Goal: Navigation & Orientation: Find specific page/section

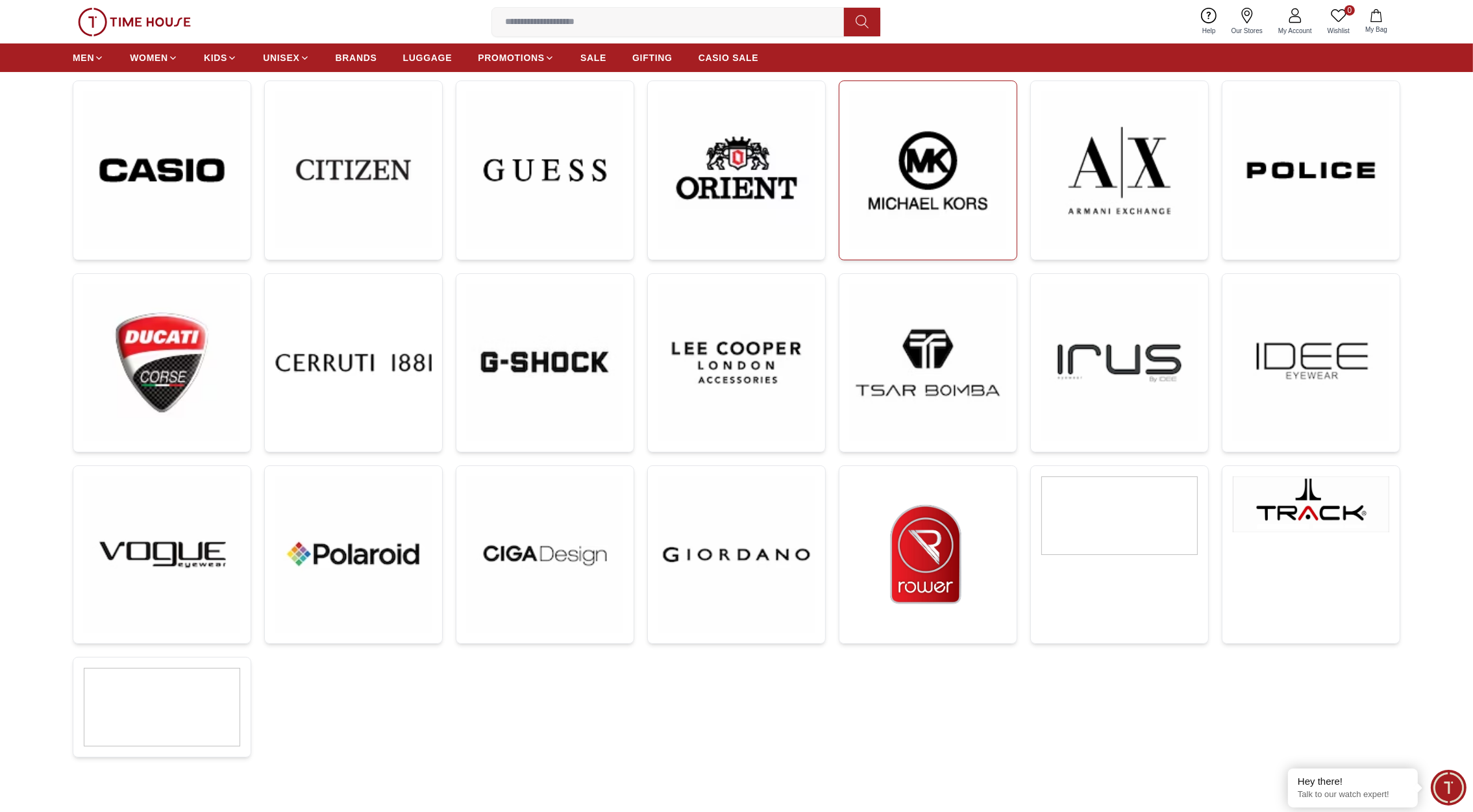
scroll to position [399, 0]
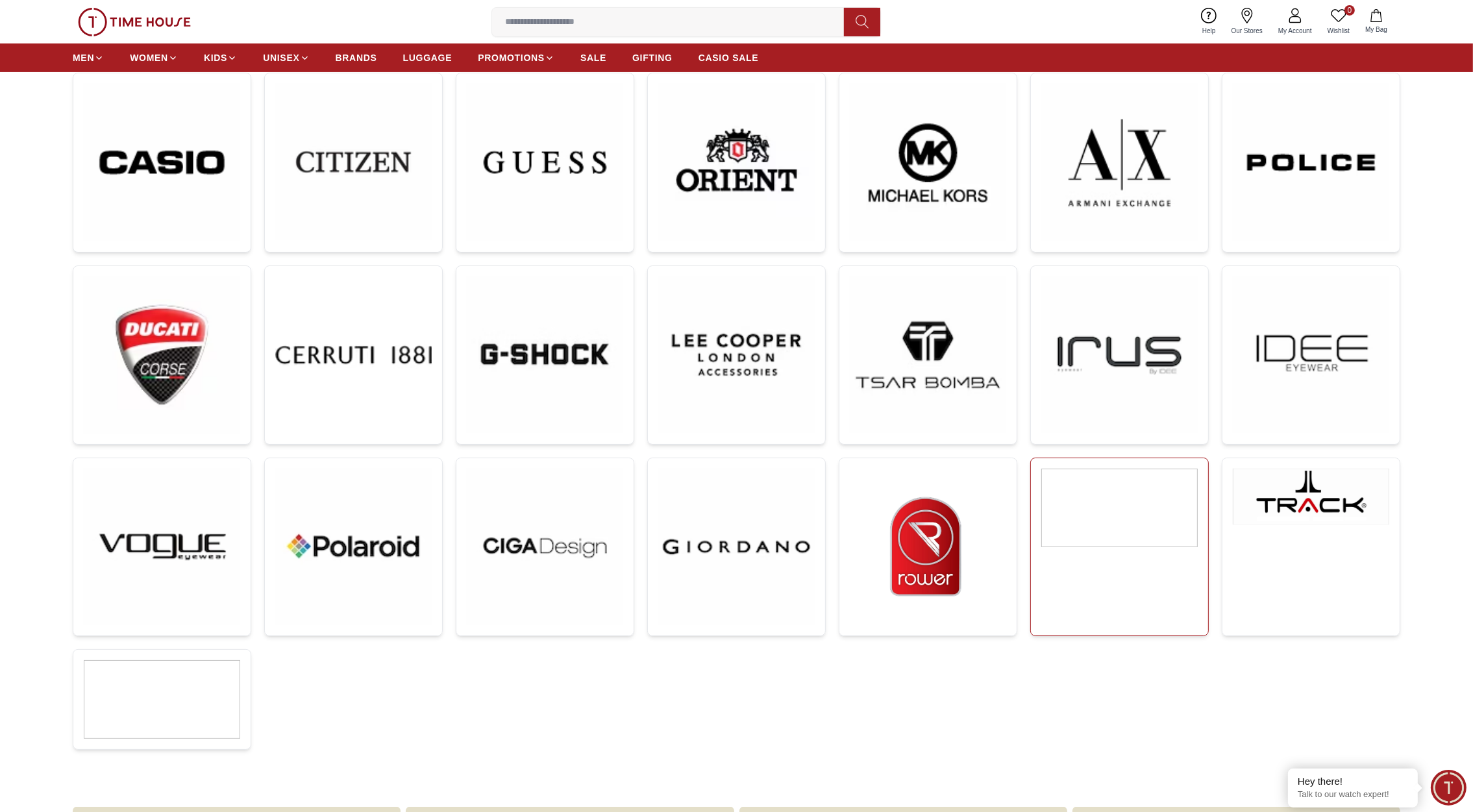
click at [1114, 526] on img at bounding box center [1120, 507] width 156 height 78
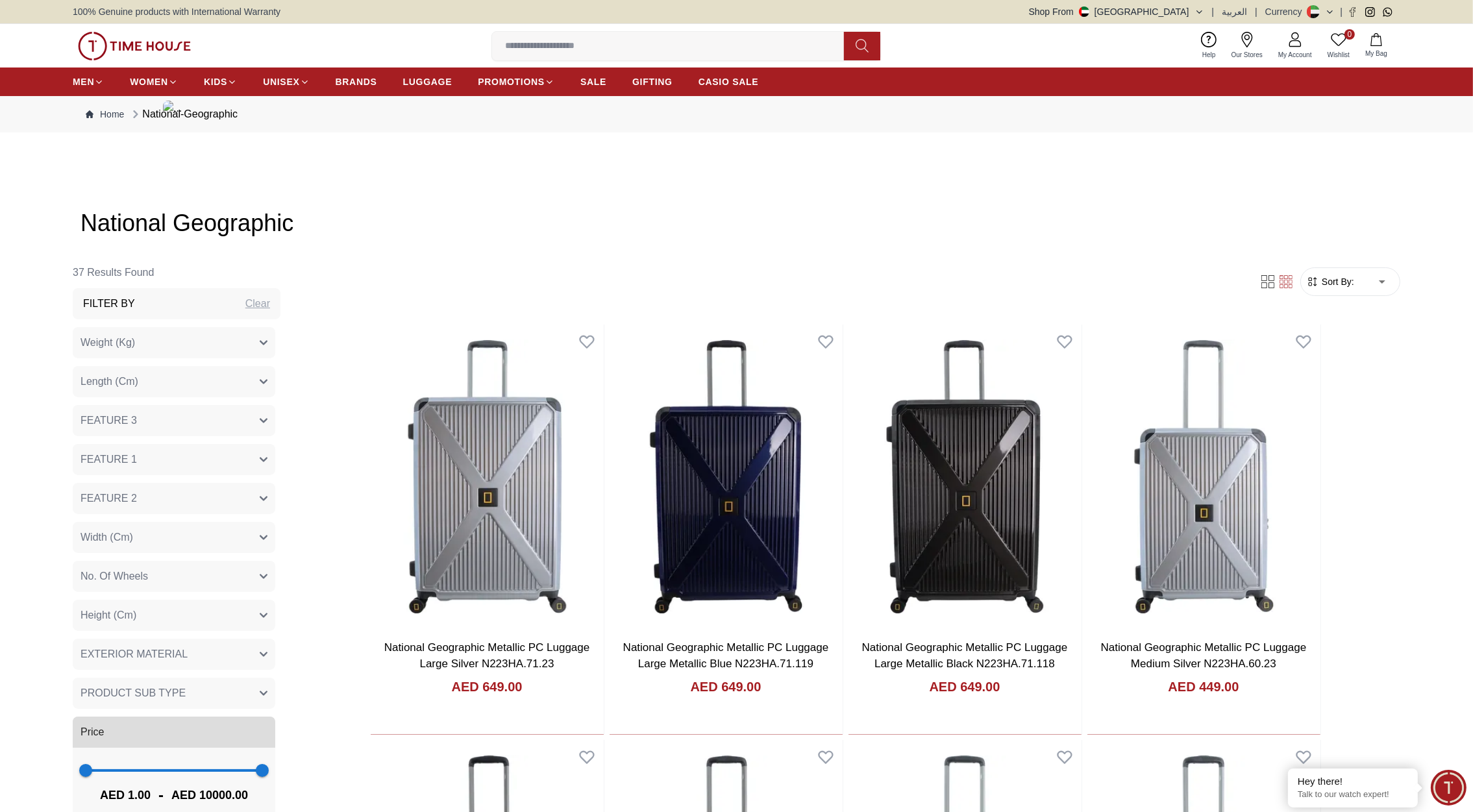
click at [126, 44] on img at bounding box center [134, 46] width 113 height 29
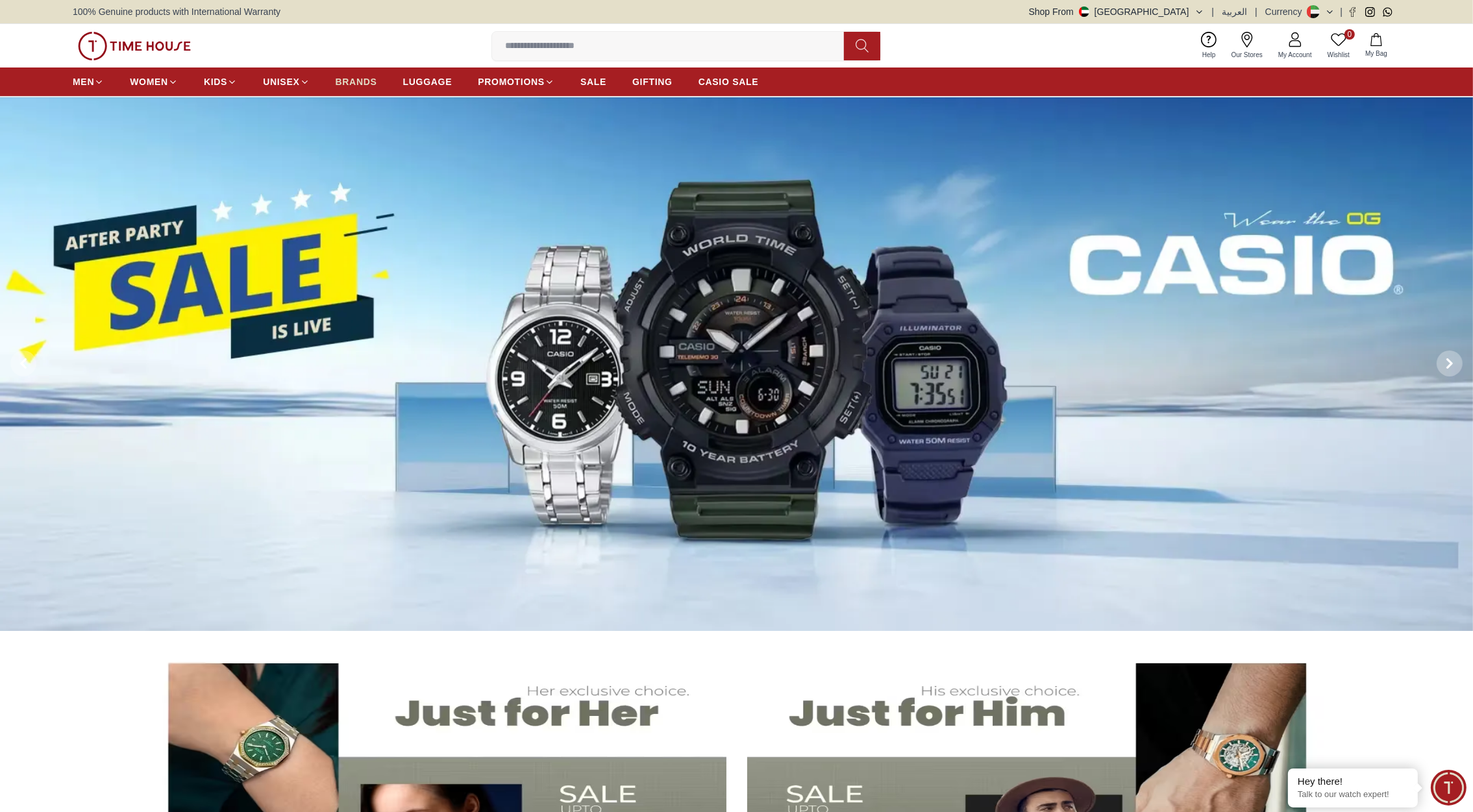
click at [353, 81] on span "BRANDS" at bounding box center [356, 82] width 41 height 13
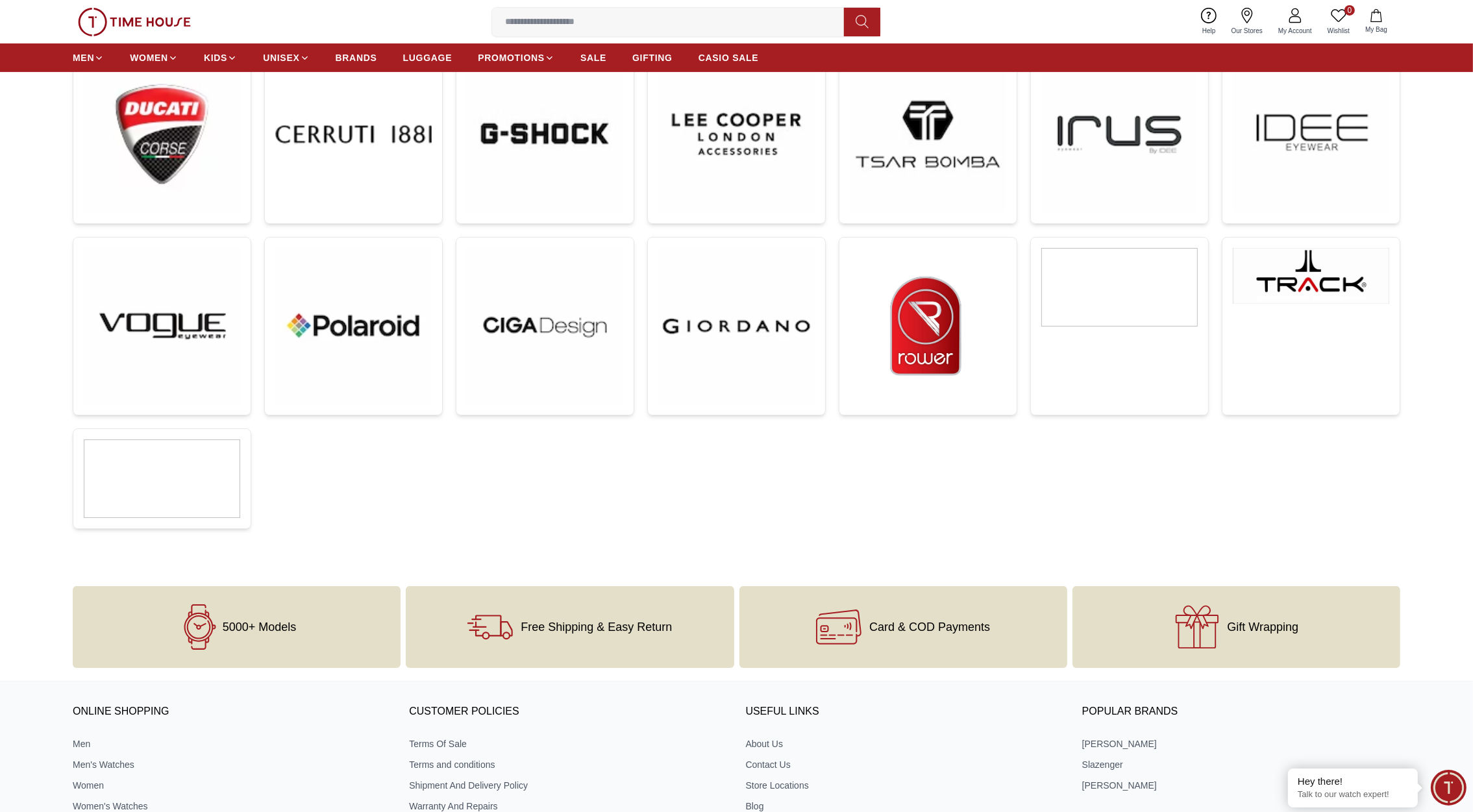
scroll to position [622, 0]
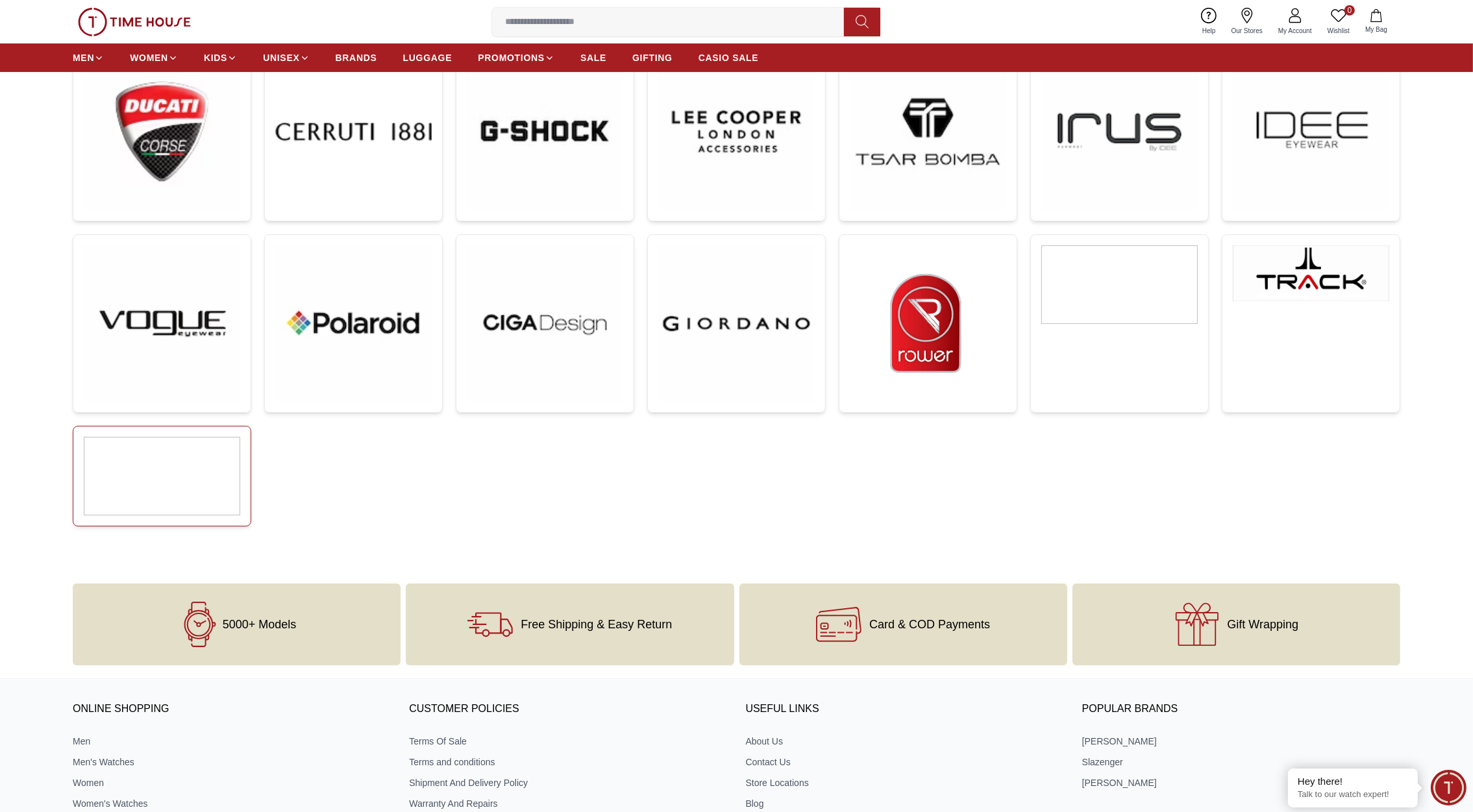
click at [203, 483] on img at bounding box center [162, 475] width 156 height 78
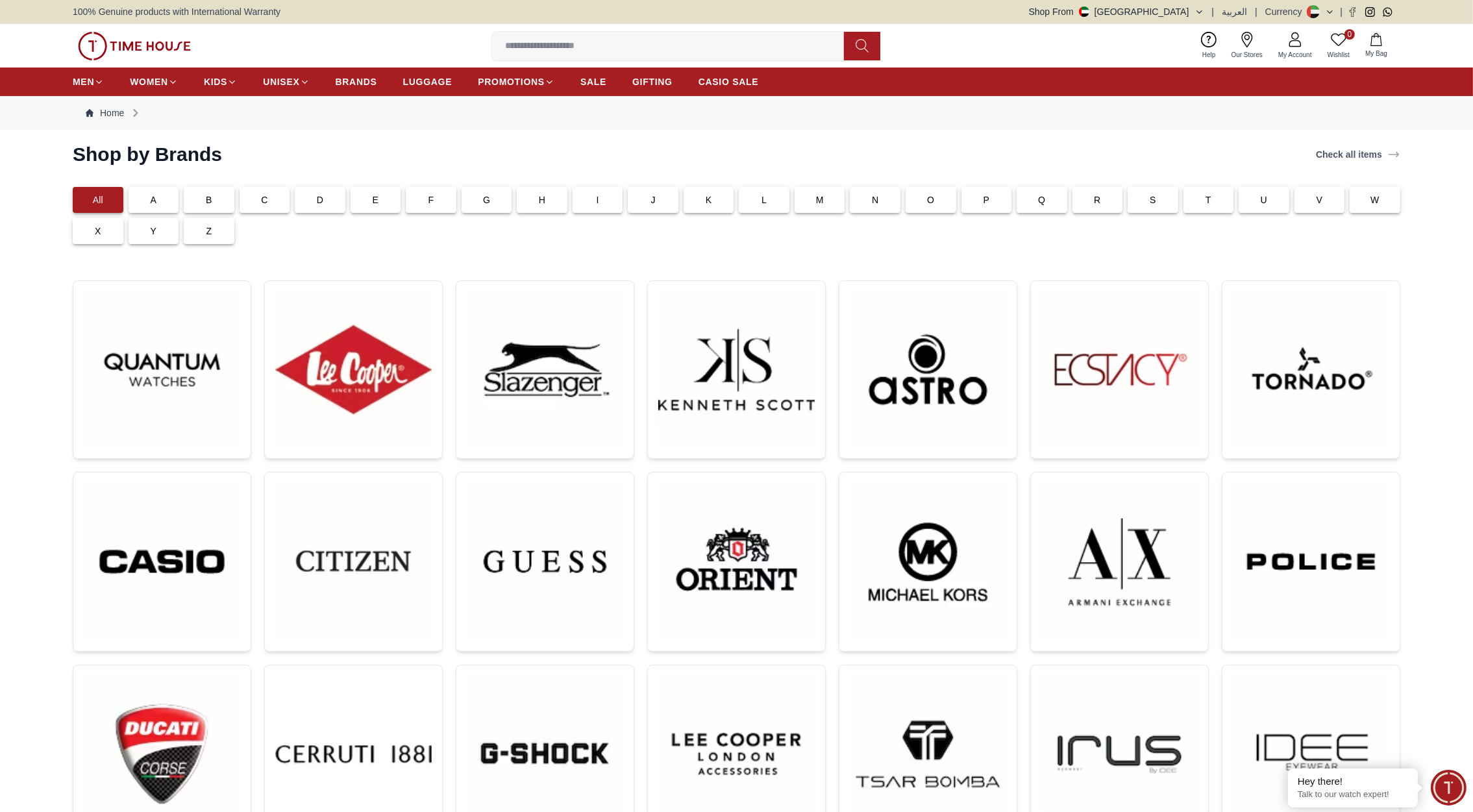
scroll to position [622, 0]
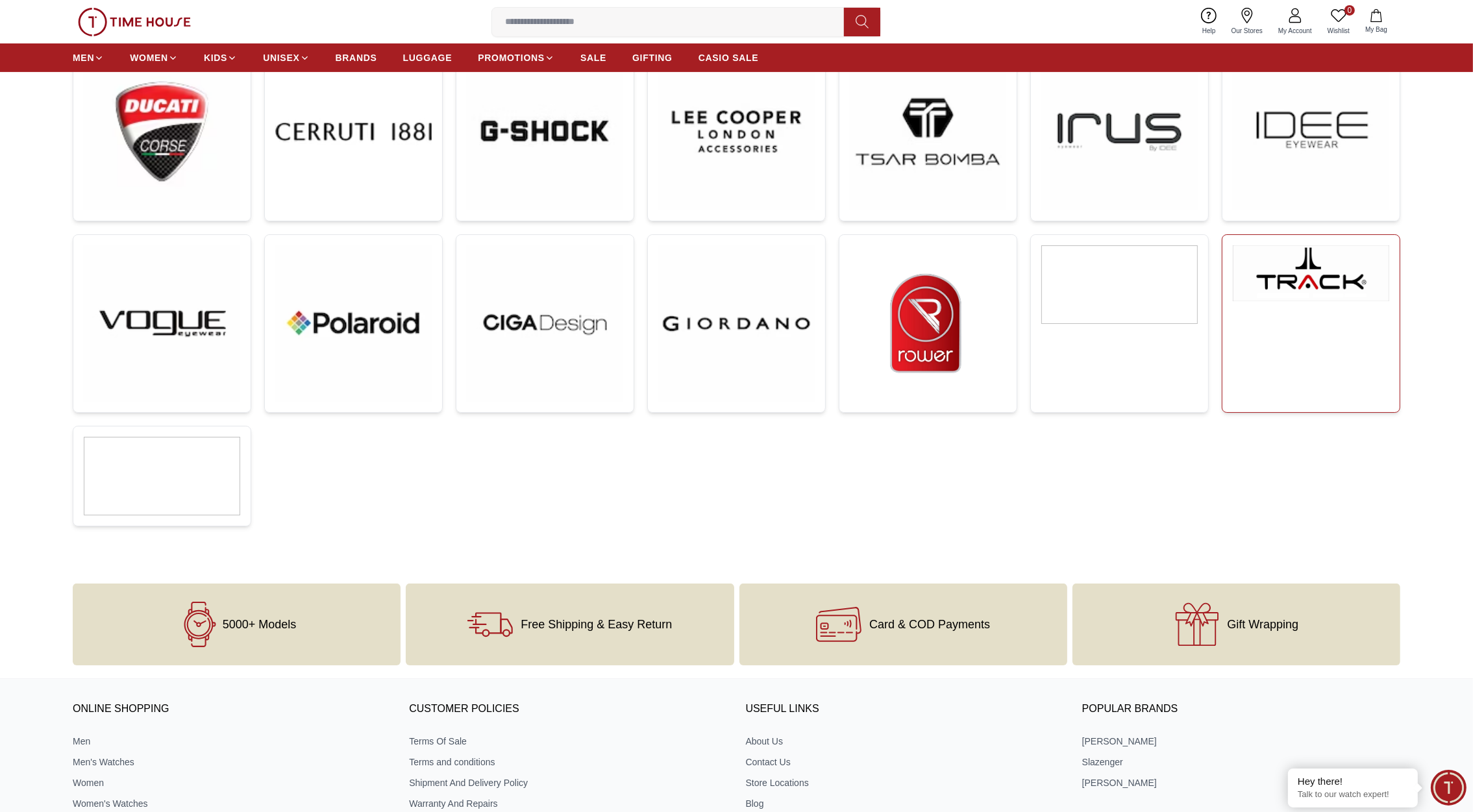
click at [1322, 324] on link at bounding box center [1310, 323] width 178 height 178
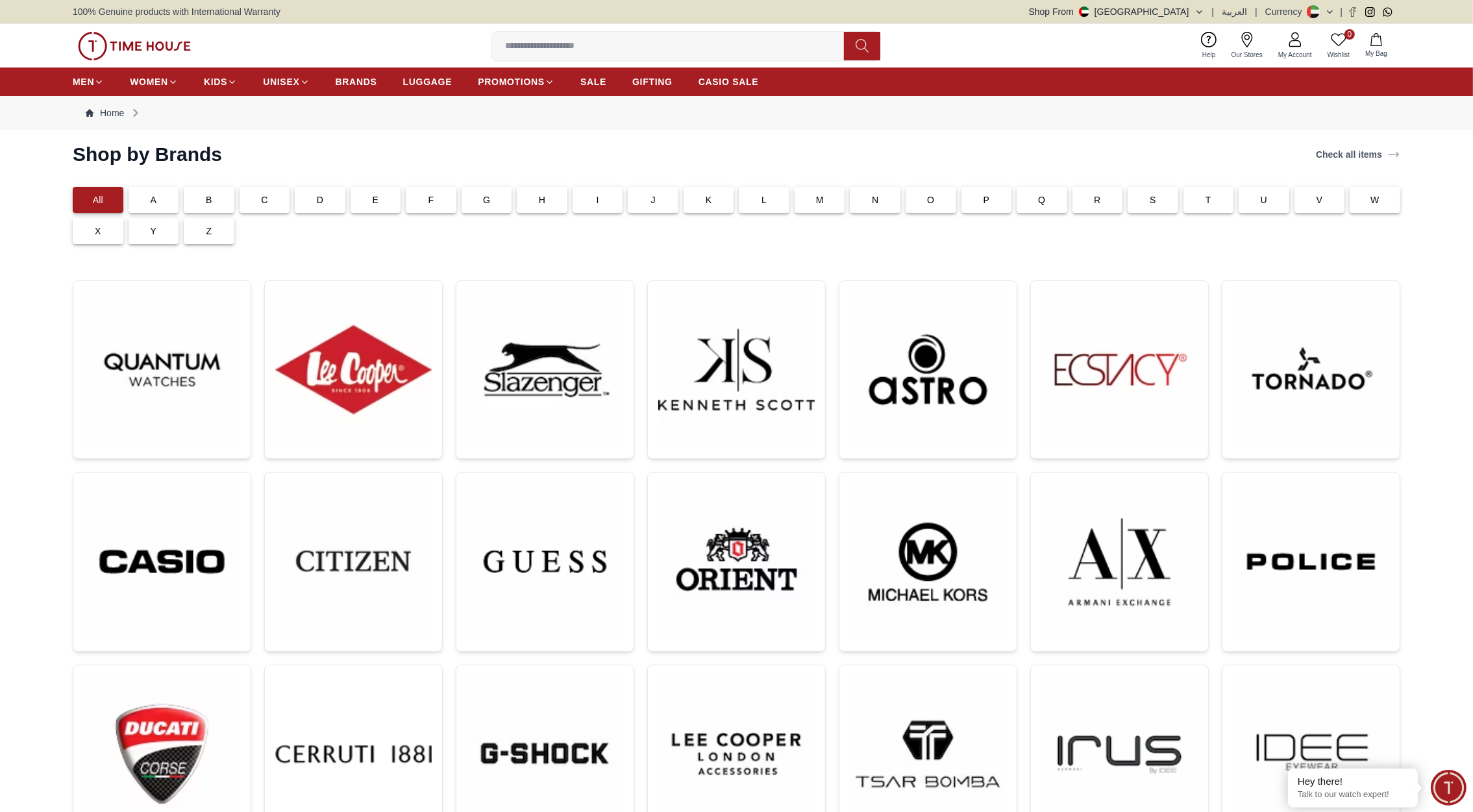
scroll to position [622, 0]
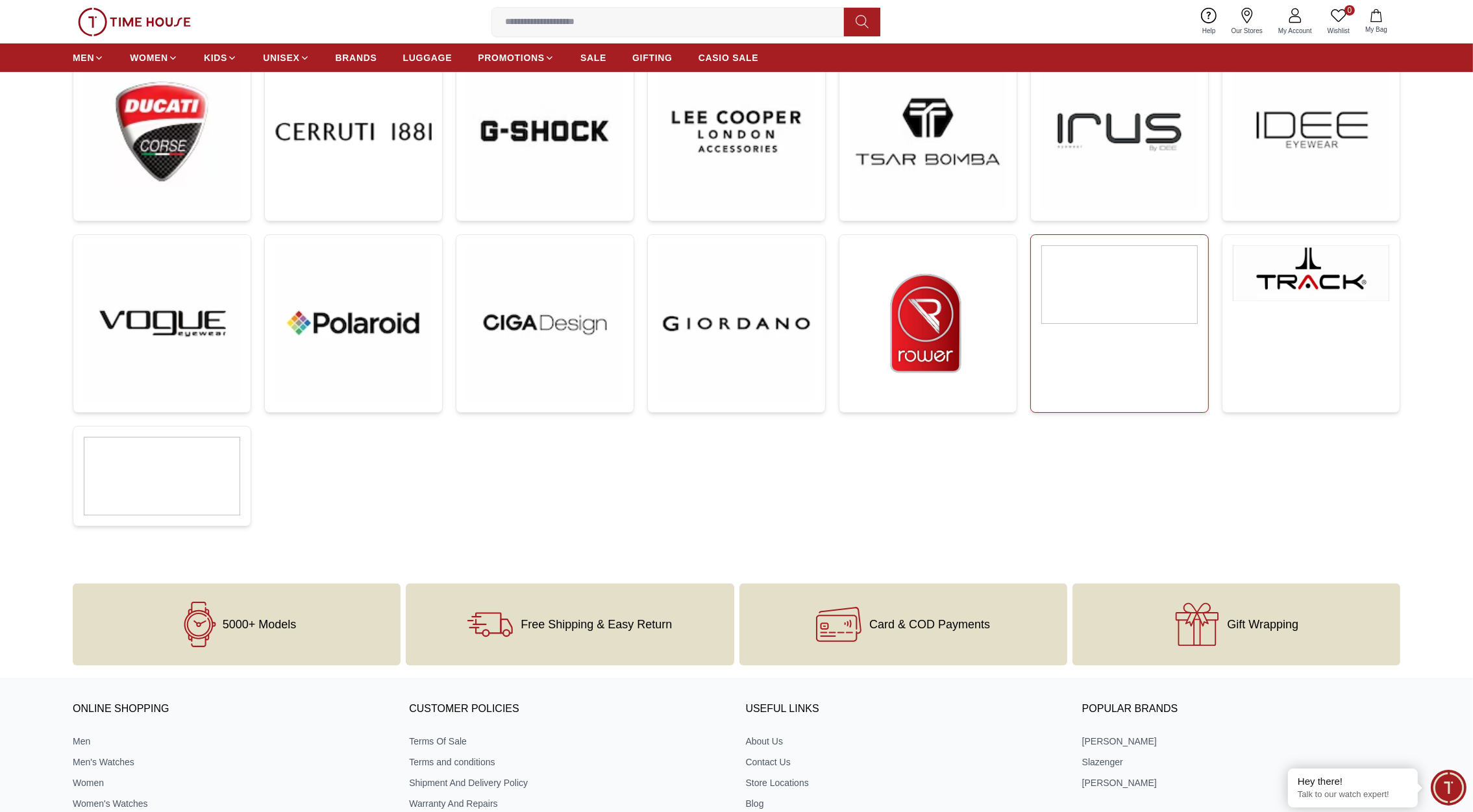
click at [1144, 339] on link at bounding box center [1119, 323] width 178 height 178
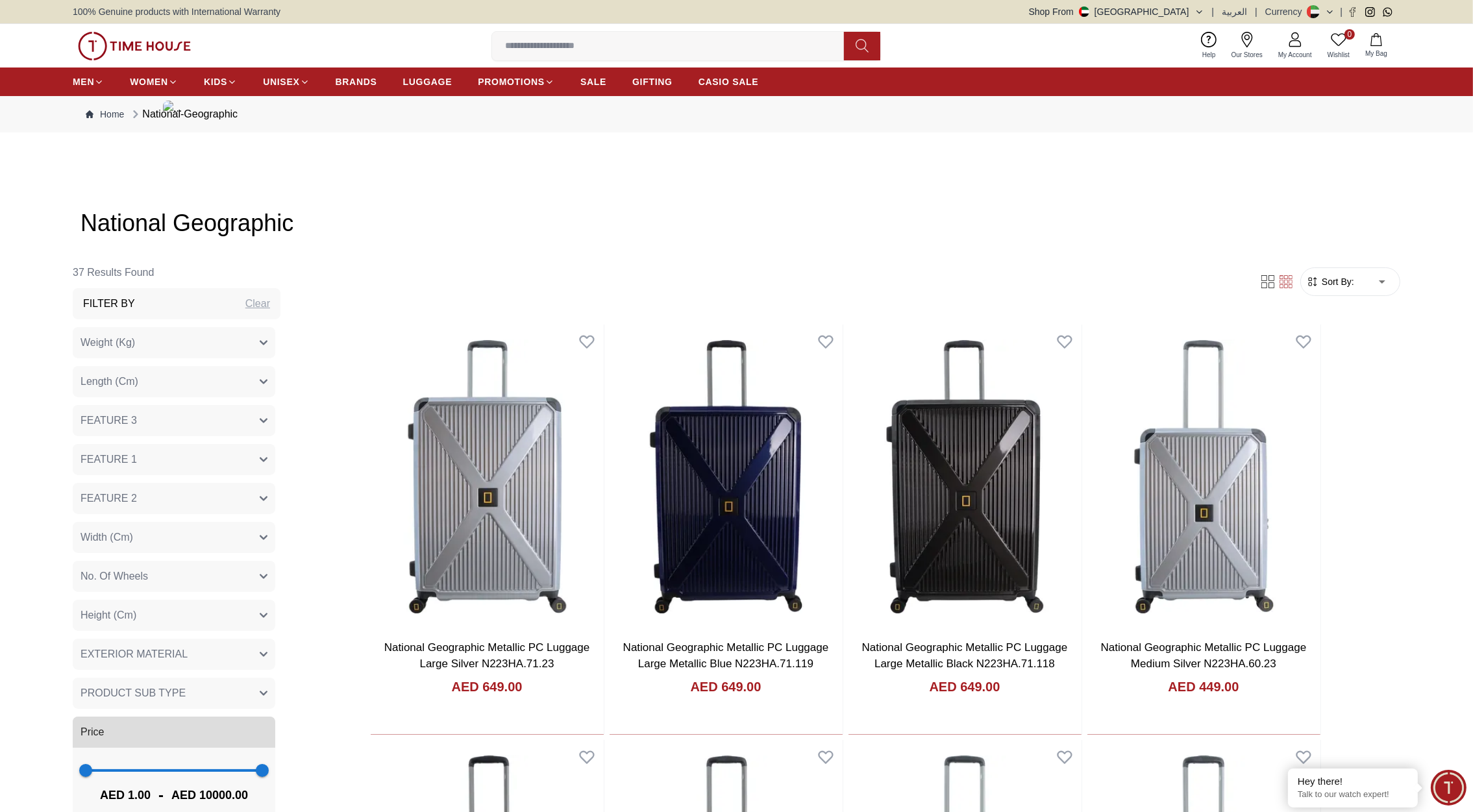
click at [155, 48] on img at bounding box center [134, 46] width 113 height 29
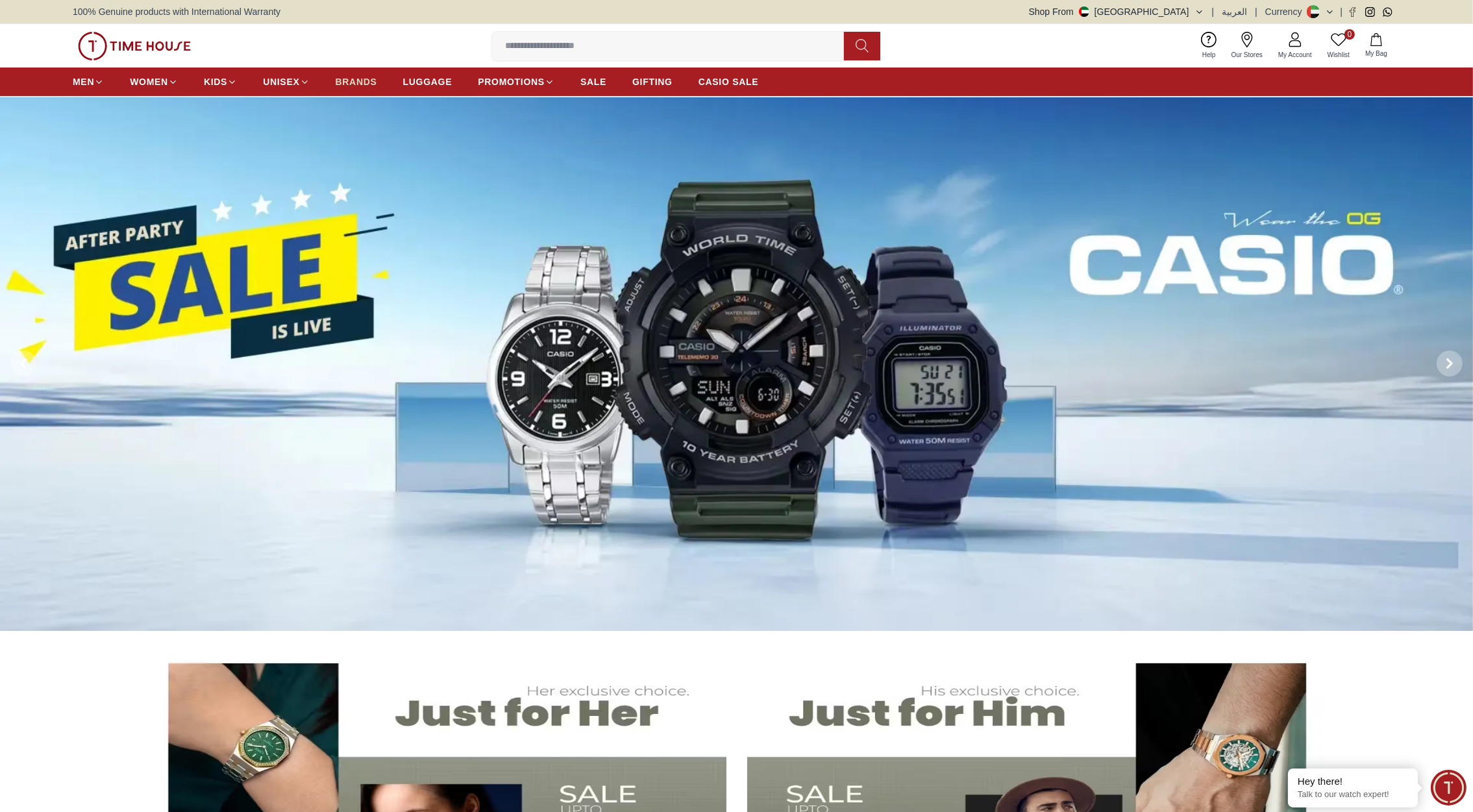
click at [358, 76] on span "BRANDS" at bounding box center [356, 82] width 41 height 13
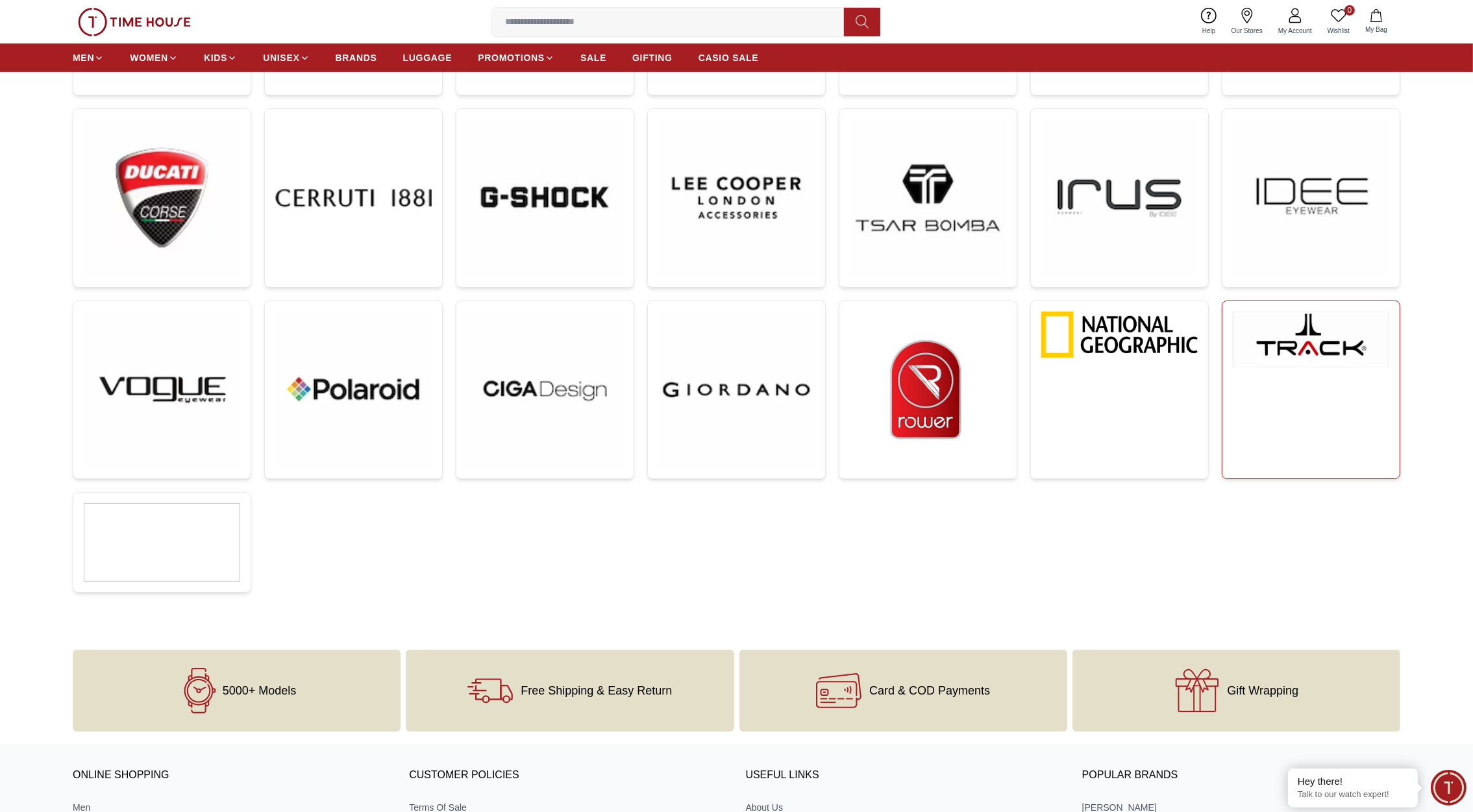
scroll to position [559, 0]
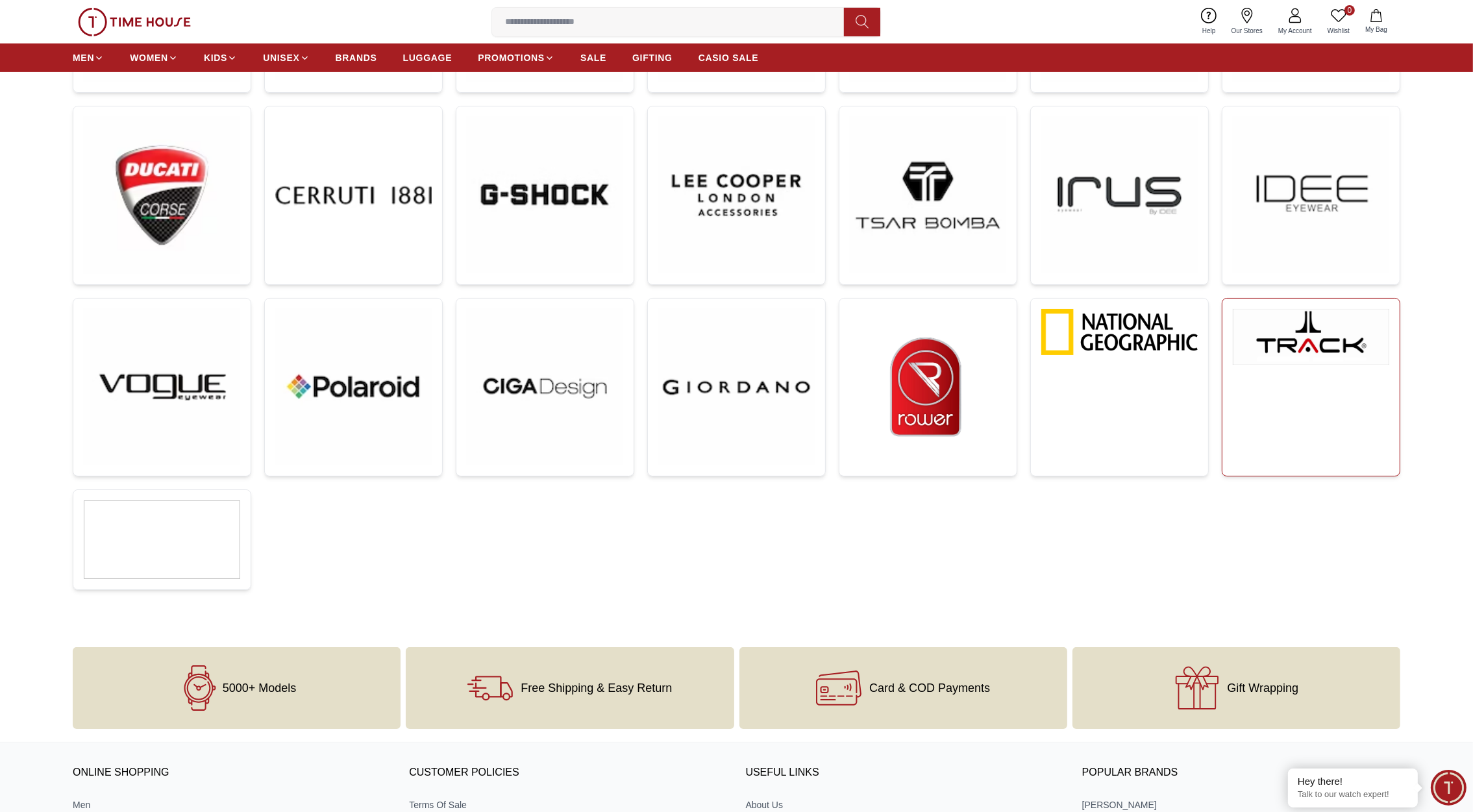
click at [1292, 371] on link at bounding box center [1310, 387] width 178 height 178
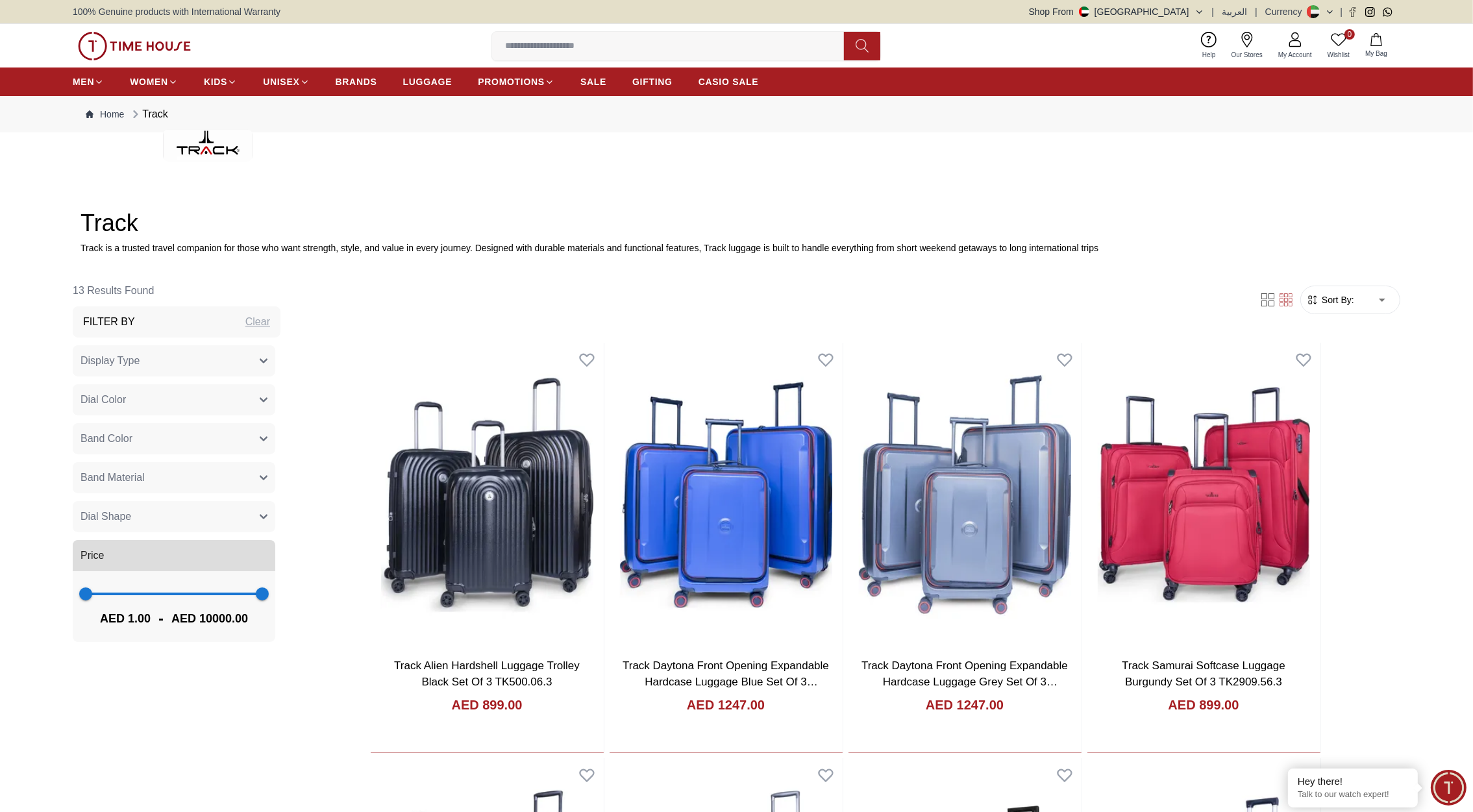
click at [163, 46] on img at bounding box center [134, 46] width 113 height 29
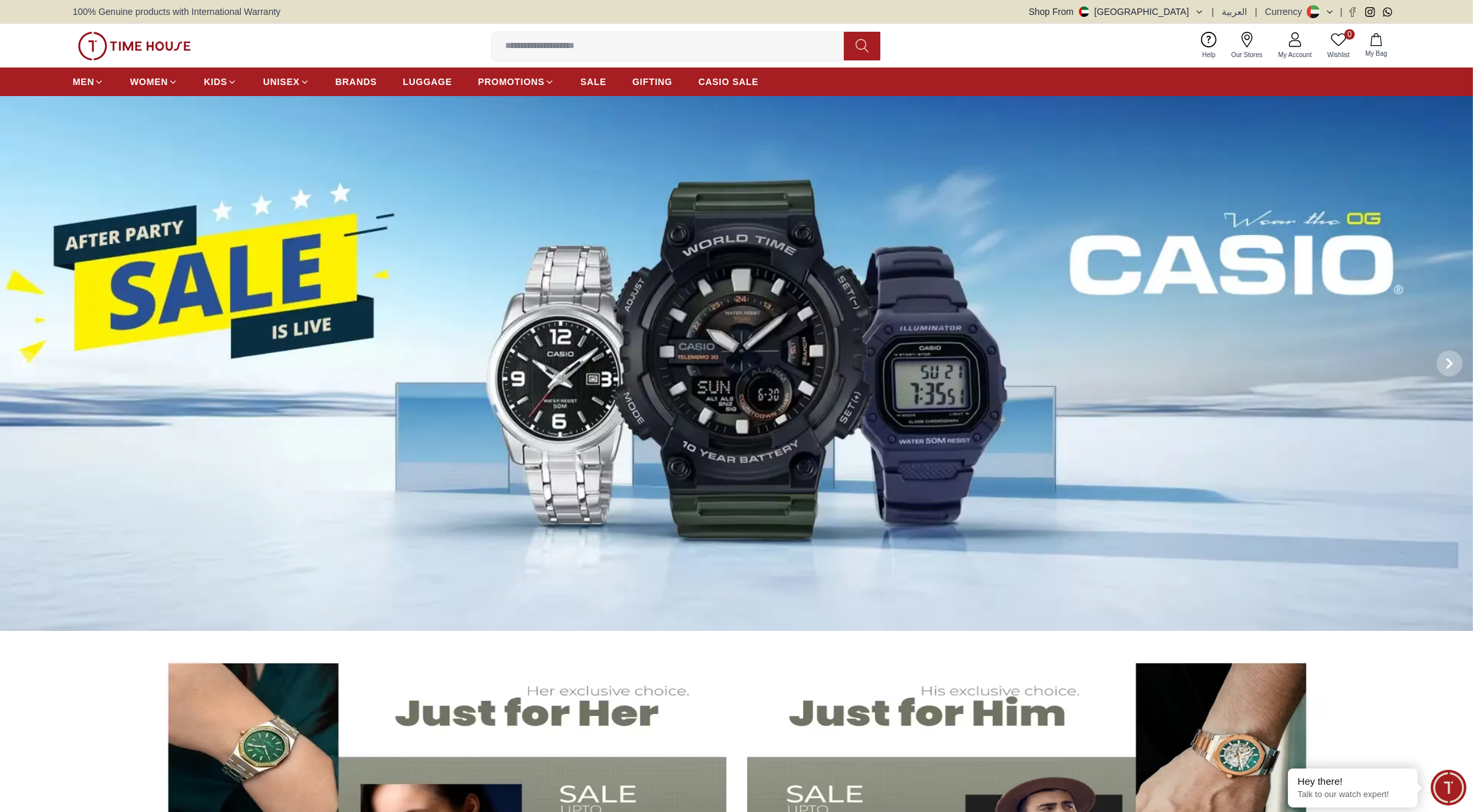
click at [149, 54] on img at bounding box center [134, 46] width 113 height 29
click at [352, 85] on span "BRANDS" at bounding box center [356, 82] width 41 height 13
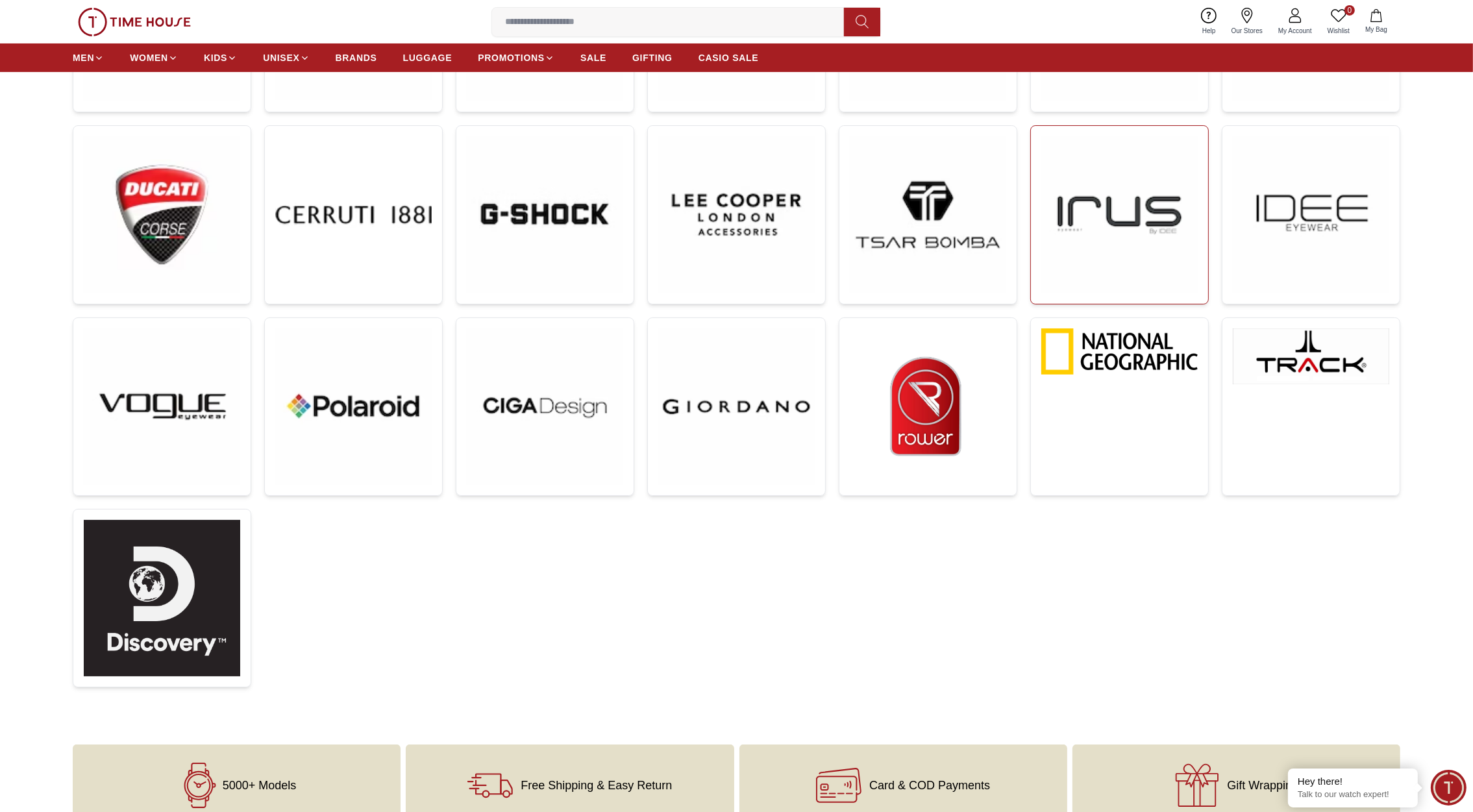
scroll to position [542, 0]
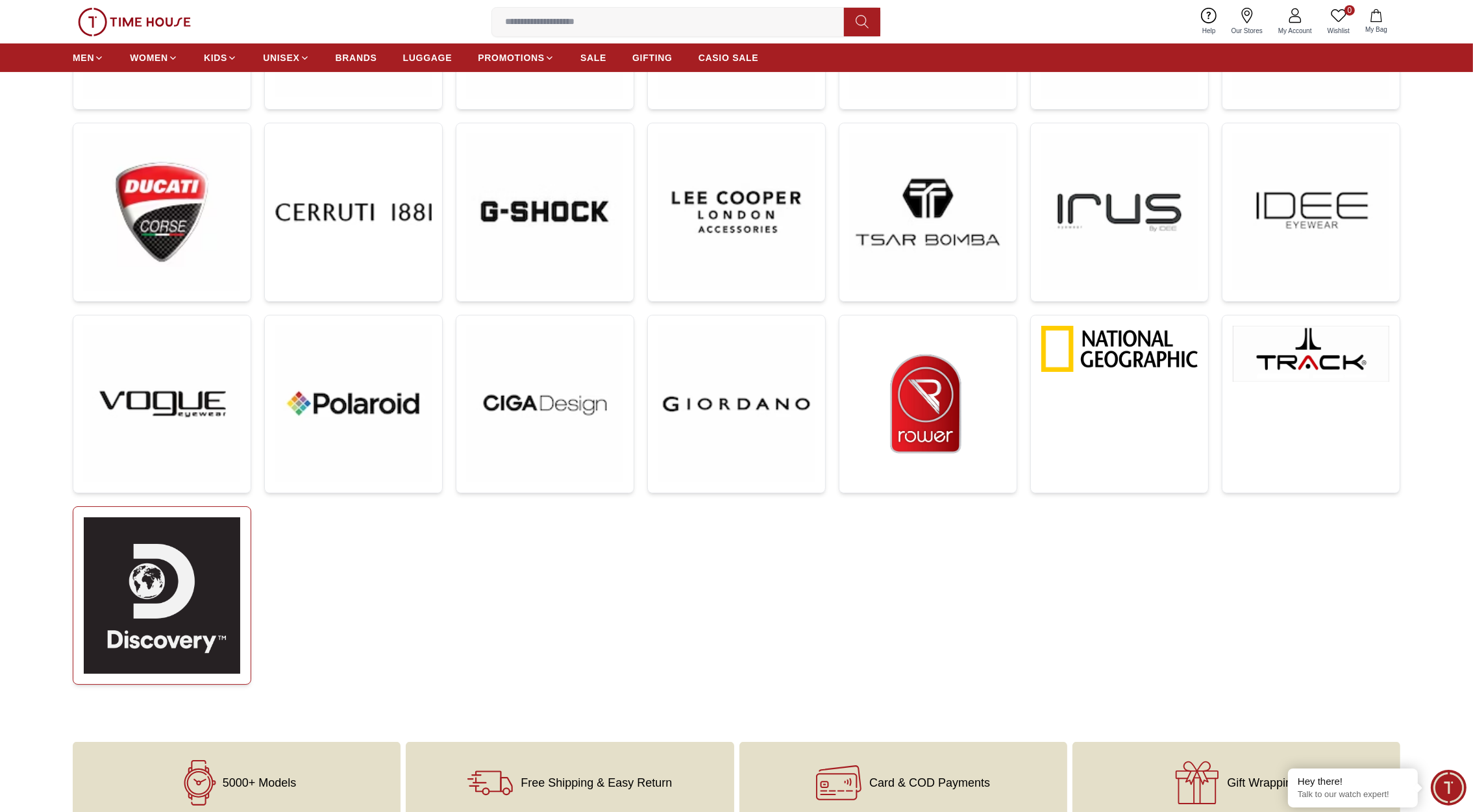
click at [193, 561] on img at bounding box center [162, 596] width 156 height 156
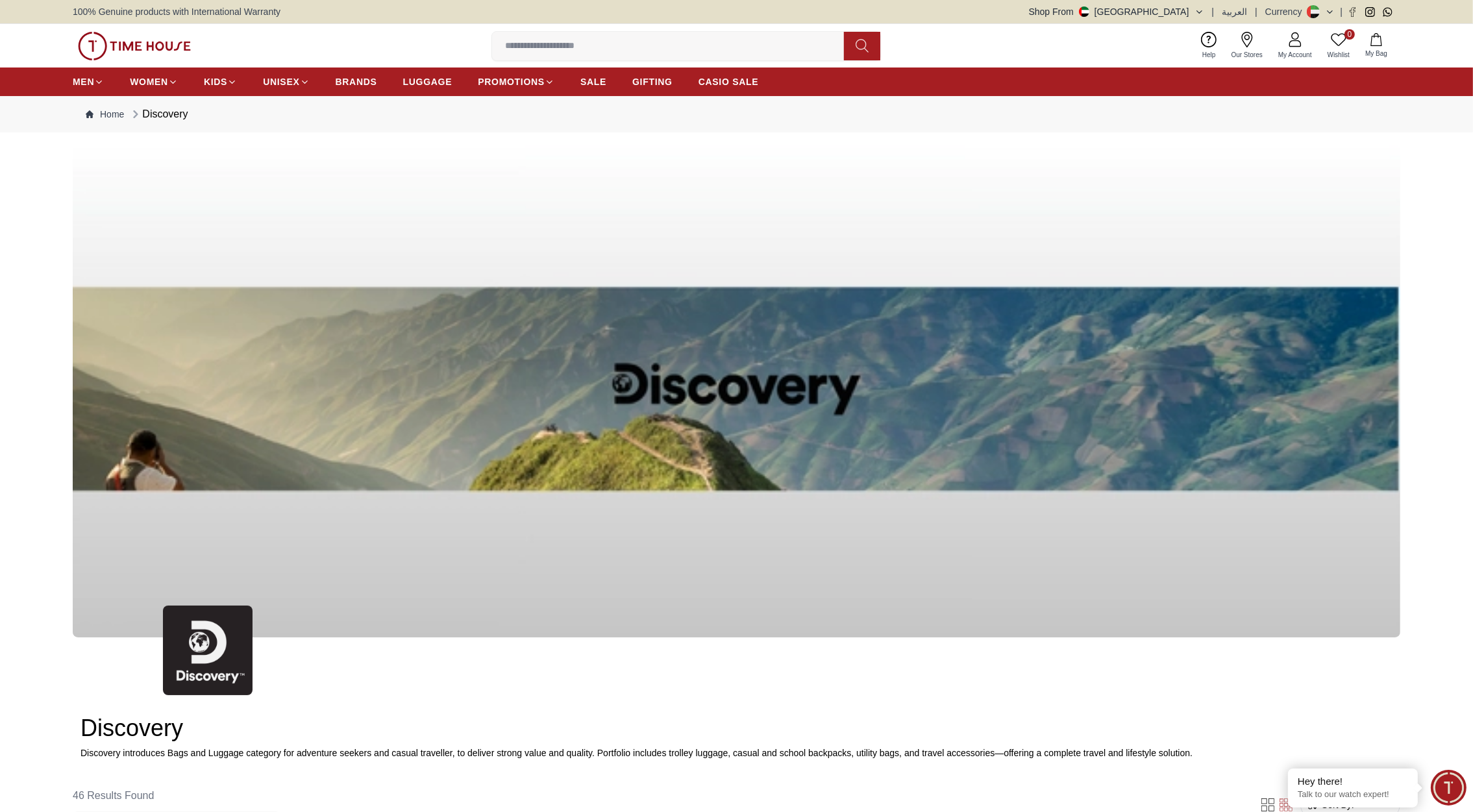
click at [150, 43] on img at bounding box center [134, 46] width 113 height 29
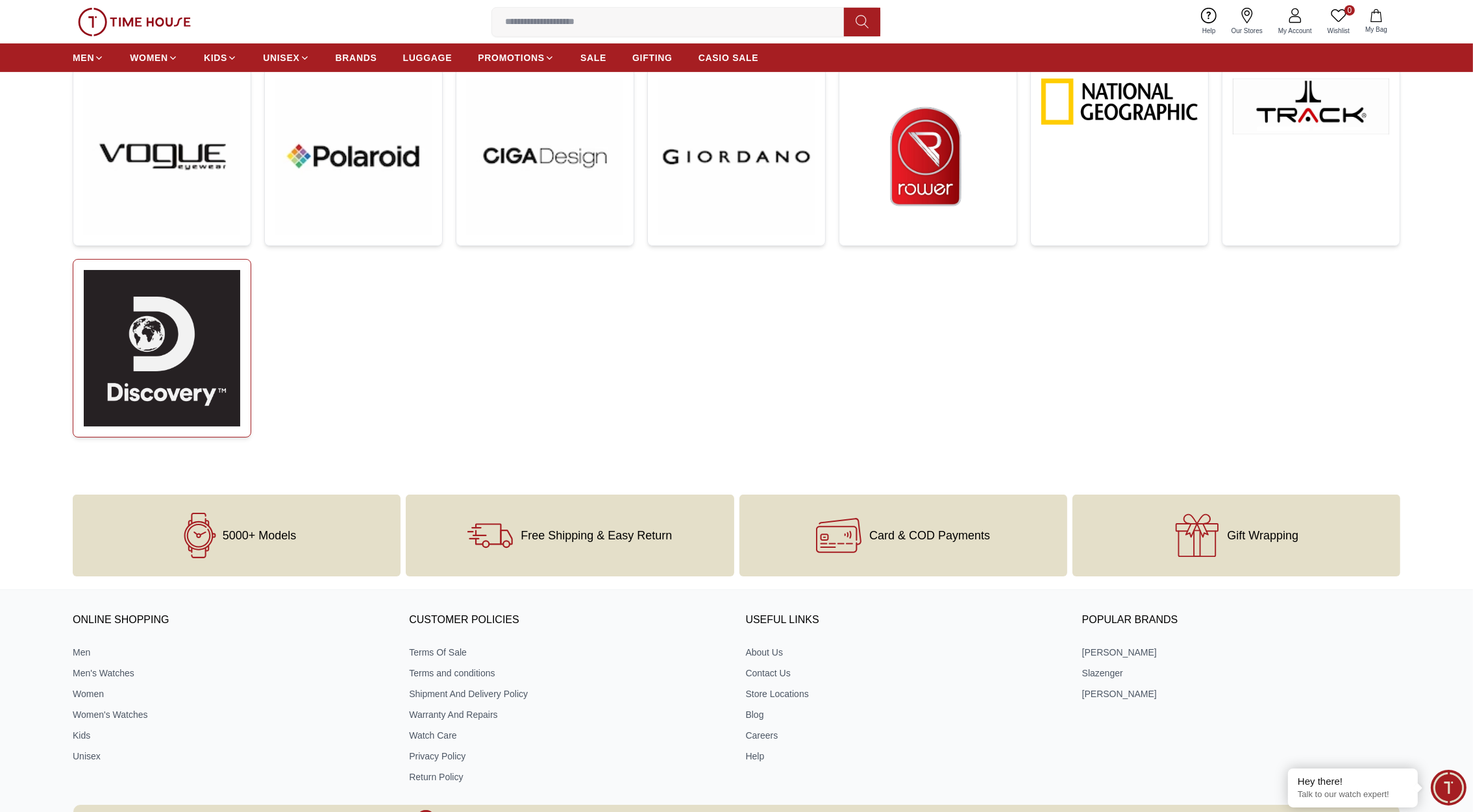
click at [157, 349] on img at bounding box center [162, 348] width 156 height 156
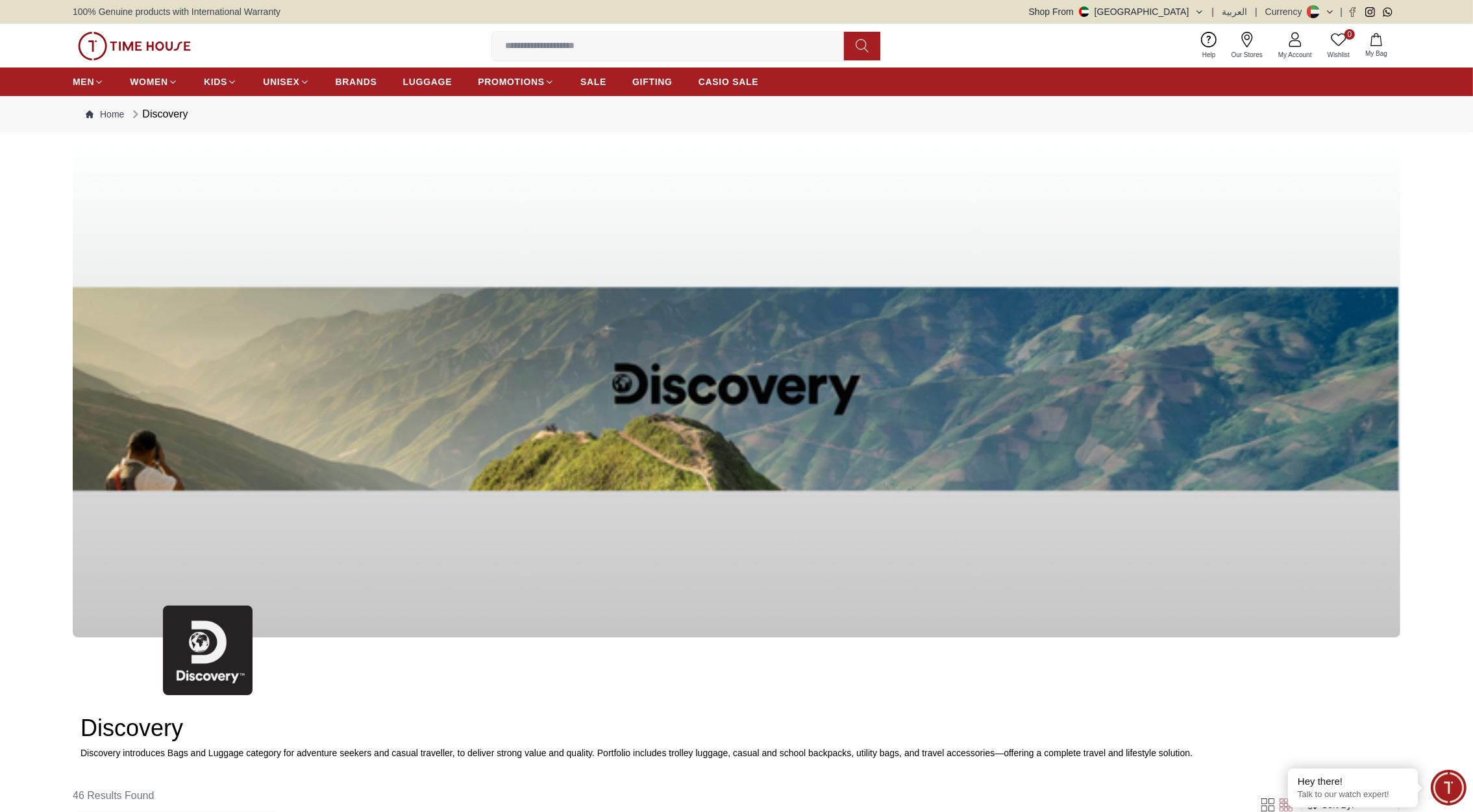
click at [158, 48] on img at bounding box center [134, 46] width 113 height 29
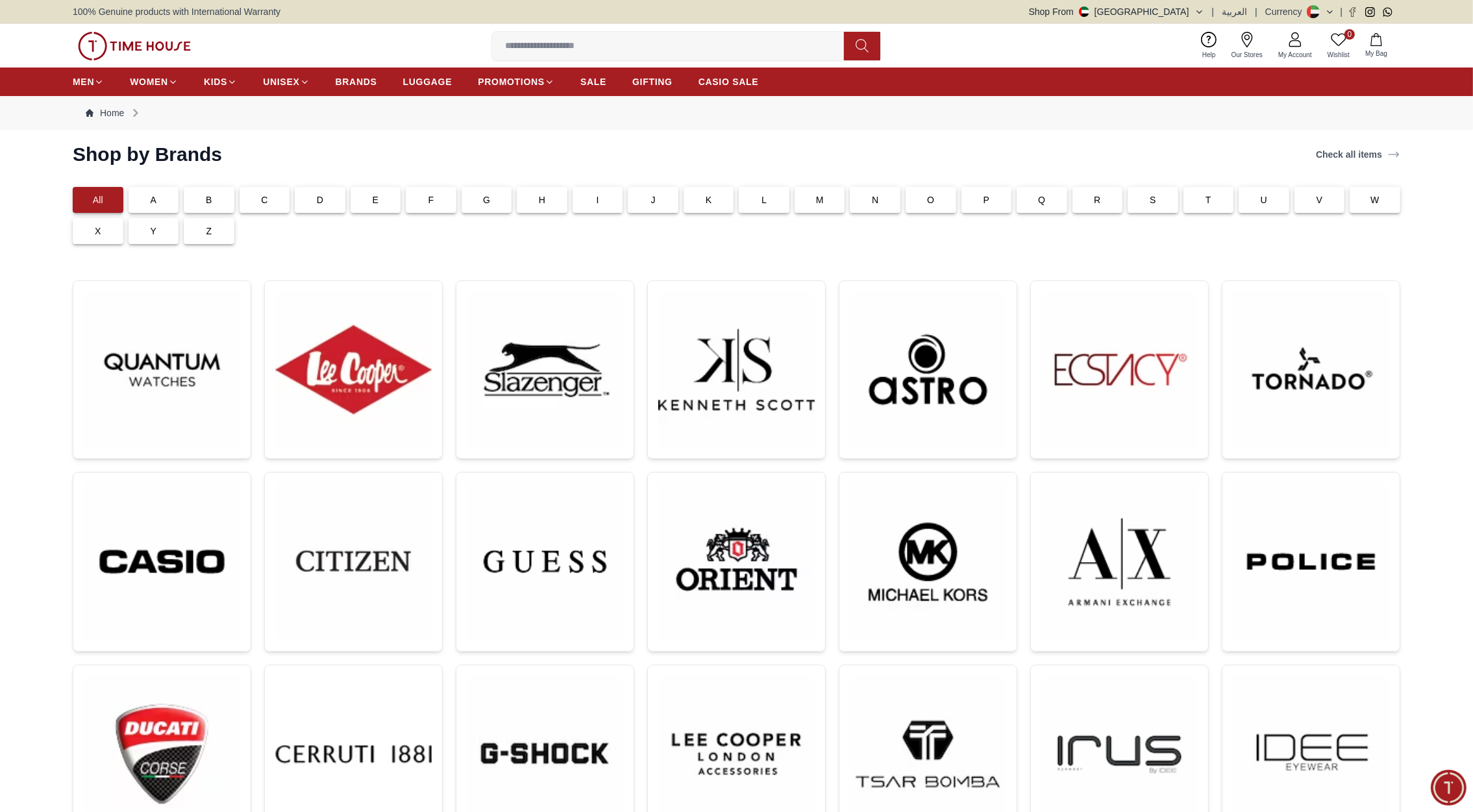
click at [1194, 4] on div "100% Genuine products with International Warranty Shop From UAE | العربية | Cur…" at bounding box center [736, 11] width 1328 height 24
click at [1189, 11] on button "Shop From UAE" at bounding box center [1116, 11] width 175 height 13
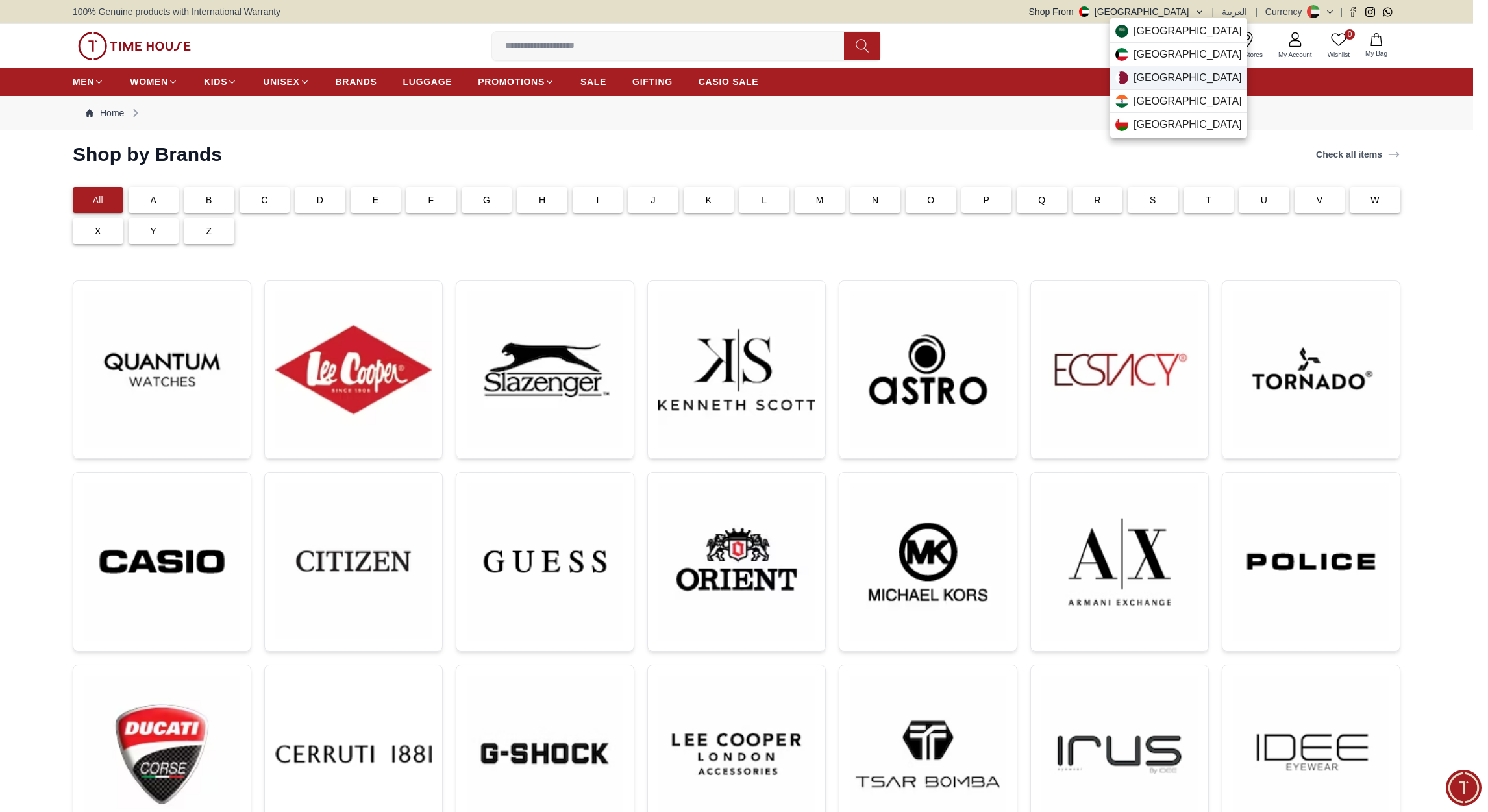
click at [1146, 70] on span "Qatar" at bounding box center [1187, 78] width 108 height 16
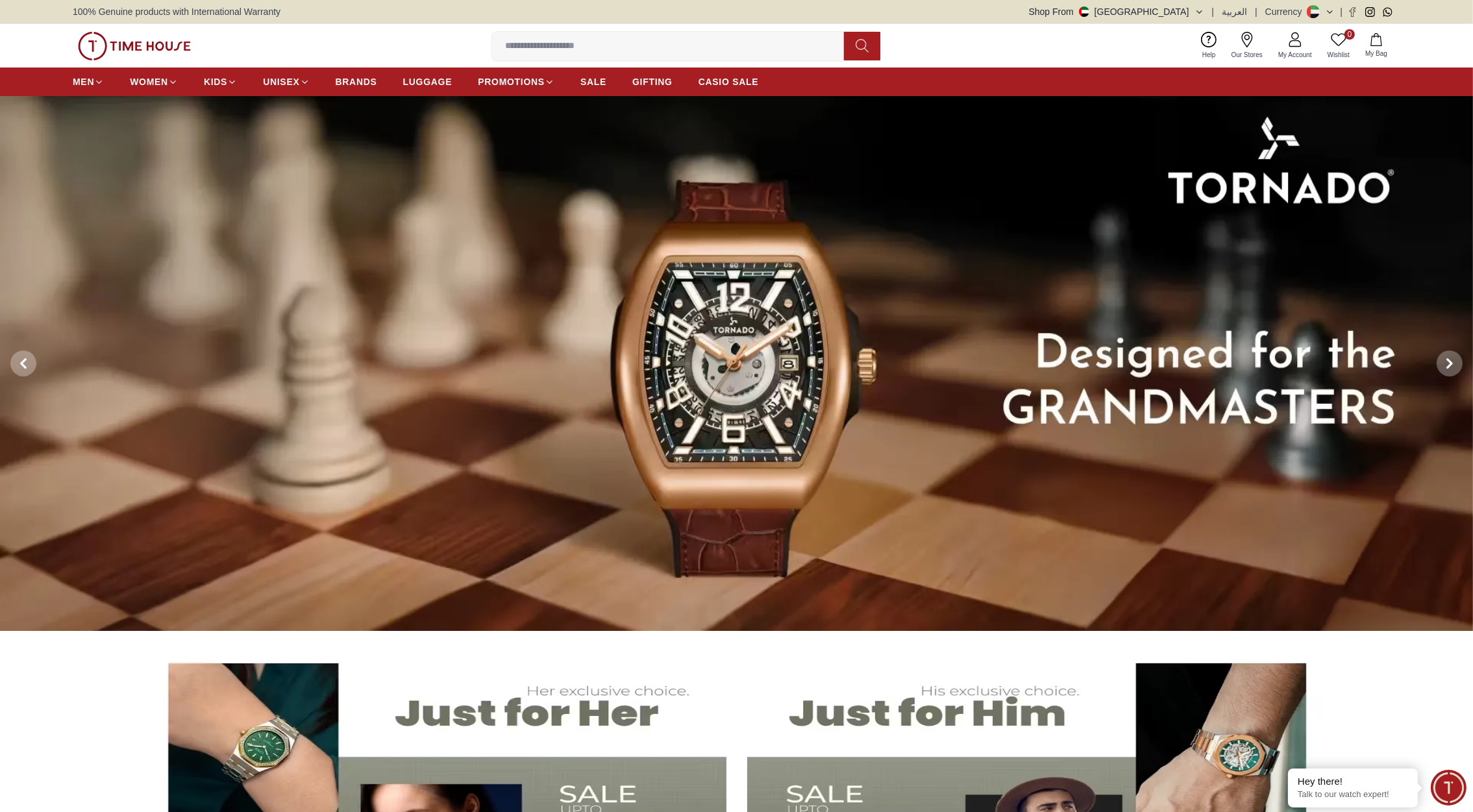
click at [1181, 12] on button "Shop From [GEOGRAPHIC_DATA]" at bounding box center [1116, 11] width 175 height 13
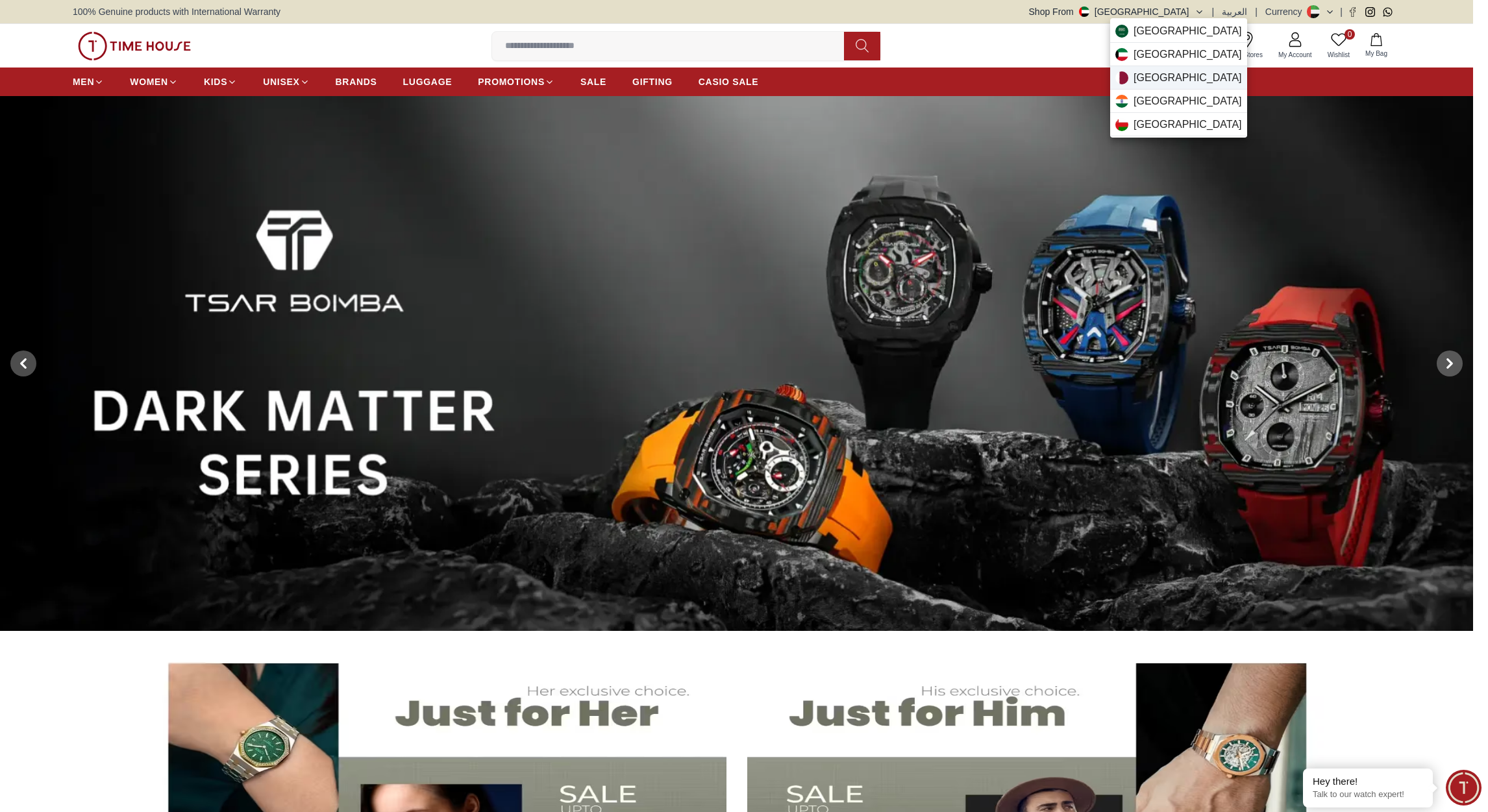
click at [1129, 78] on div "[GEOGRAPHIC_DATA]" at bounding box center [1179, 77] width 137 height 24
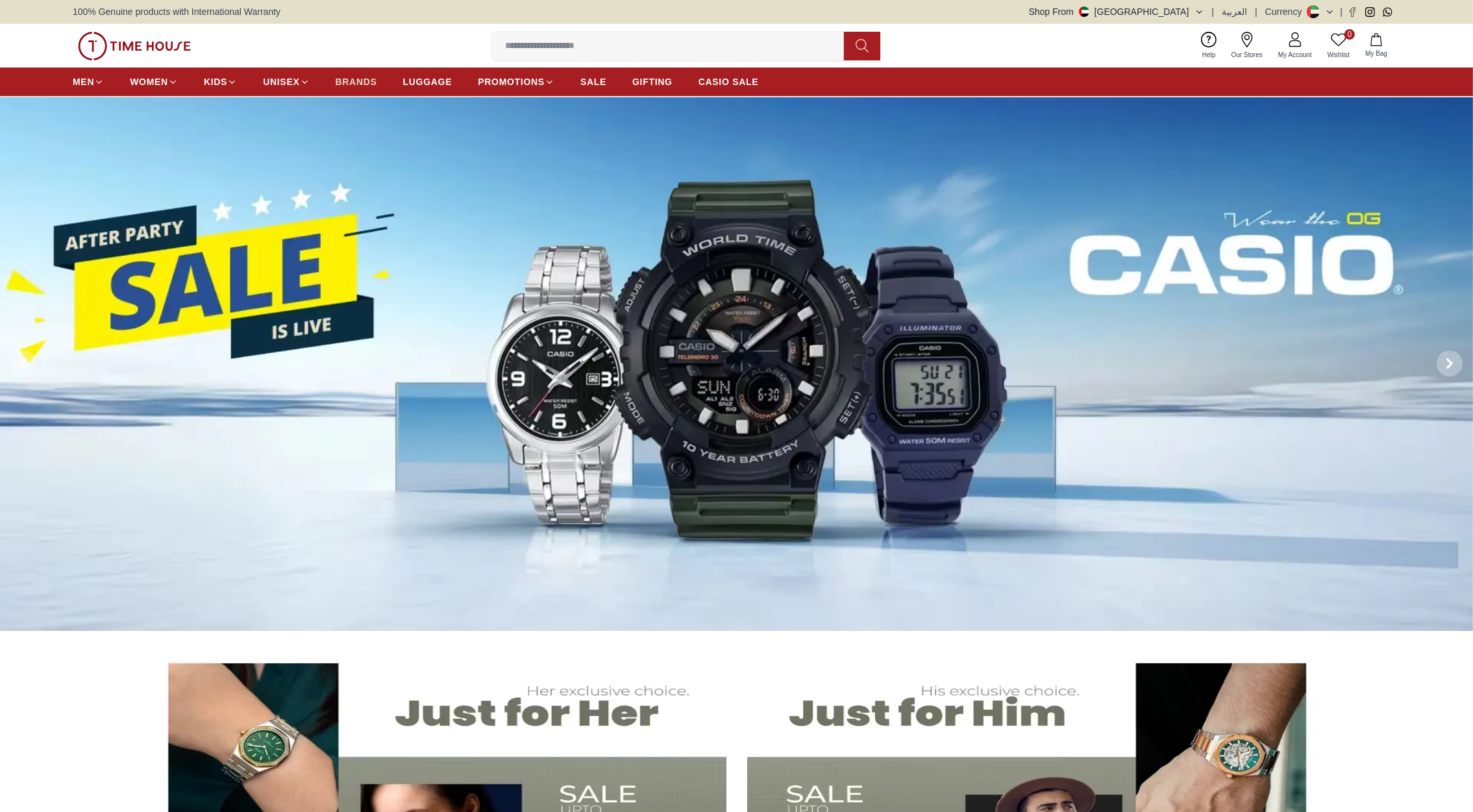
click at [355, 78] on span "BRANDS" at bounding box center [356, 82] width 41 height 13
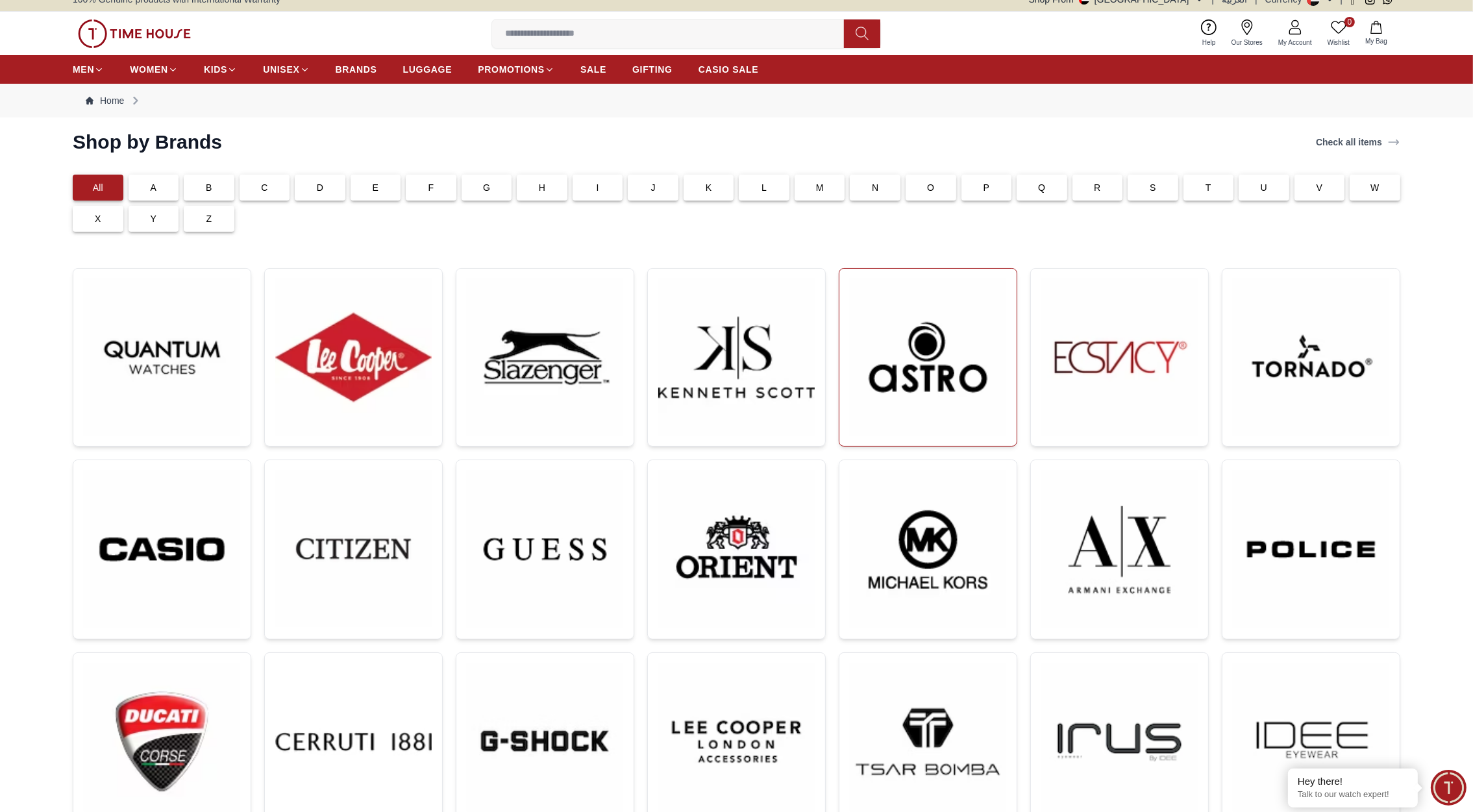
scroll to position [4, 0]
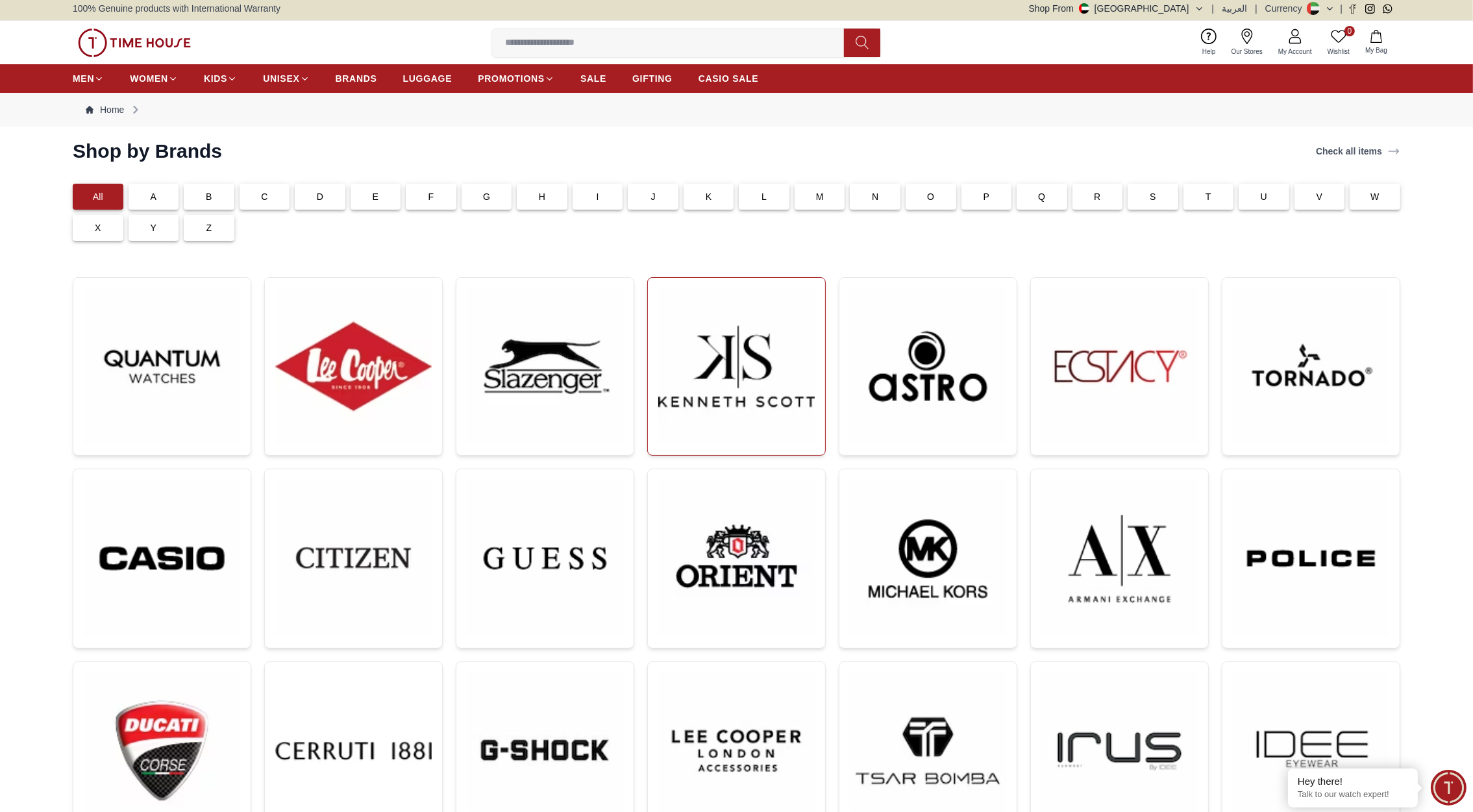
click at [763, 351] on img at bounding box center [736, 366] width 156 height 156
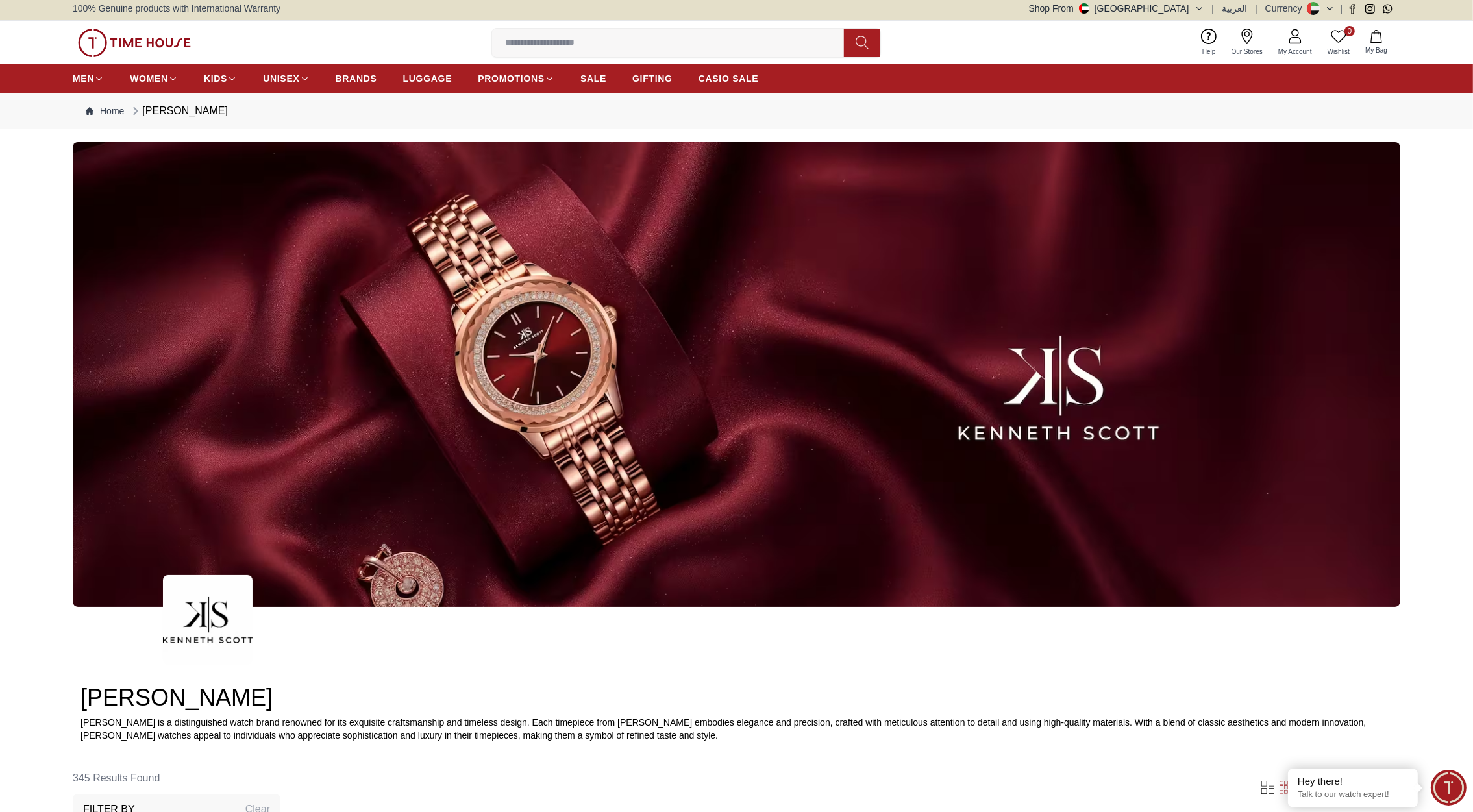
click at [158, 39] on img at bounding box center [134, 43] width 113 height 29
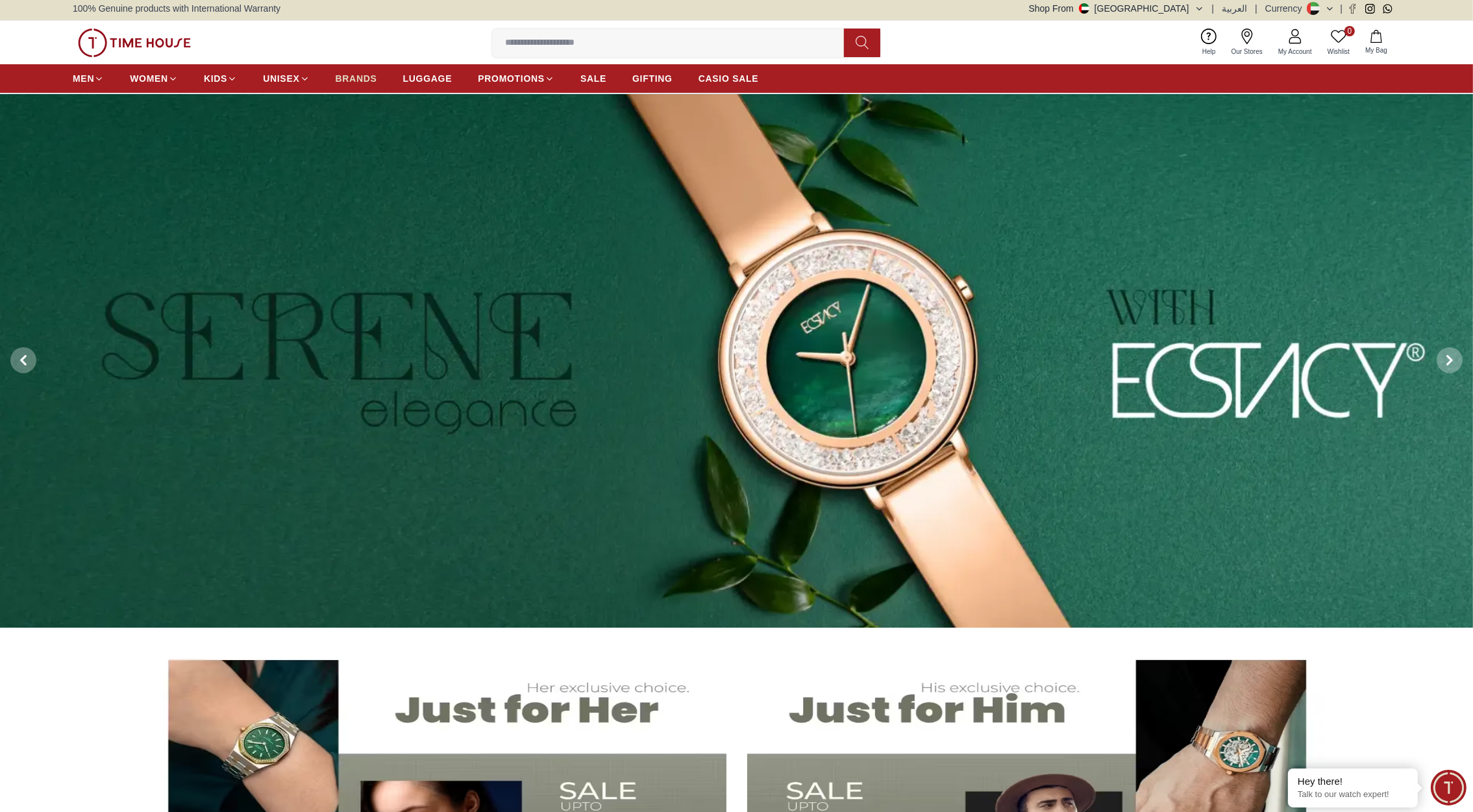
click at [365, 81] on span "BRANDS" at bounding box center [356, 78] width 41 height 13
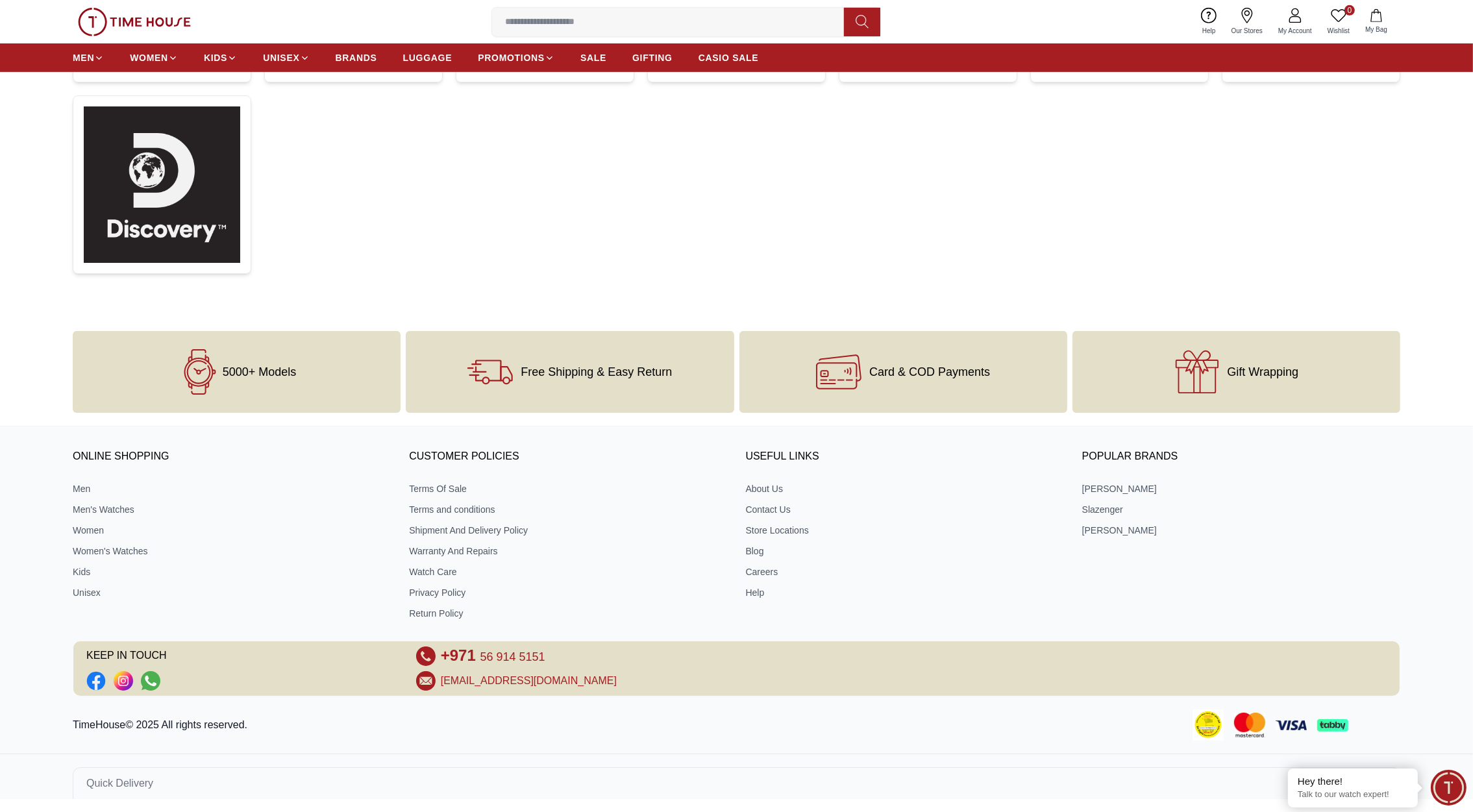
scroll to position [605, 0]
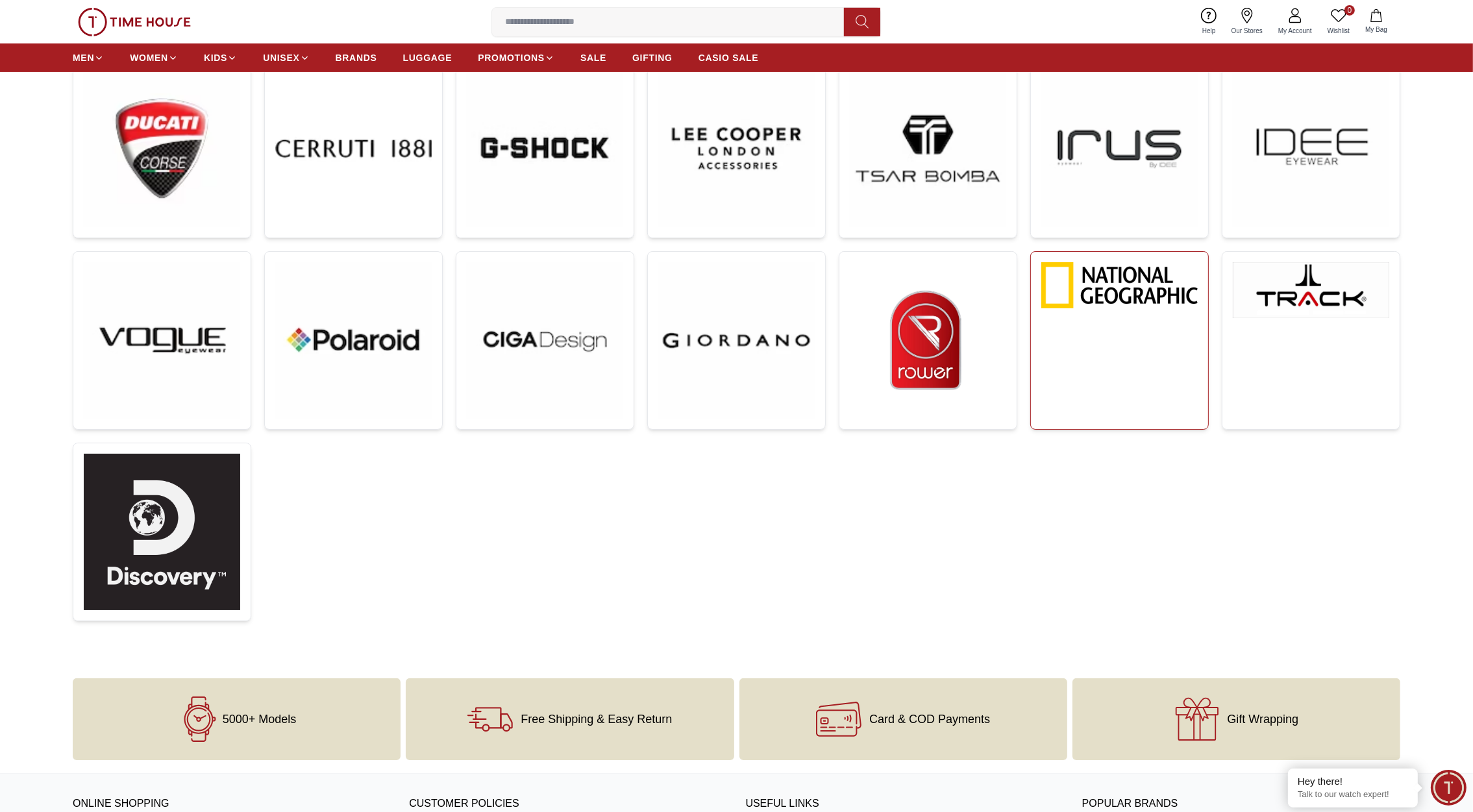
click at [1092, 318] on link at bounding box center [1119, 340] width 178 height 178
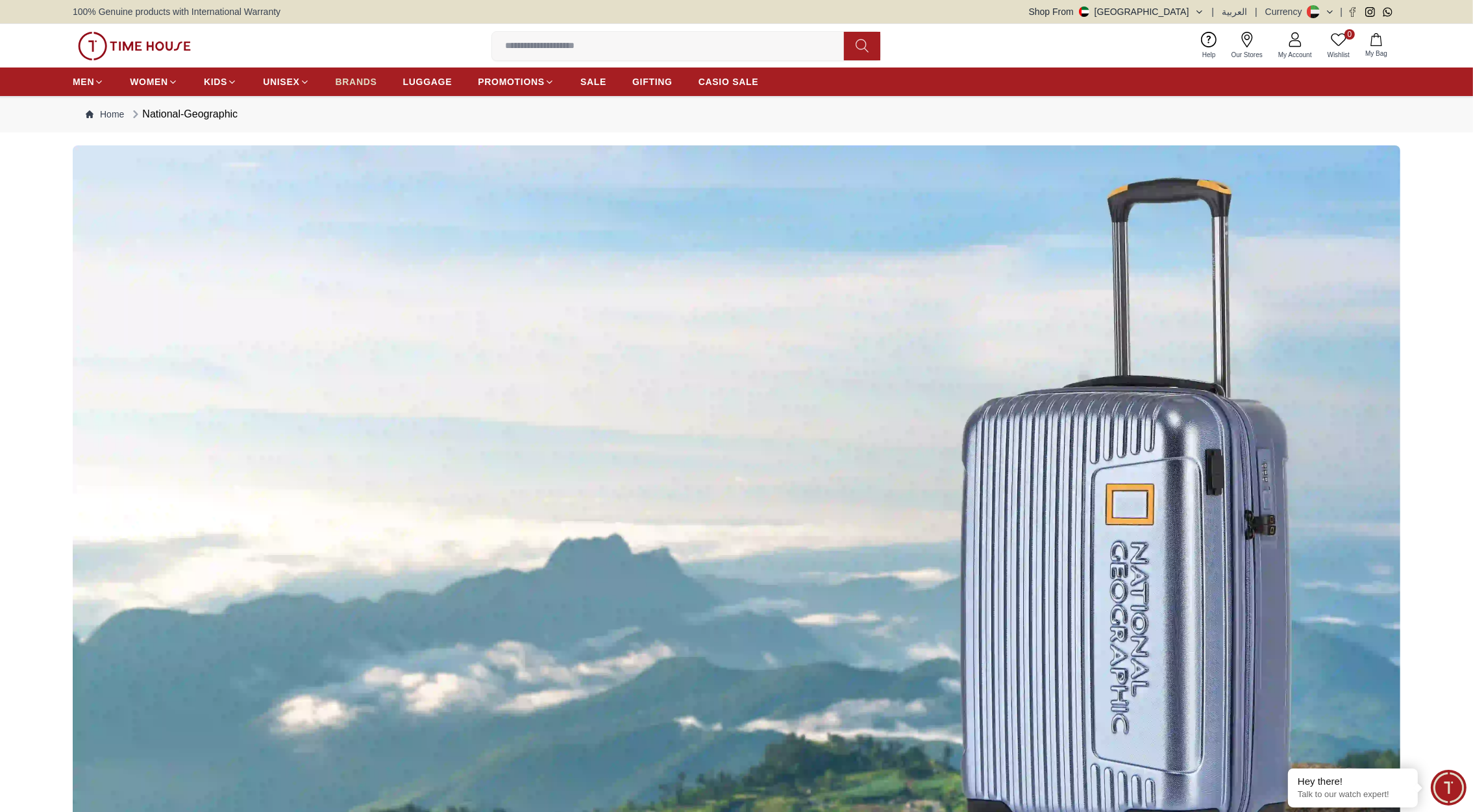
click at [345, 77] on span "BRANDS" at bounding box center [356, 82] width 41 height 13
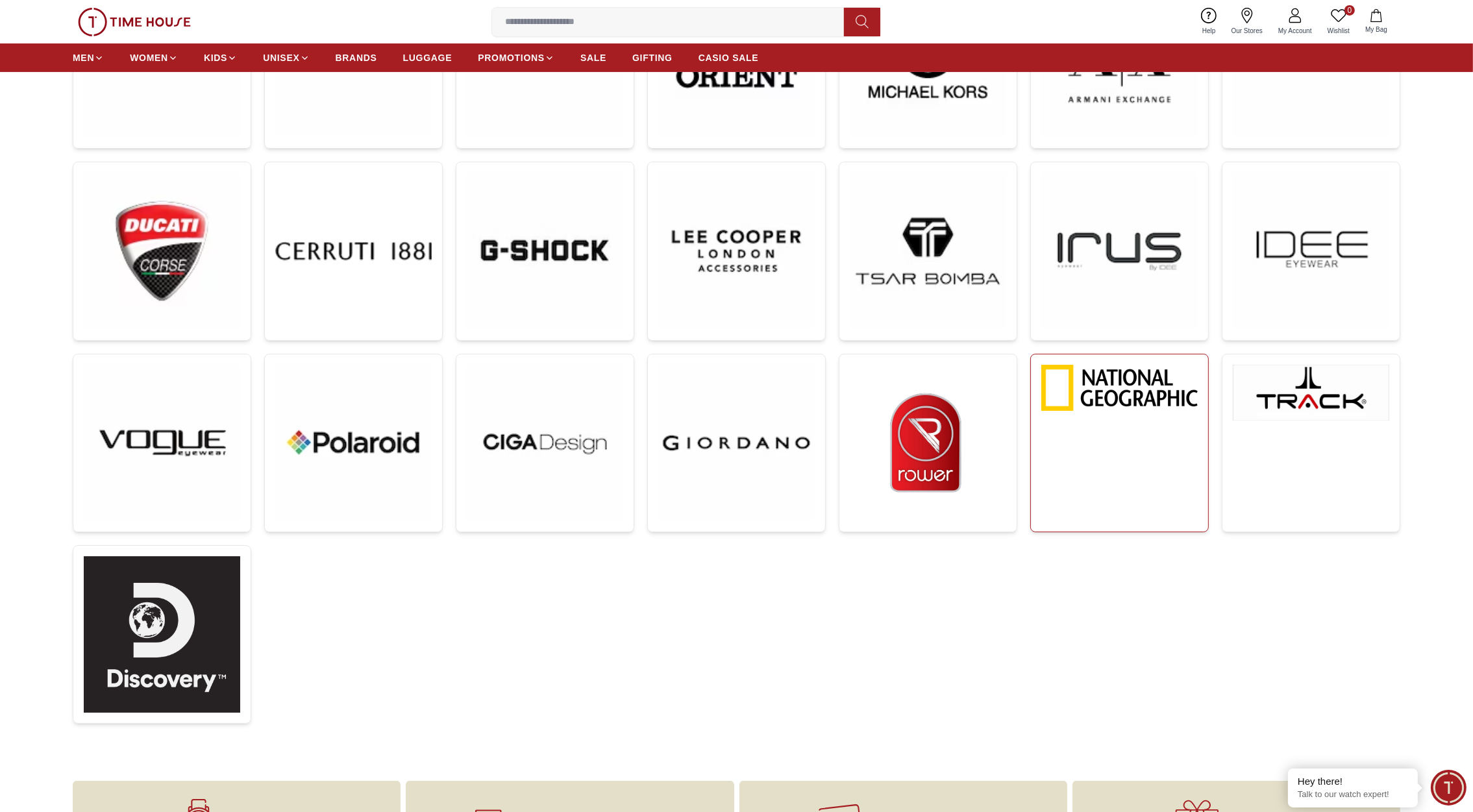
scroll to position [419, 0]
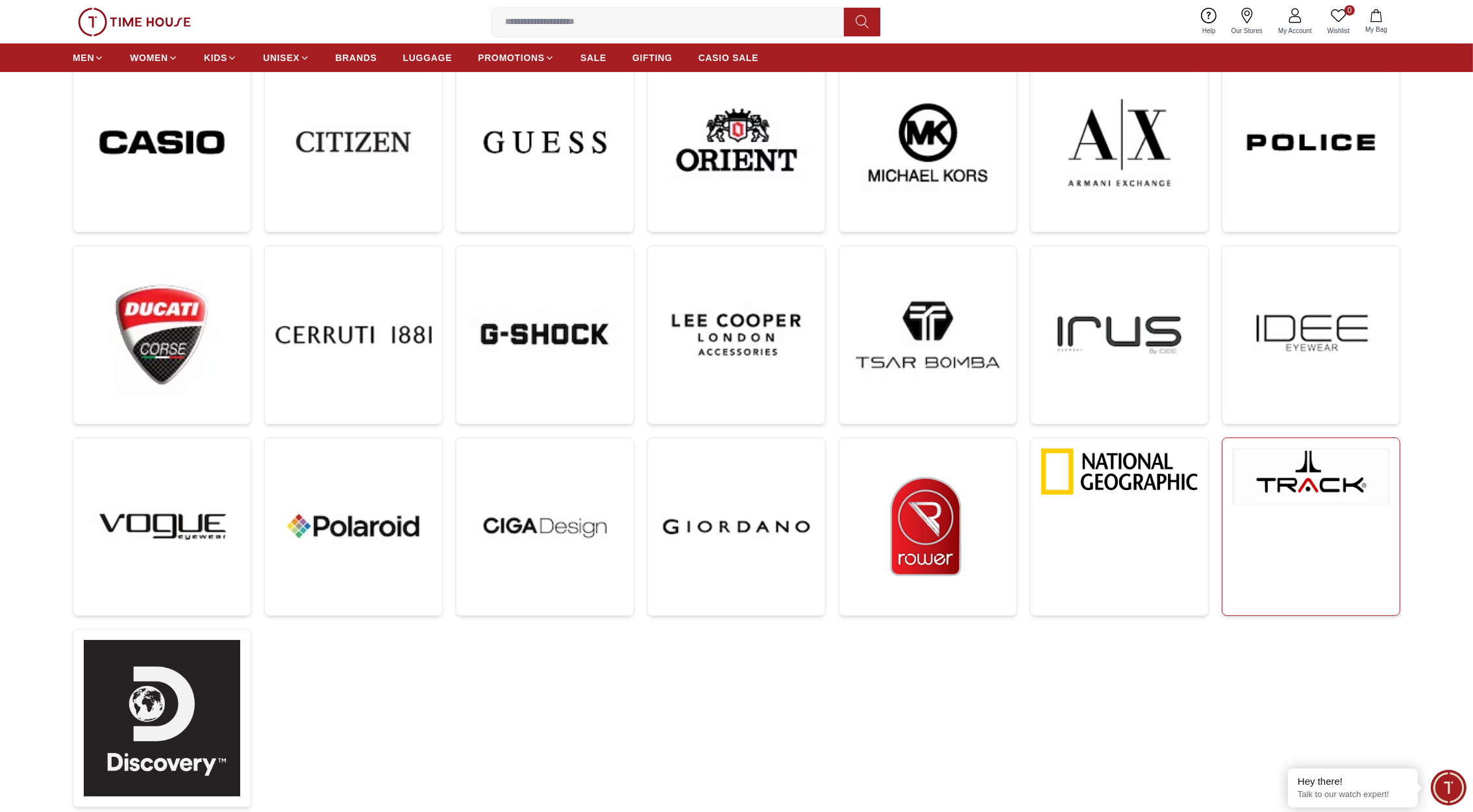
click at [1283, 472] on img at bounding box center [1311, 476] width 156 height 56
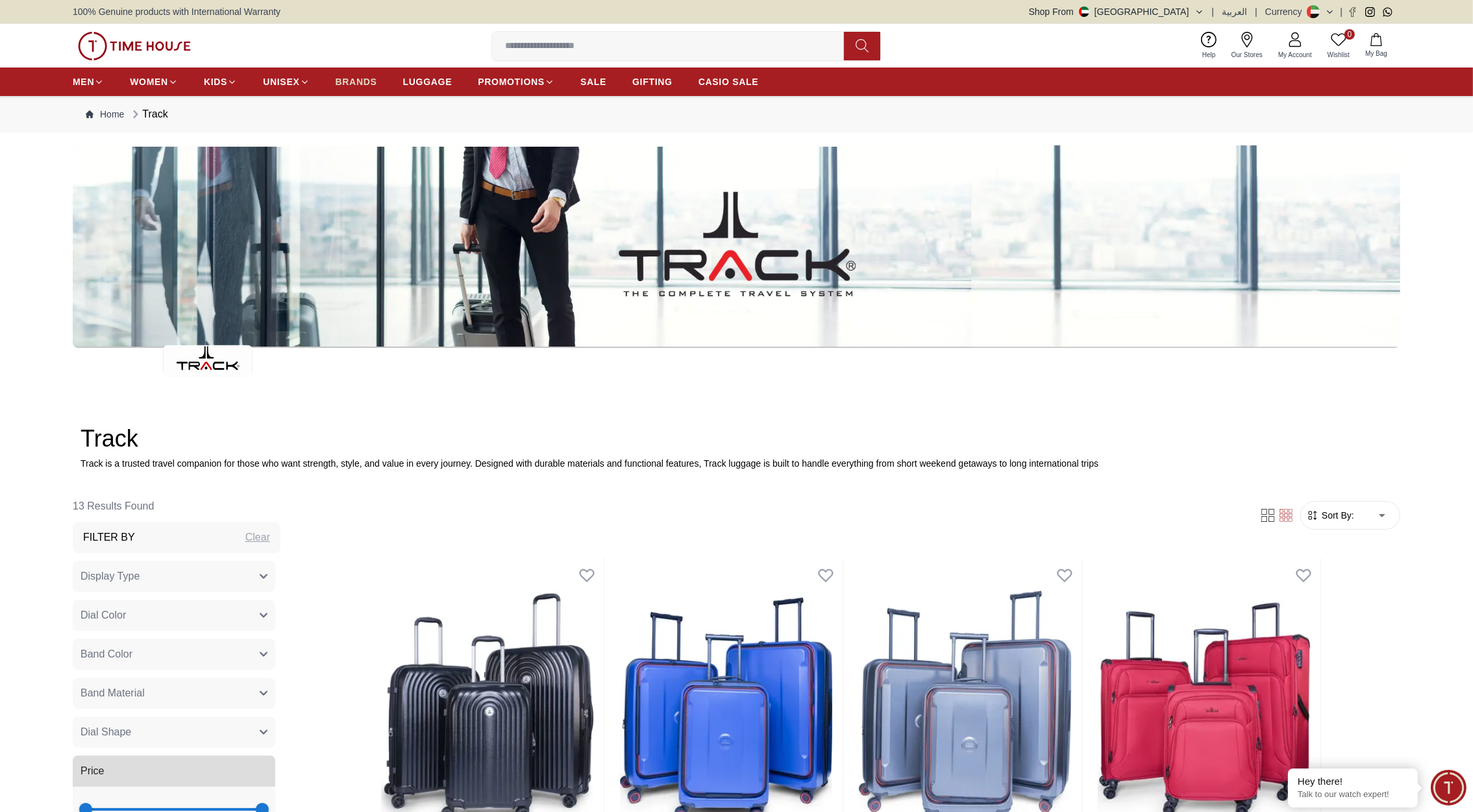
click at [359, 81] on span "BRANDS" at bounding box center [356, 82] width 41 height 13
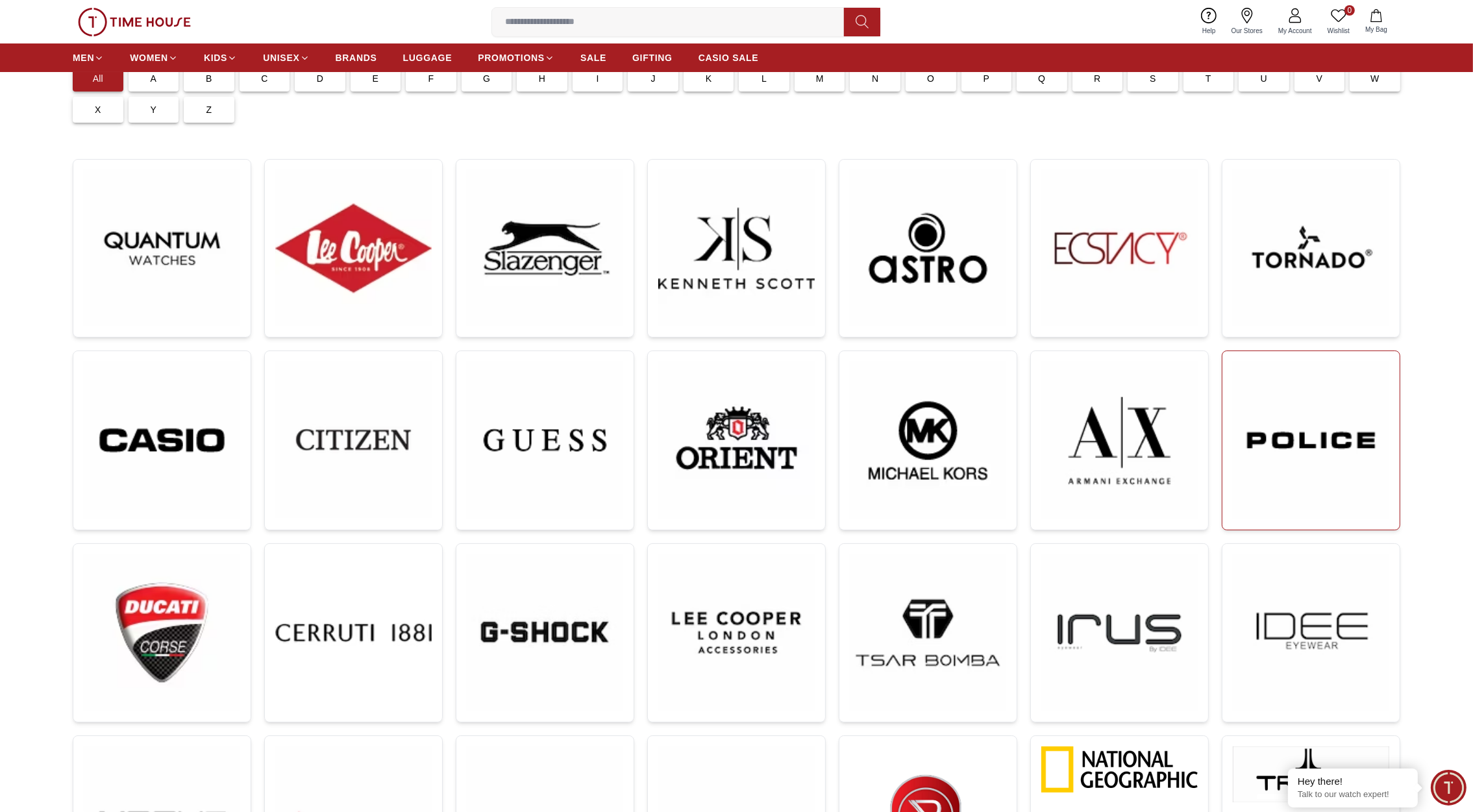
scroll to position [339, 0]
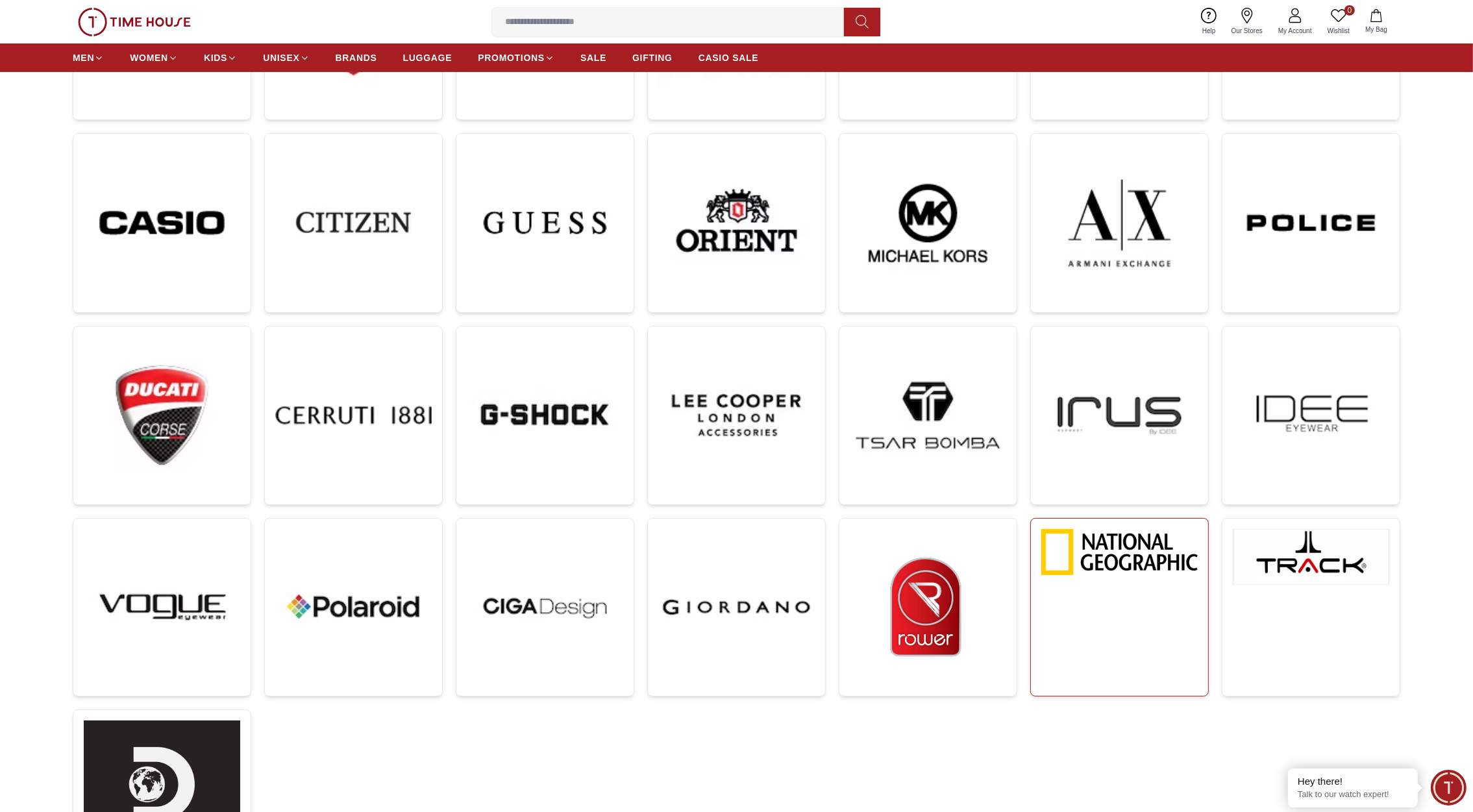
click at [1154, 574] on img at bounding box center [1120, 552] width 156 height 46
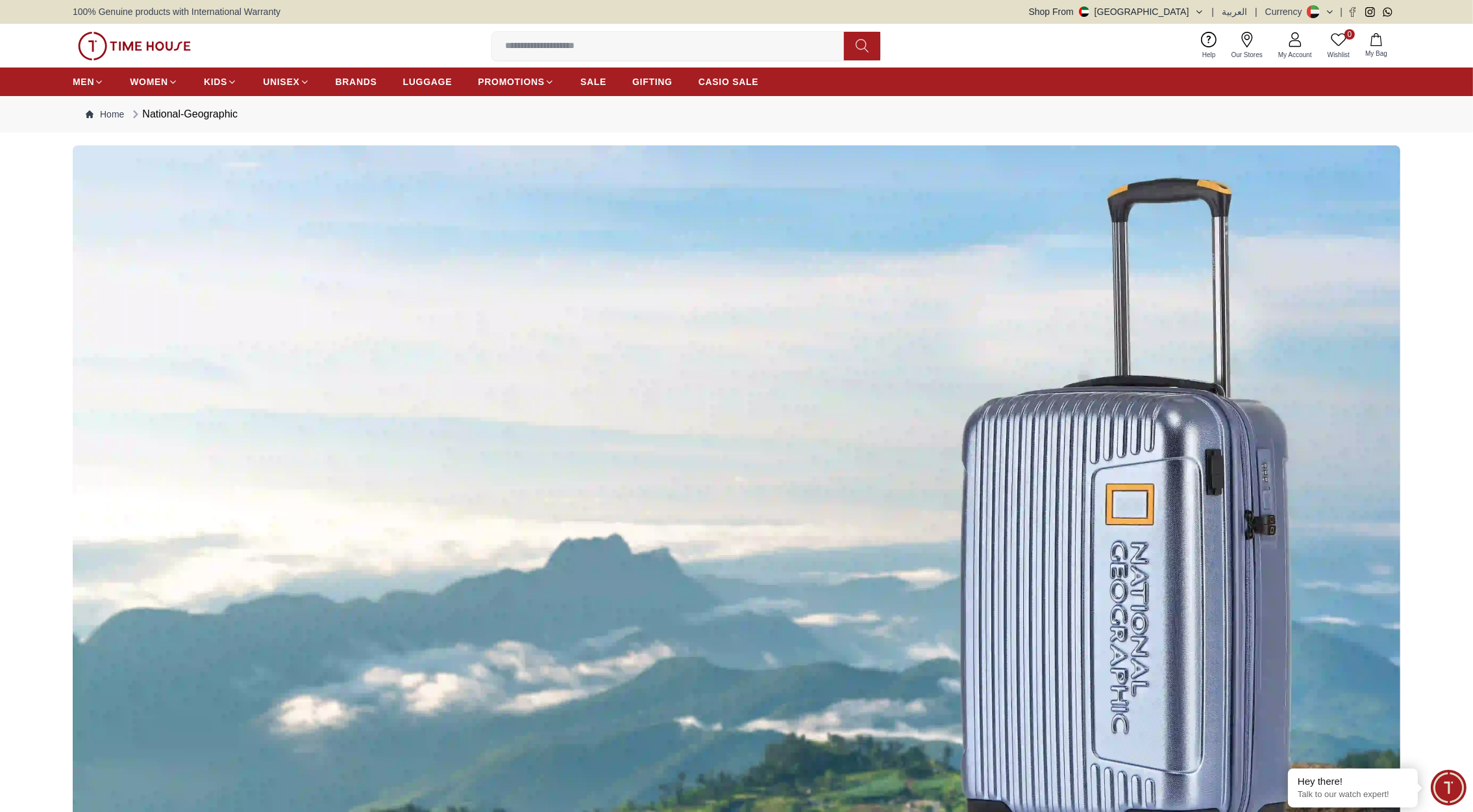
click at [163, 54] on img at bounding box center [134, 46] width 113 height 29
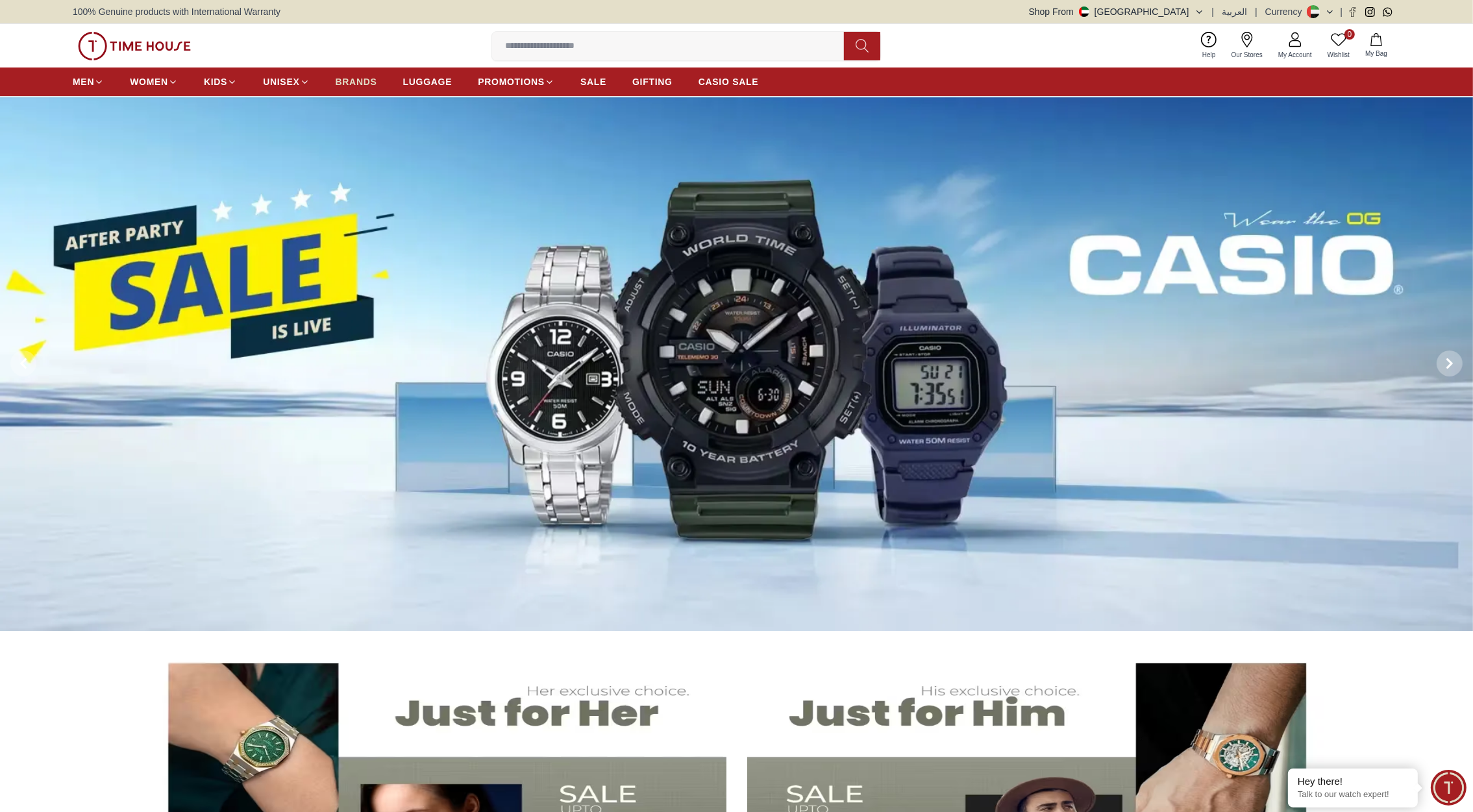
click at [364, 77] on span "BRANDS" at bounding box center [356, 82] width 41 height 13
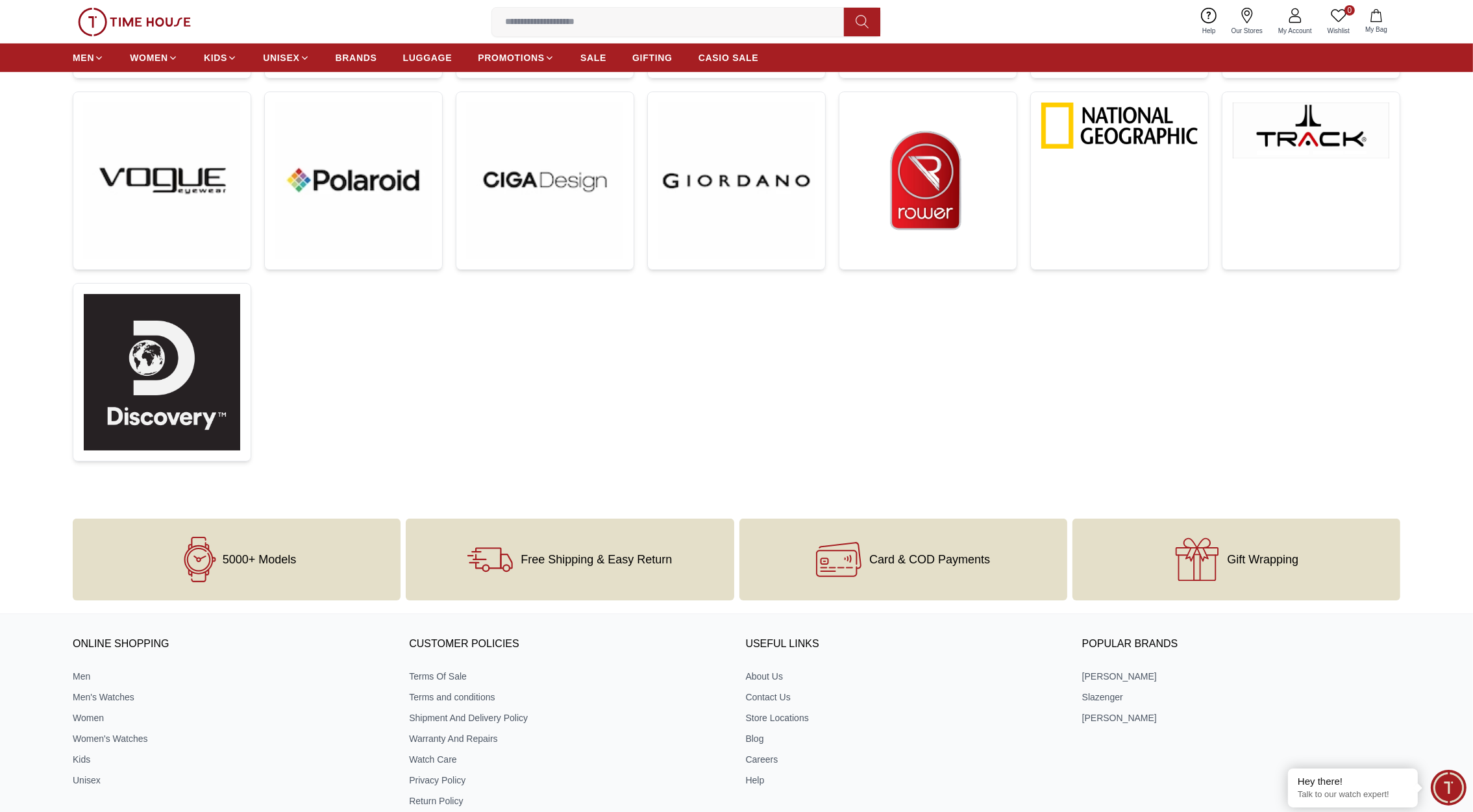
scroll to position [559, 0]
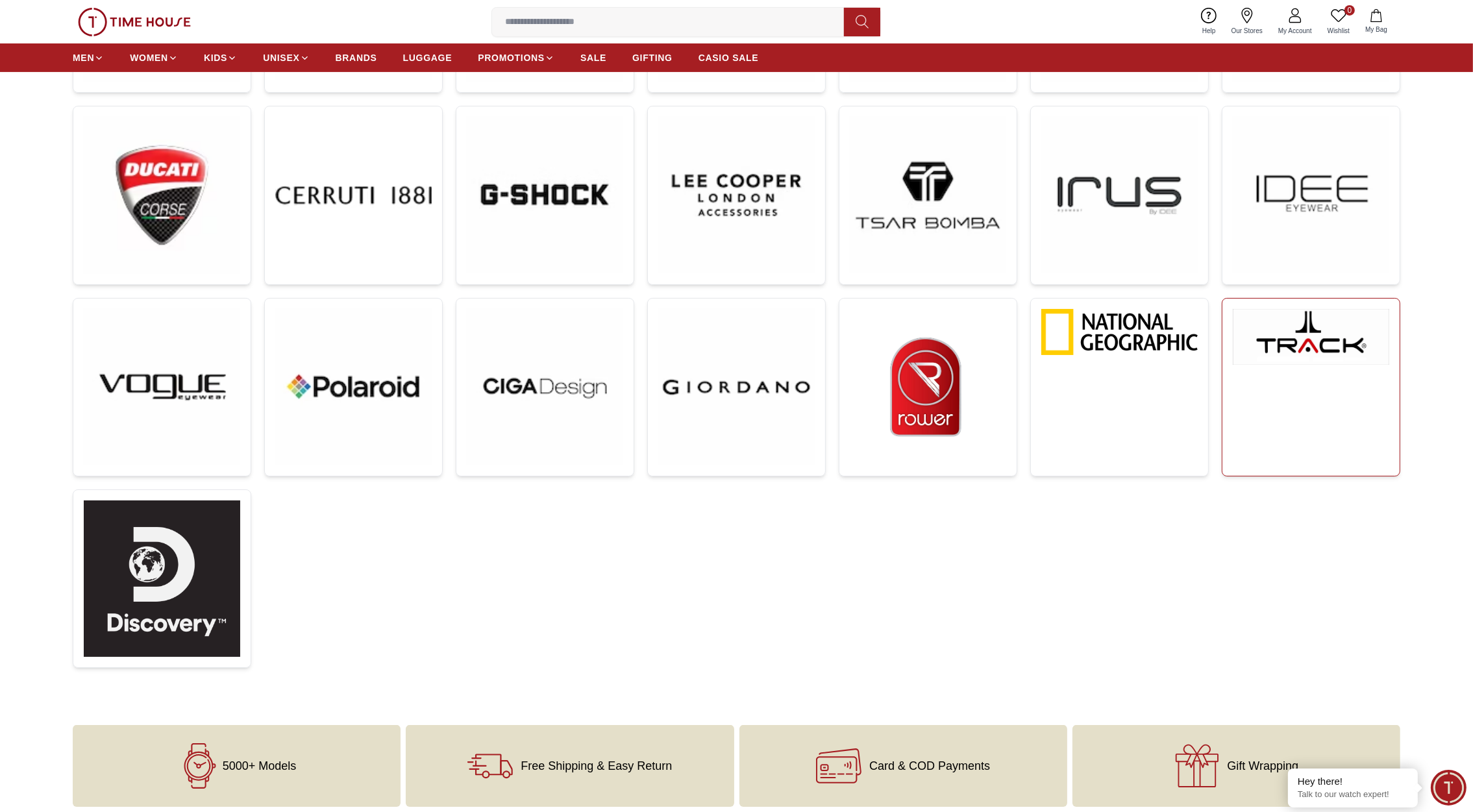
click at [1295, 366] on link at bounding box center [1310, 387] width 178 height 178
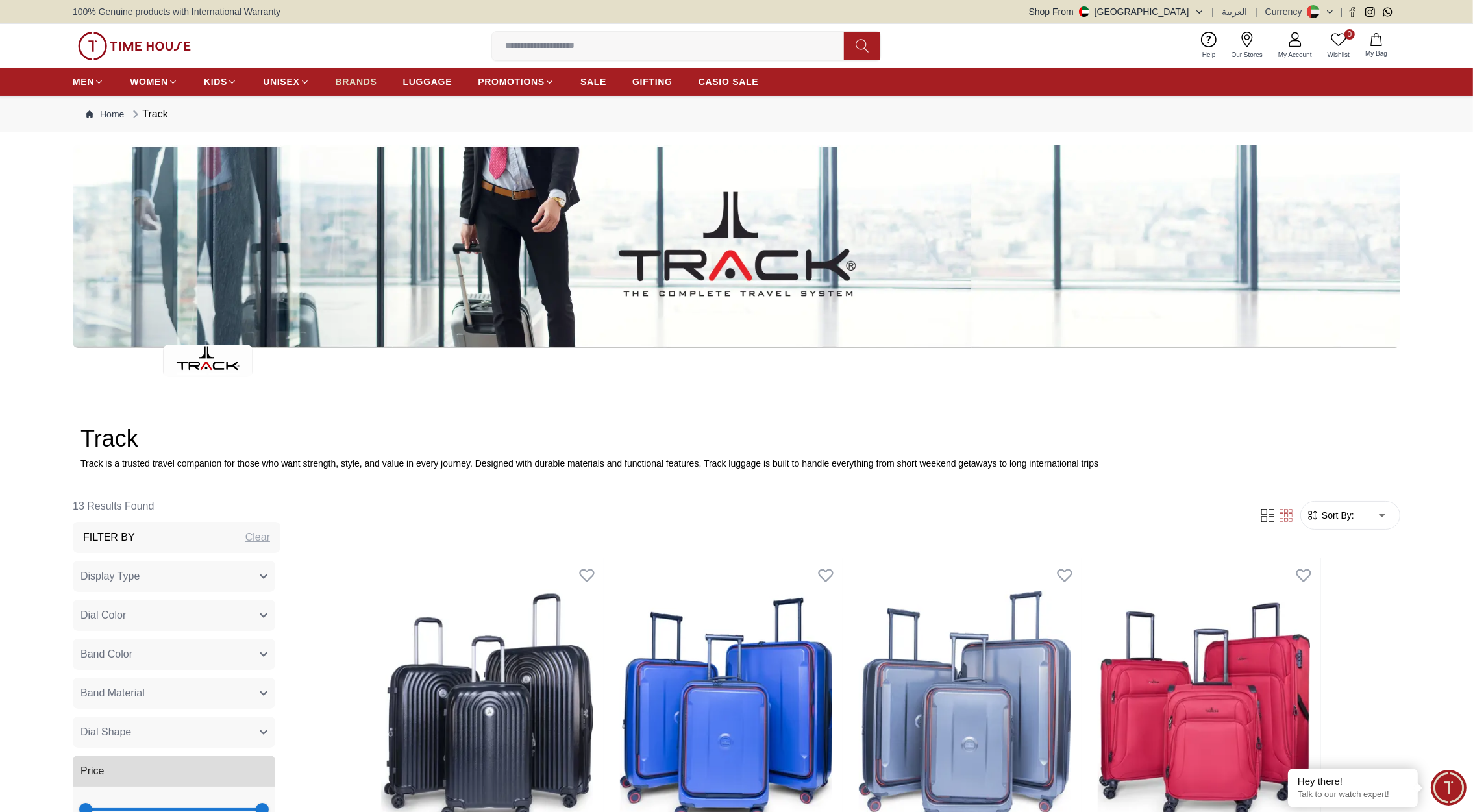
click at [350, 78] on span "BRANDS" at bounding box center [356, 82] width 41 height 13
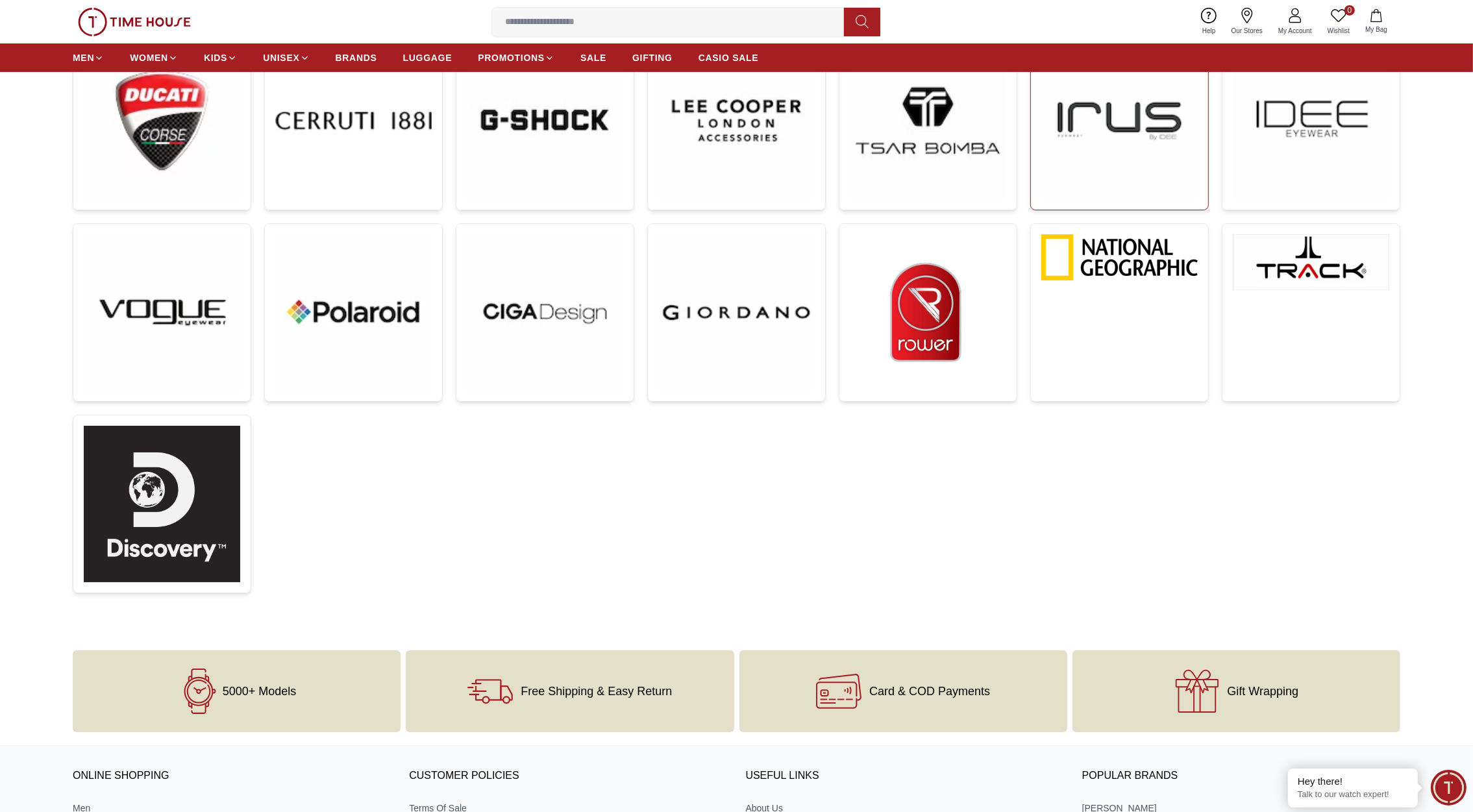
scroll to position [637, 0]
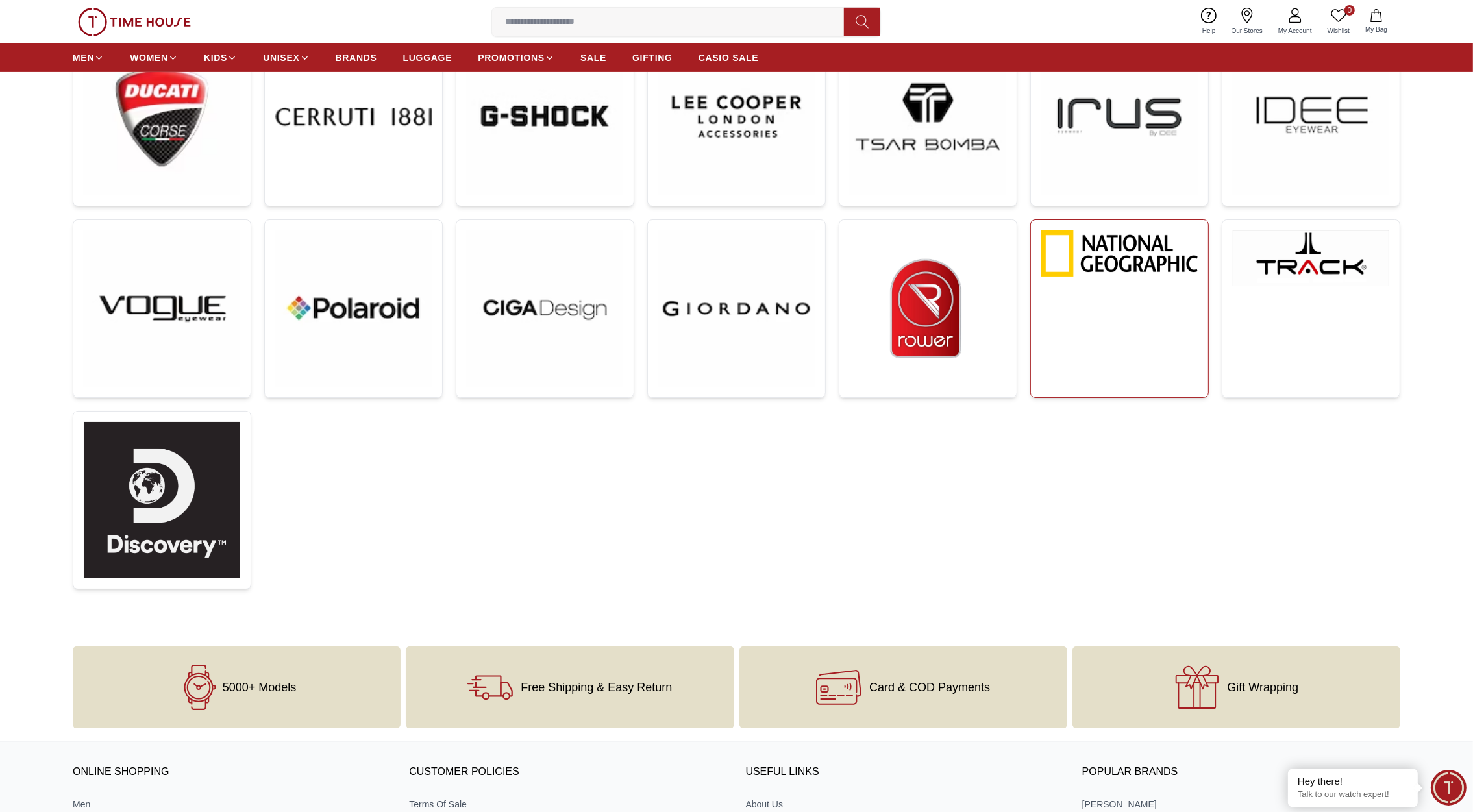
click at [1108, 279] on link at bounding box center [1119, 308] width 178 height 178
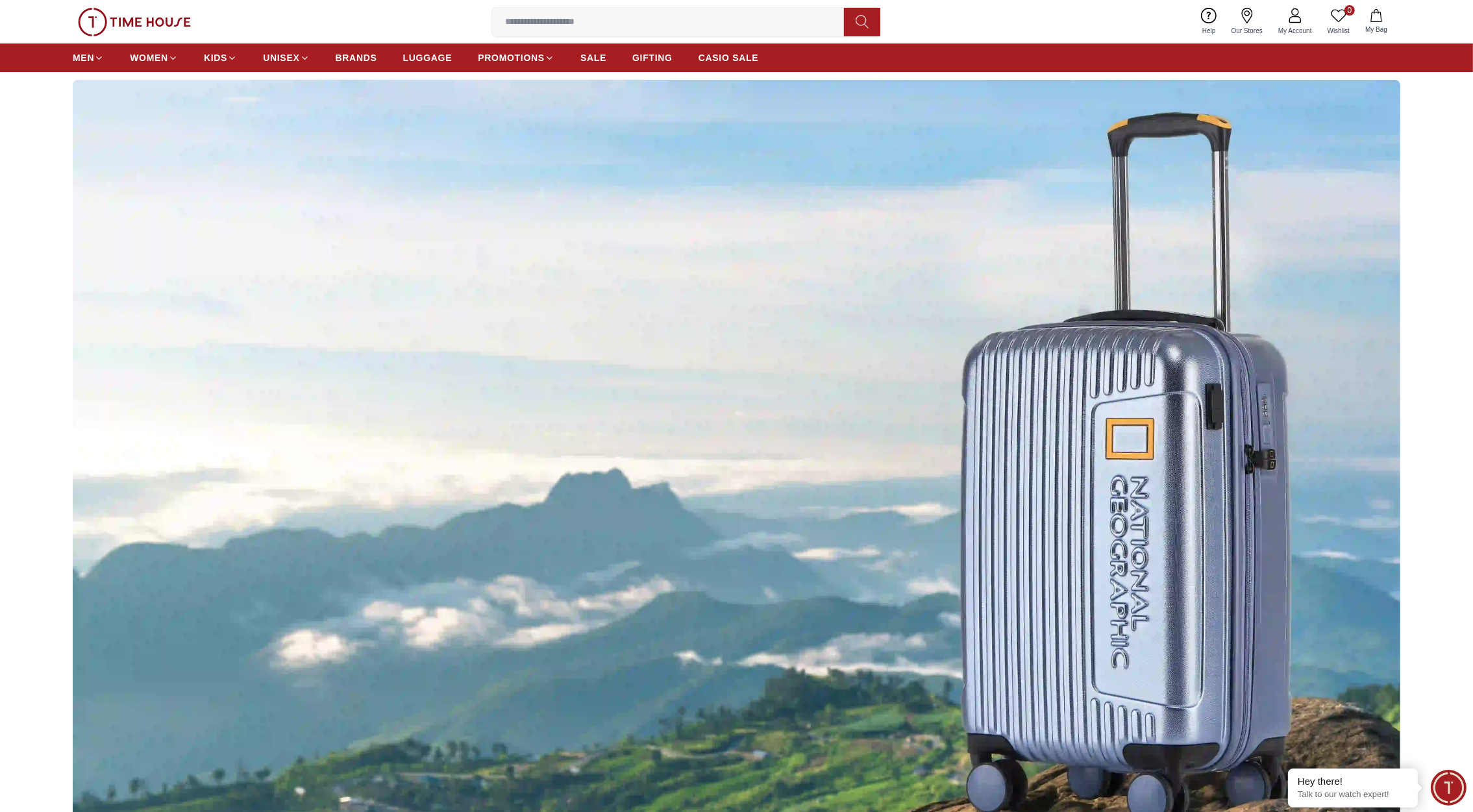
scroll to position [4, 0]
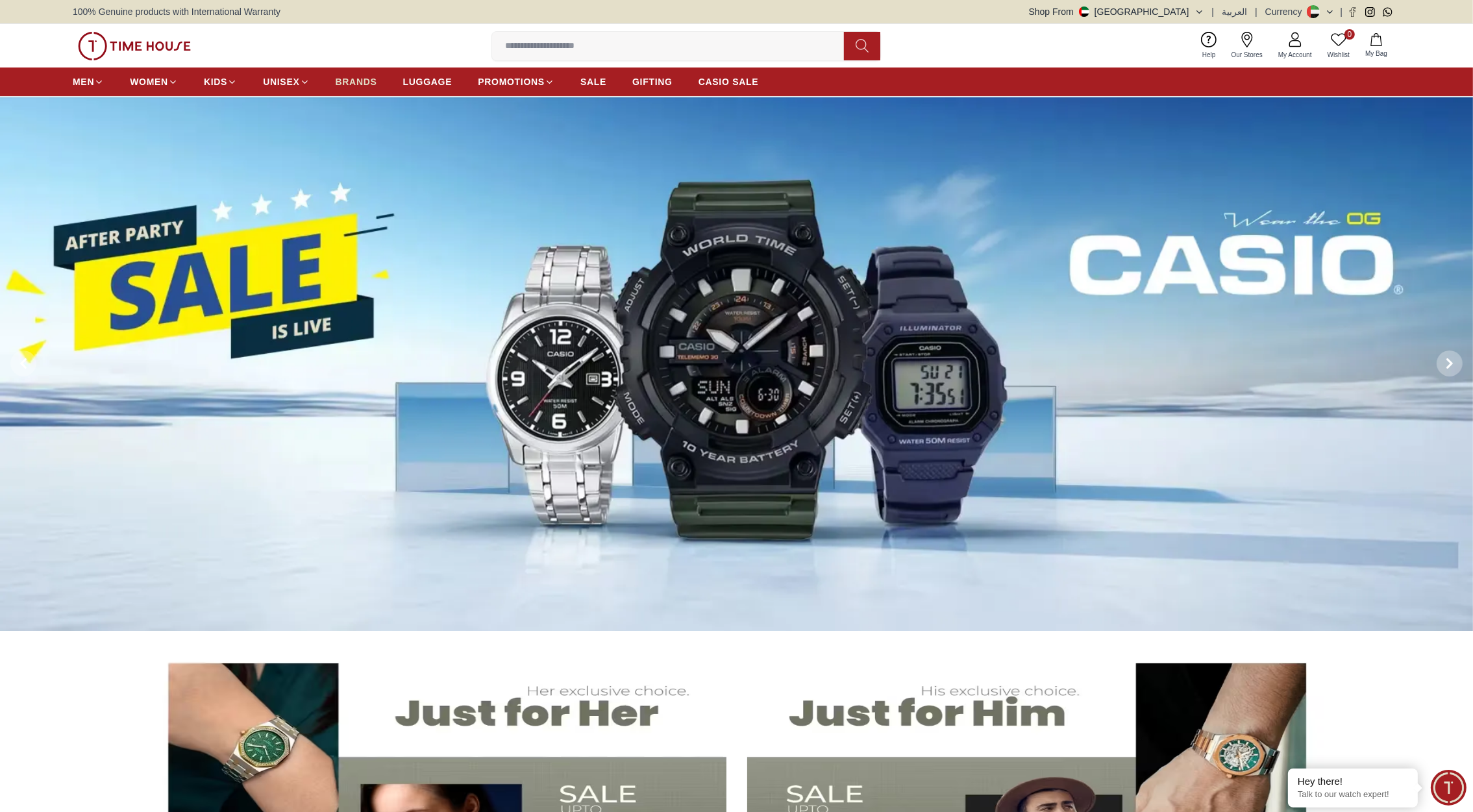
click at [361, 76] on span "BRANDS" at bounding box center [356, 82] width 41 height 13
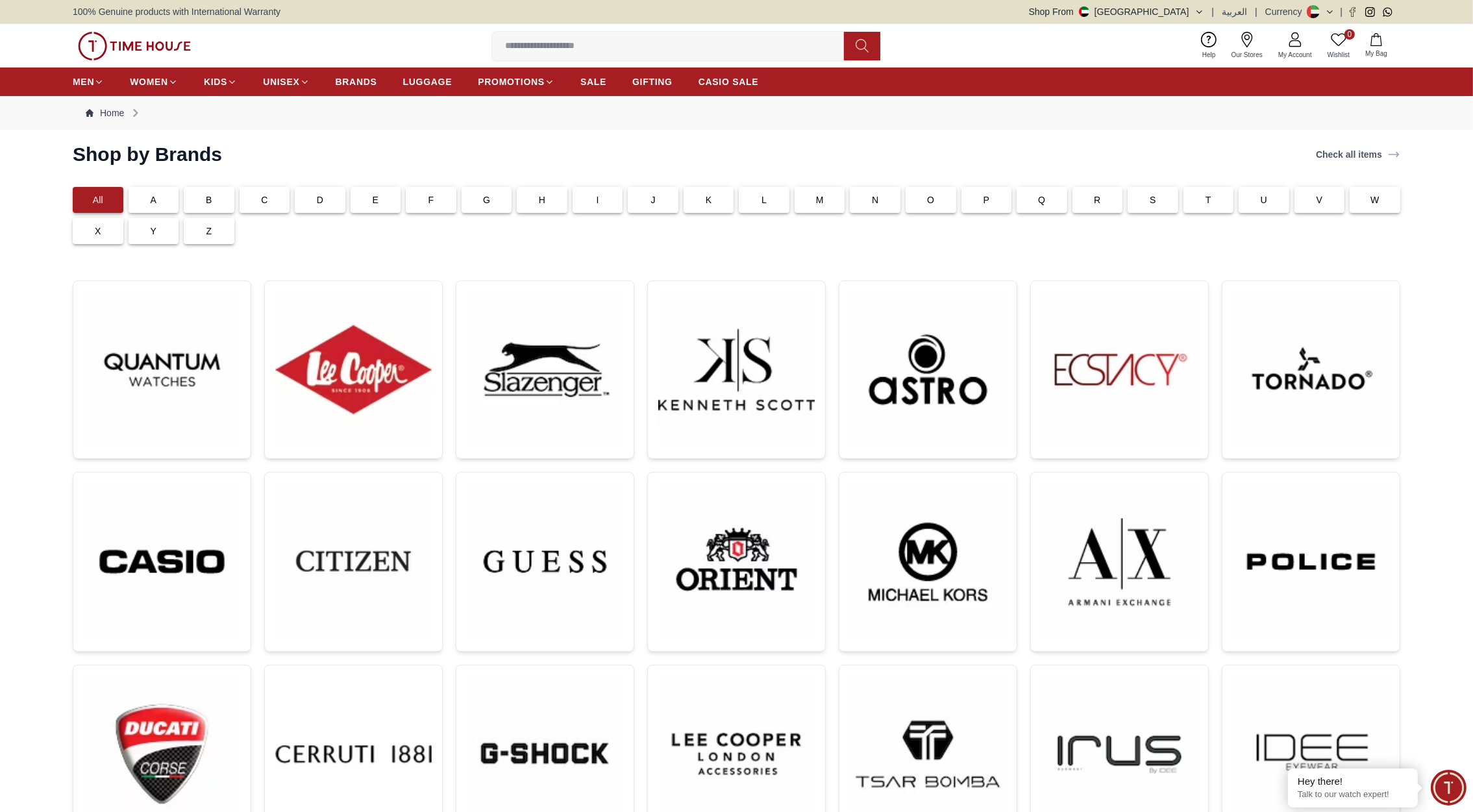
click at [1012, 386] on link at bounding box center [927, 369] width 178 height 178
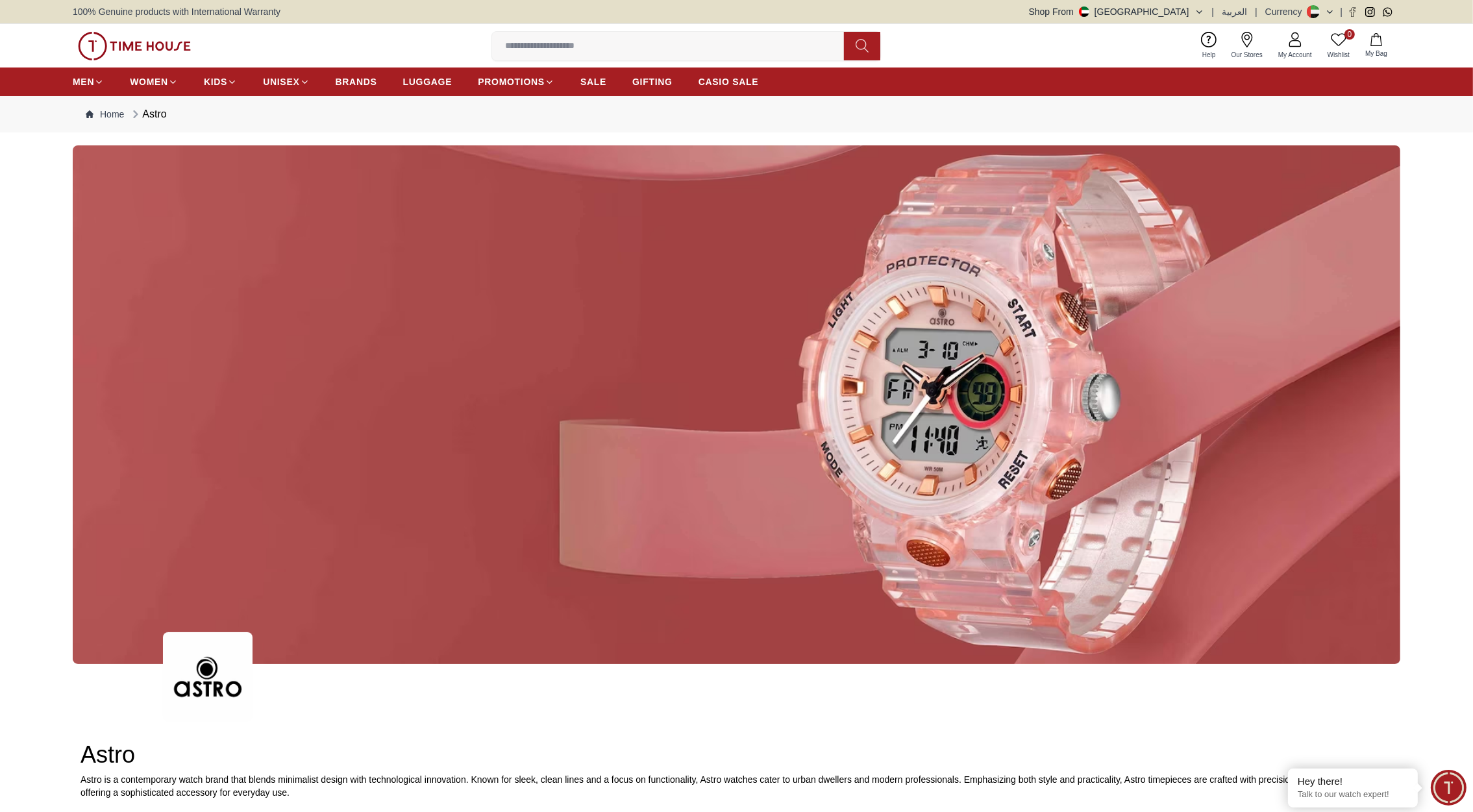
click at [153, 40] on img at bounding box center [134, 46] width 113 height 29
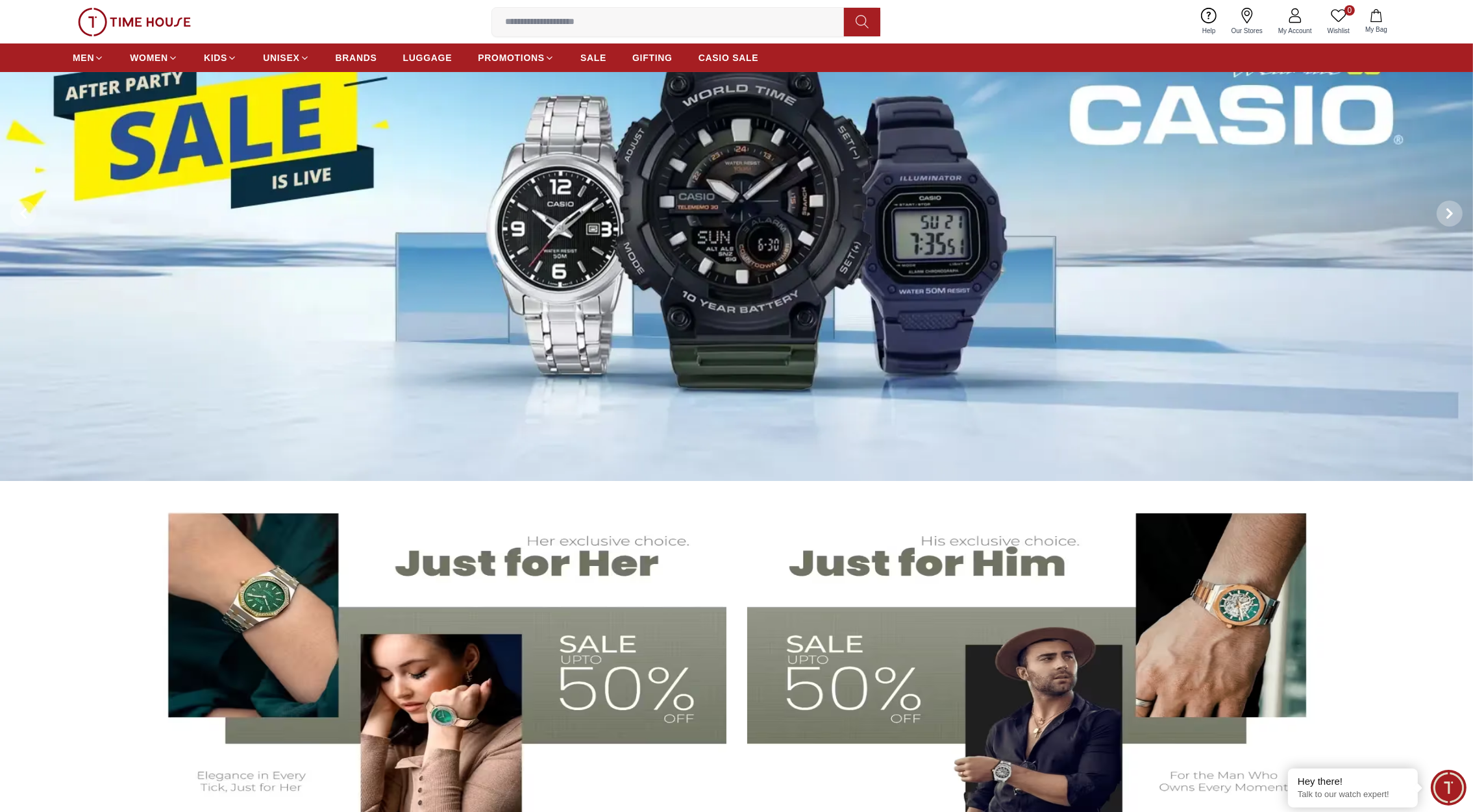
scroll to position [24, 0]
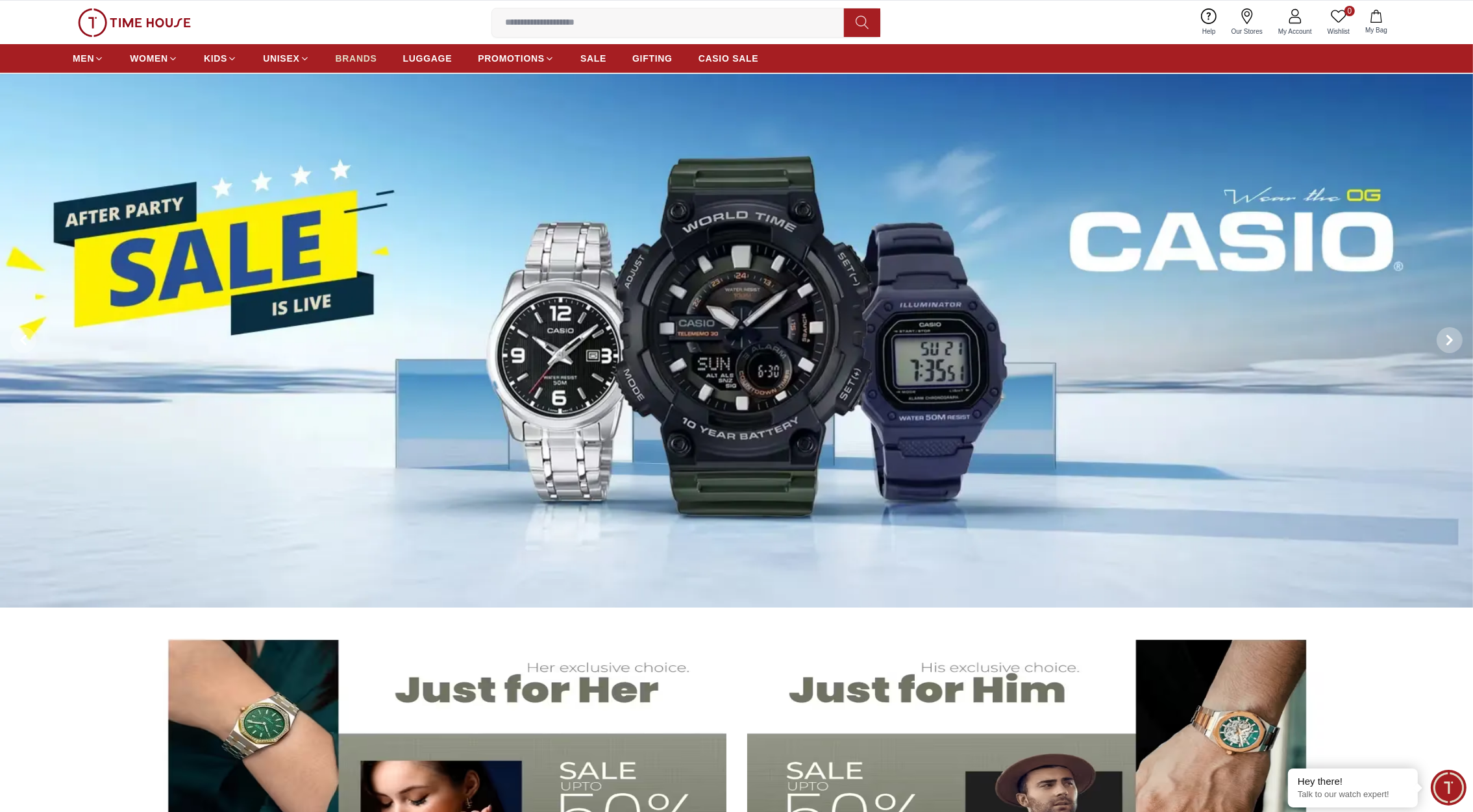
click at [355, 55] on span "BRANDS" at bounding box center [356, 58] width 41 height 13
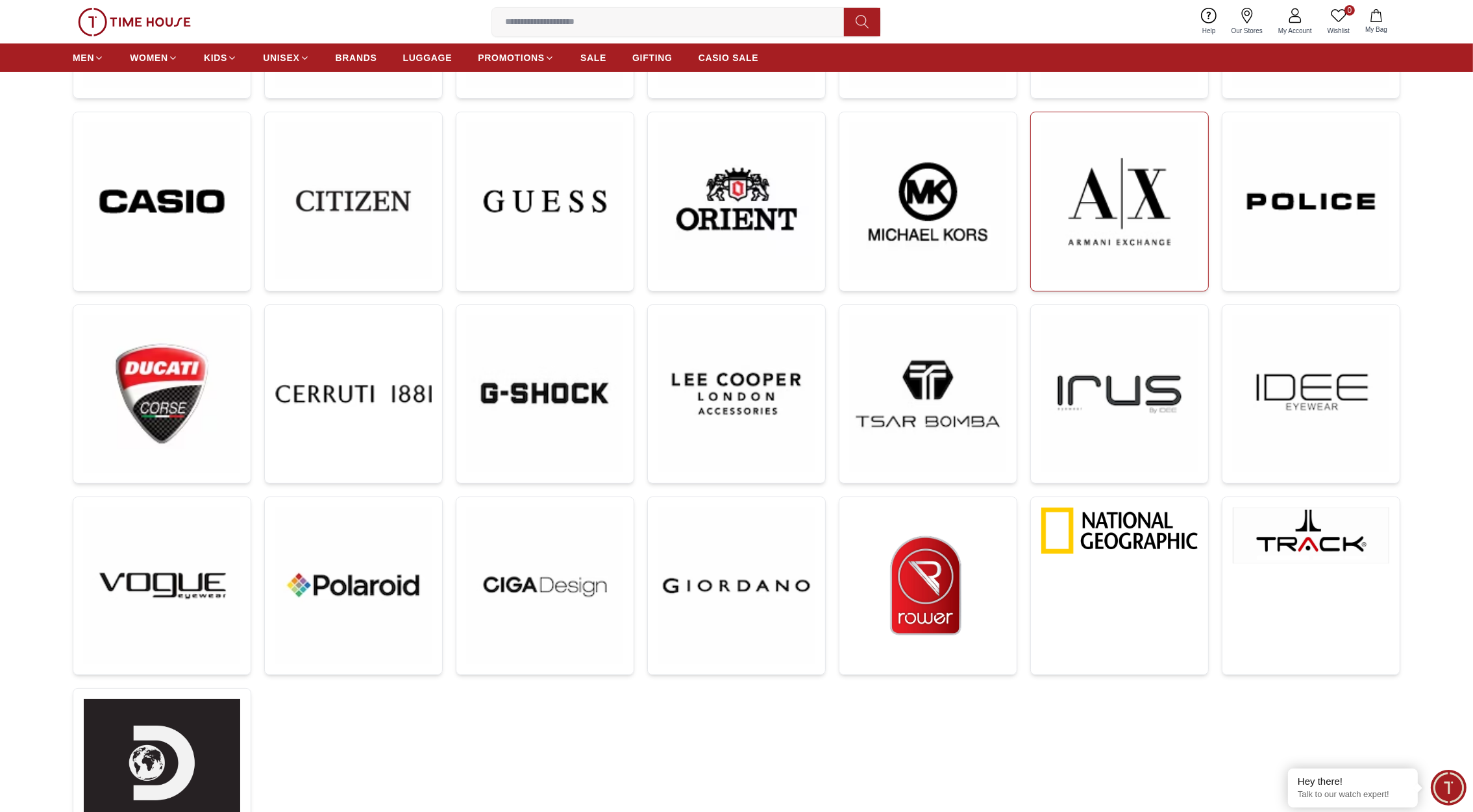
scroll to position [478, 0]
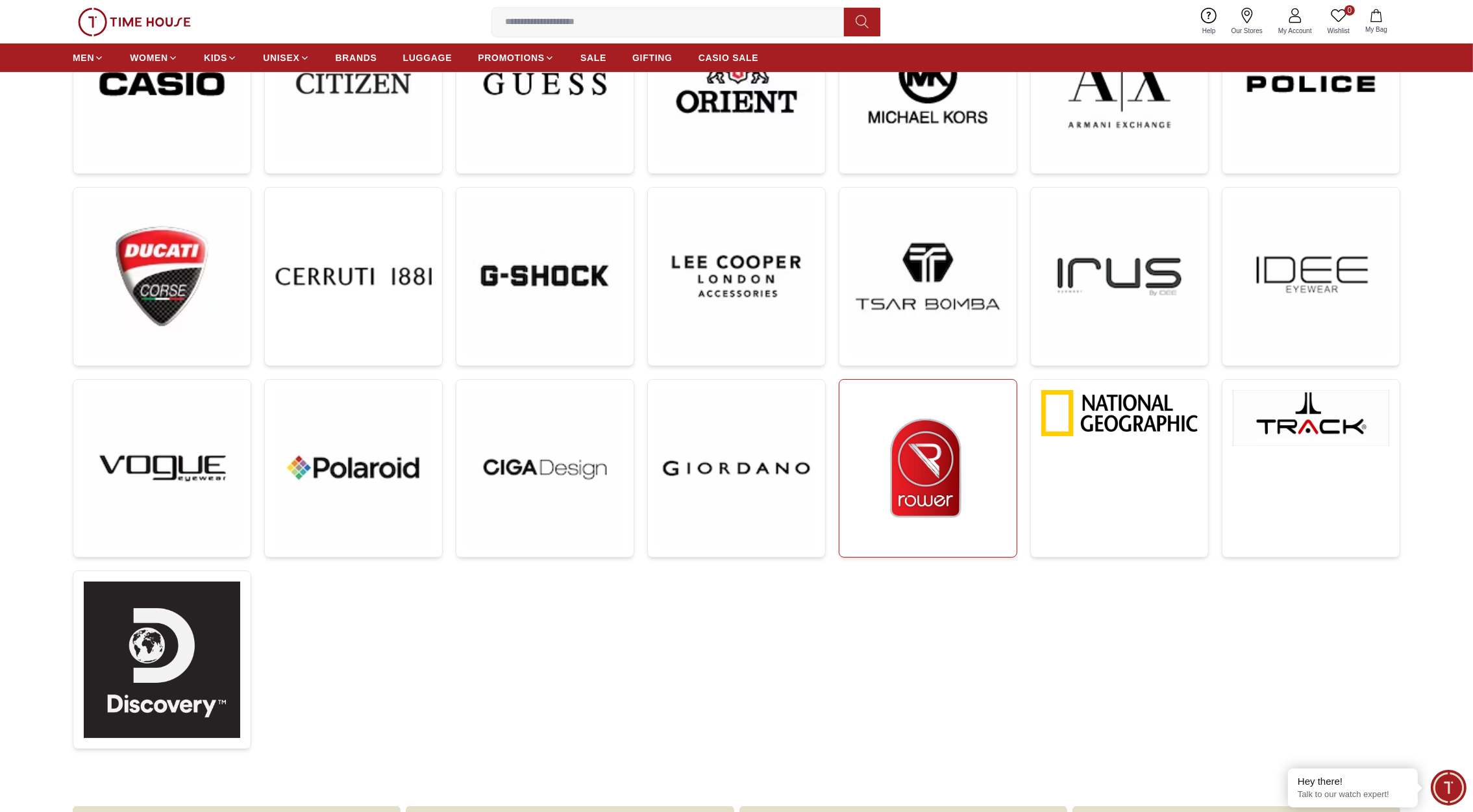
click at [943, 448] on img at bounding box center [928, 468] width 156 height 156
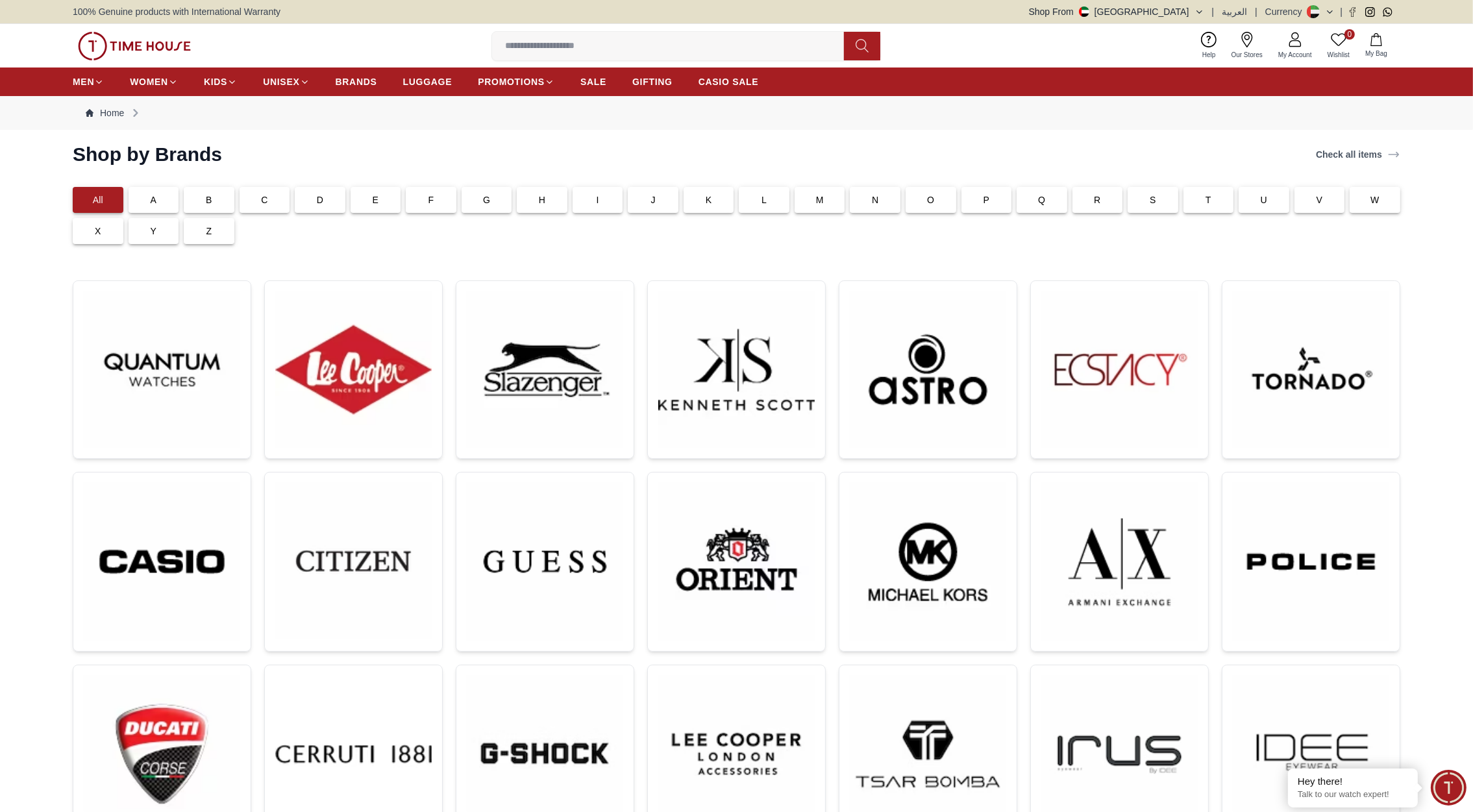
scroll to position [478, 0]
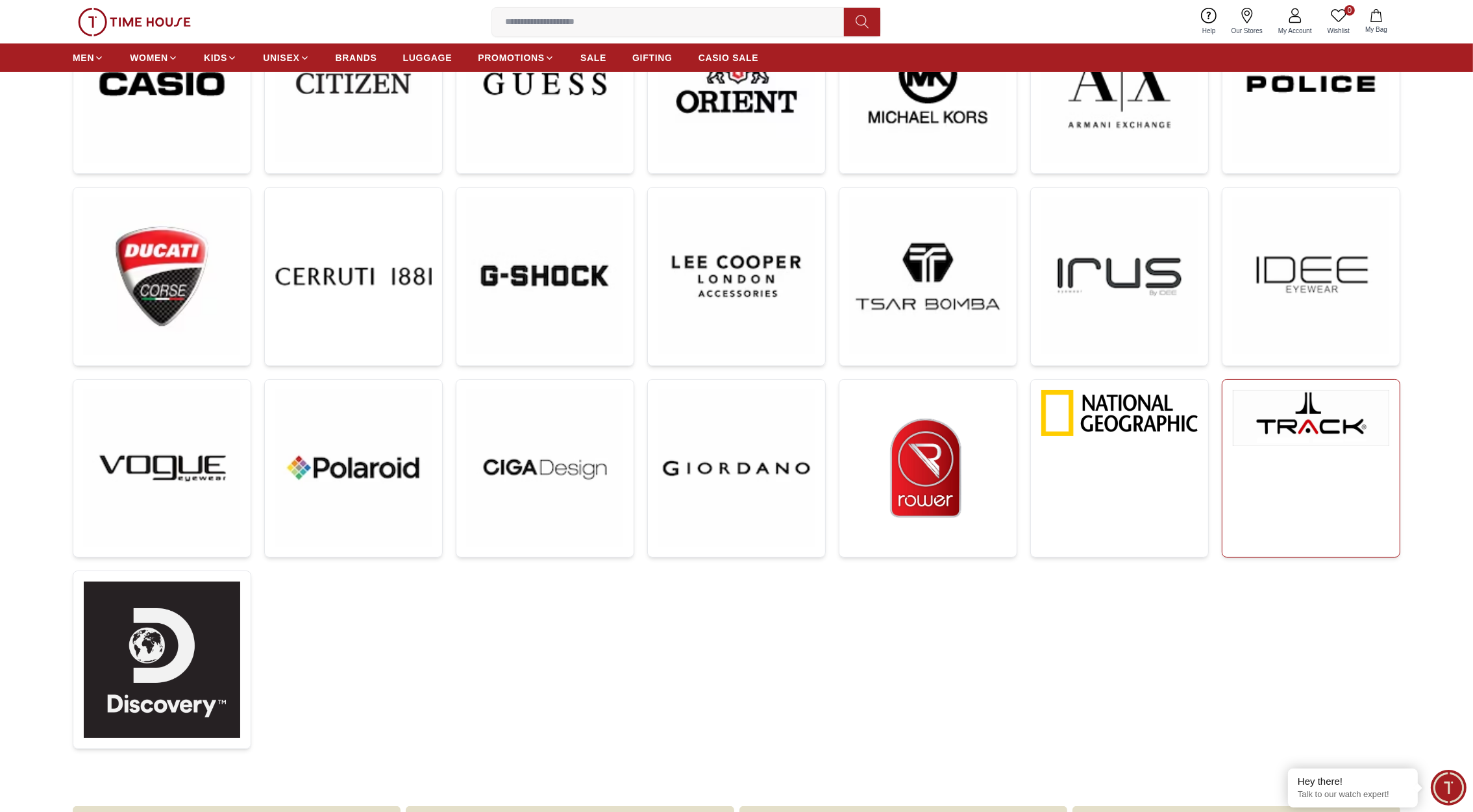
click at [1316, 425] on img at bounding box center [1311, 418] width 156 height 56
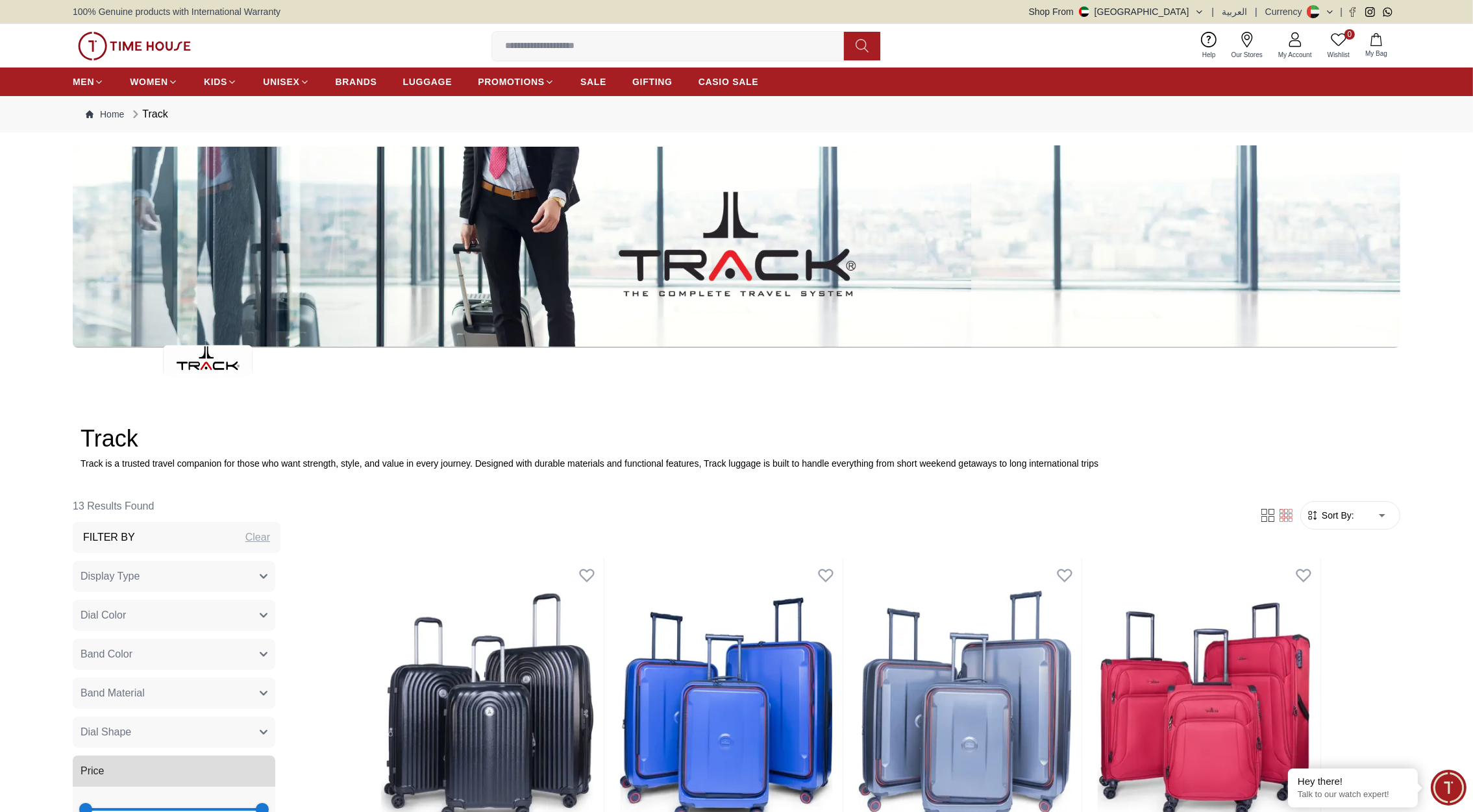
scroll to position [478, 0]
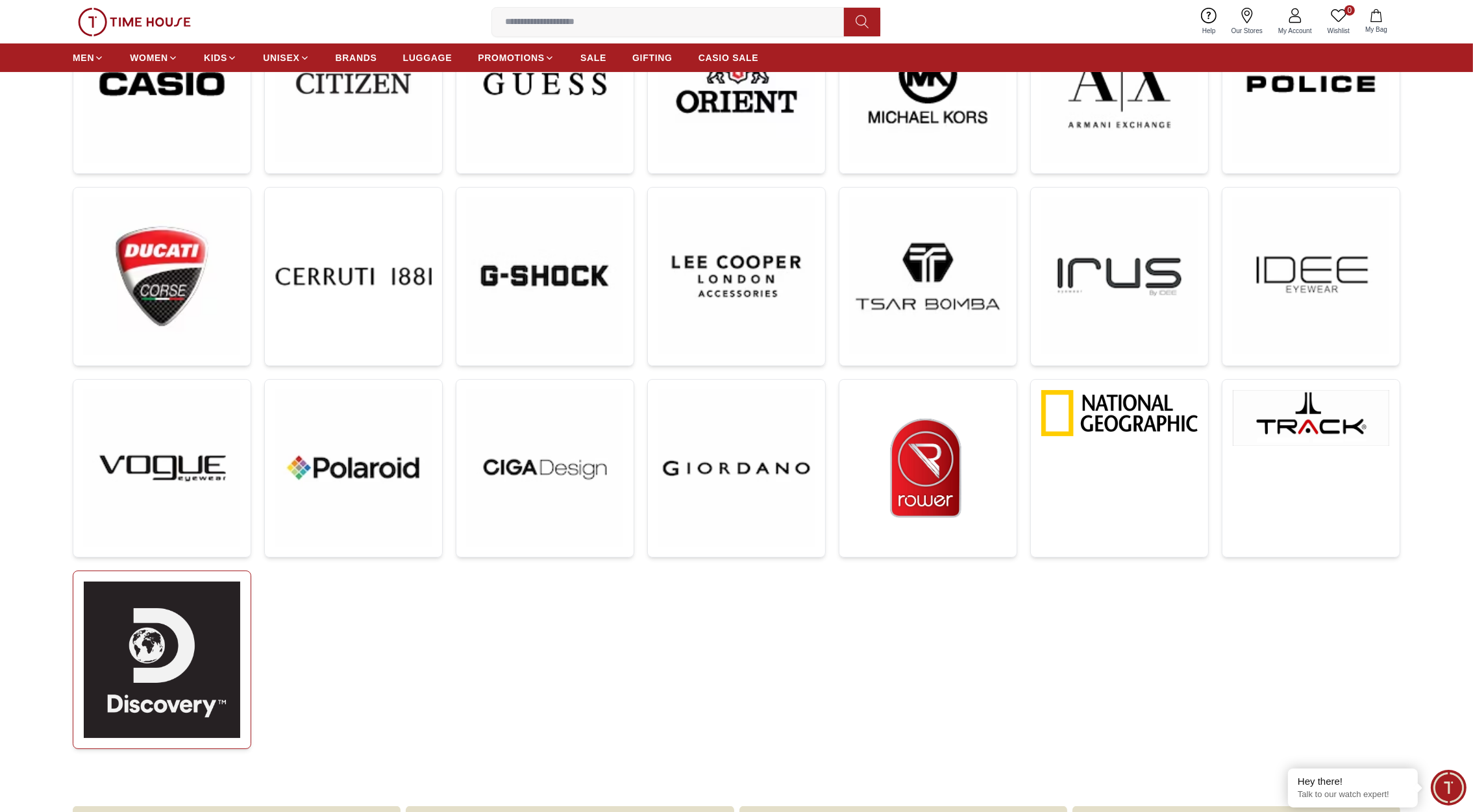
click at [188, 631] on img at bounding box center [162, 660] width 156 height 156
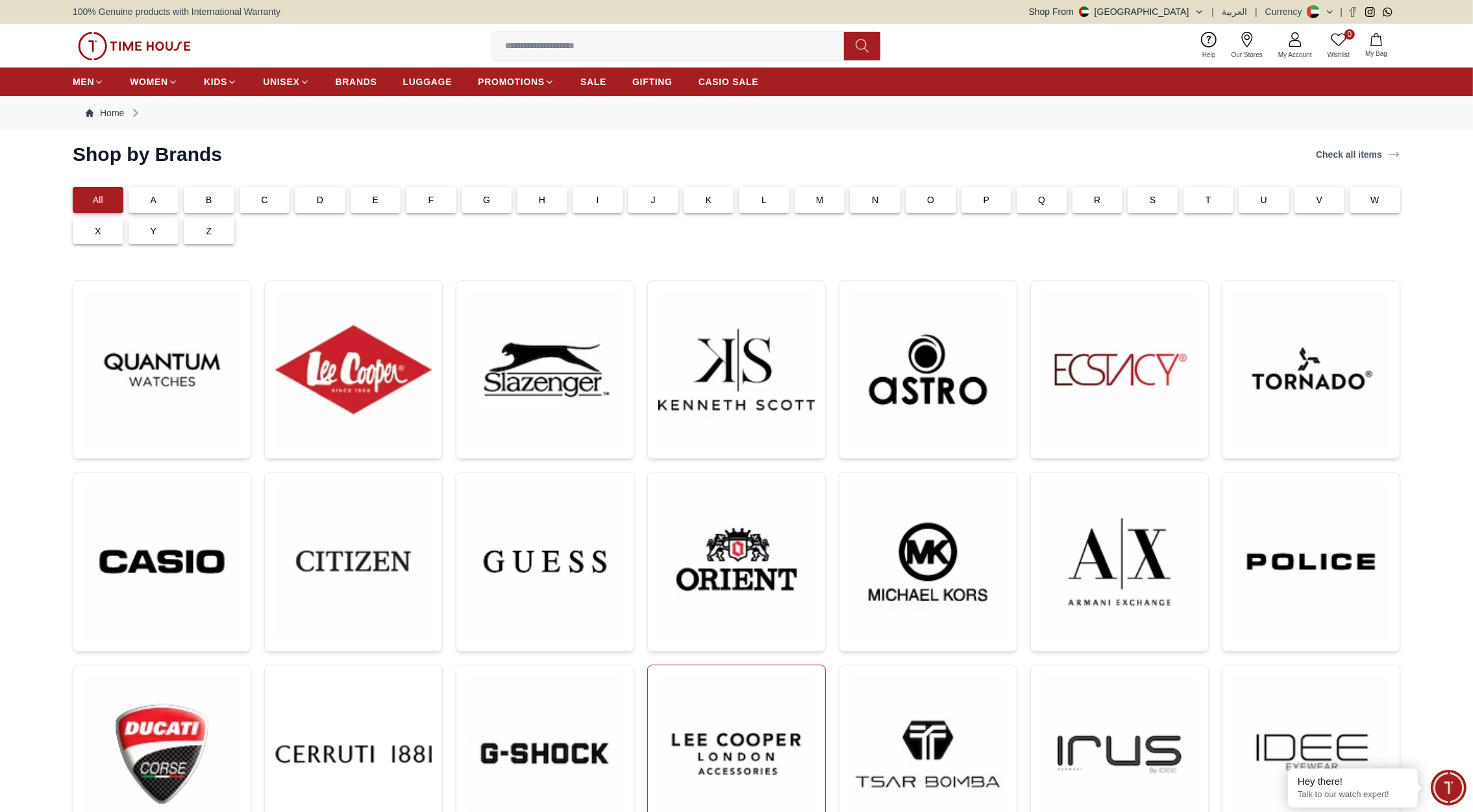
scroll to position [478, 0]
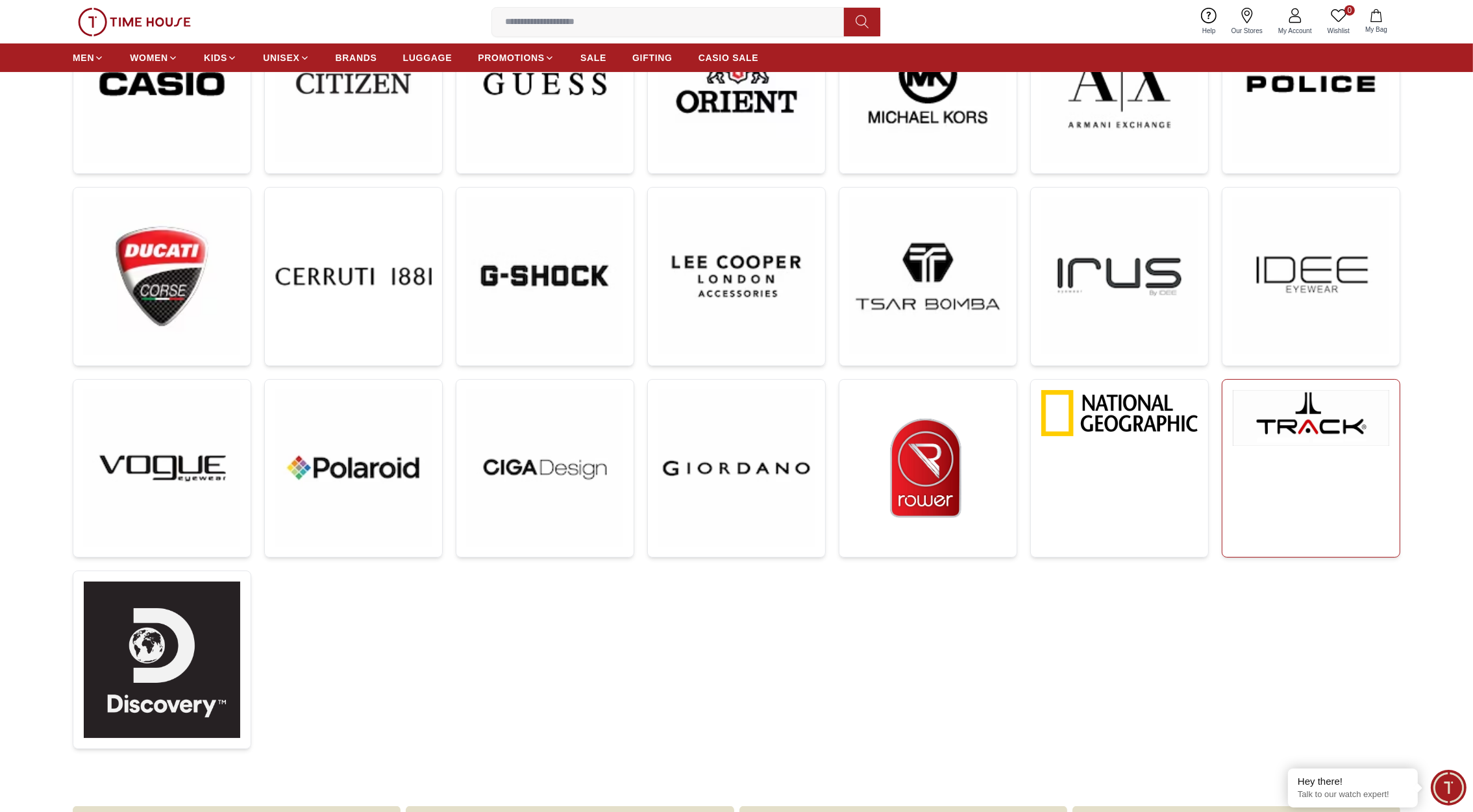
click at [1338, 433] on img at bounding box center [1311, 418] width 156 height 56
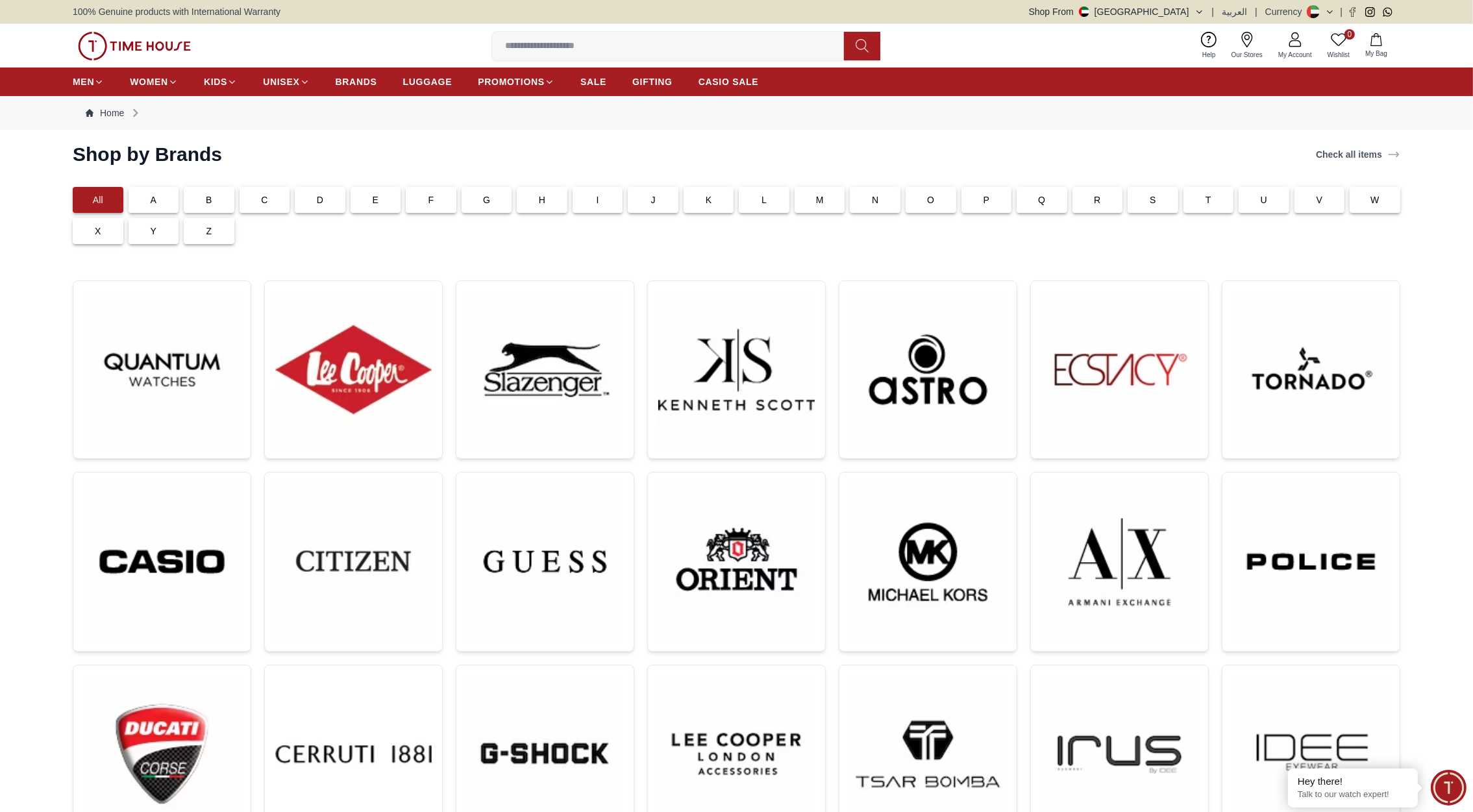
scroll to position [478, 0]
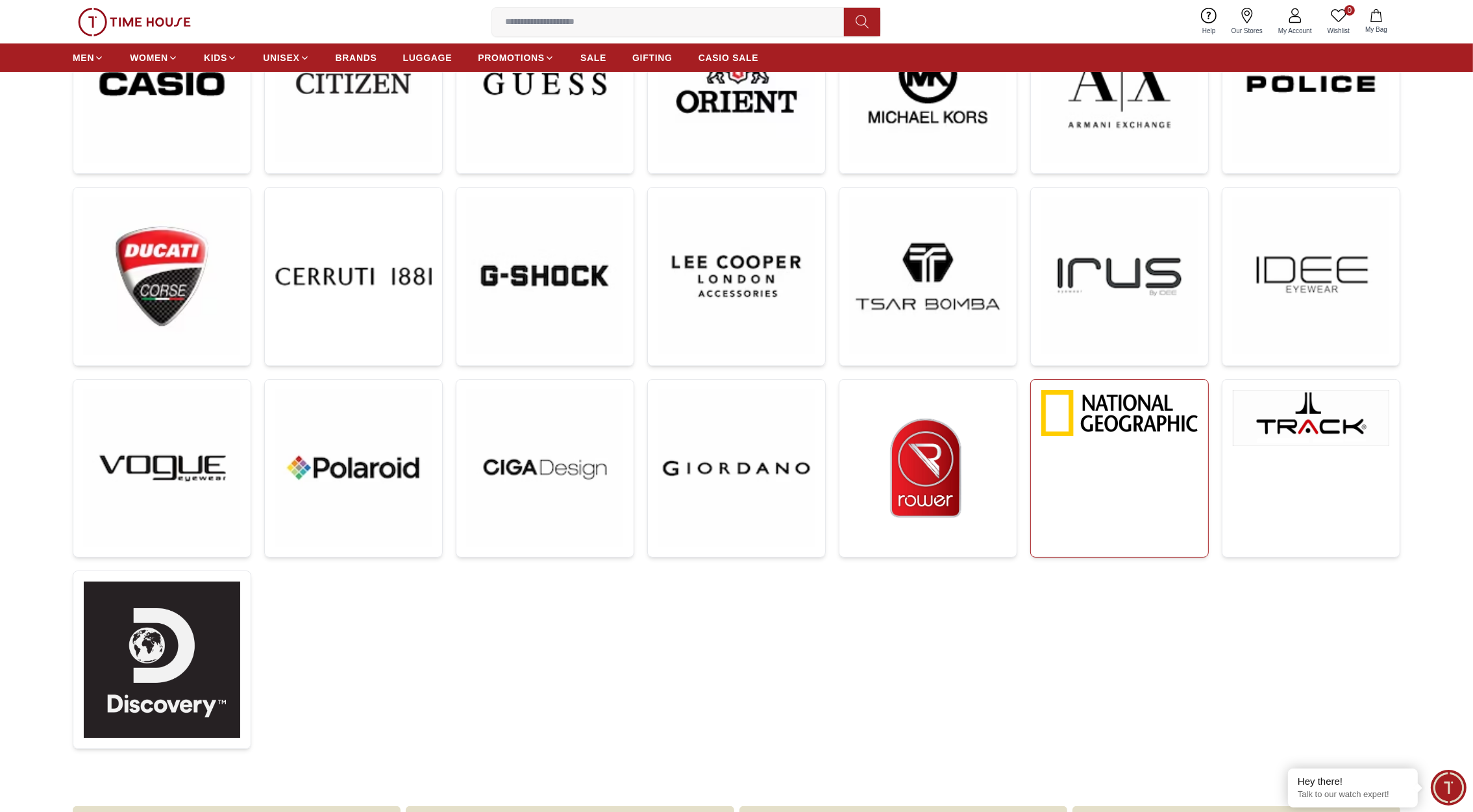
click at [1114, 437] on link at bounding box center [1119, 468] width 178 height 178
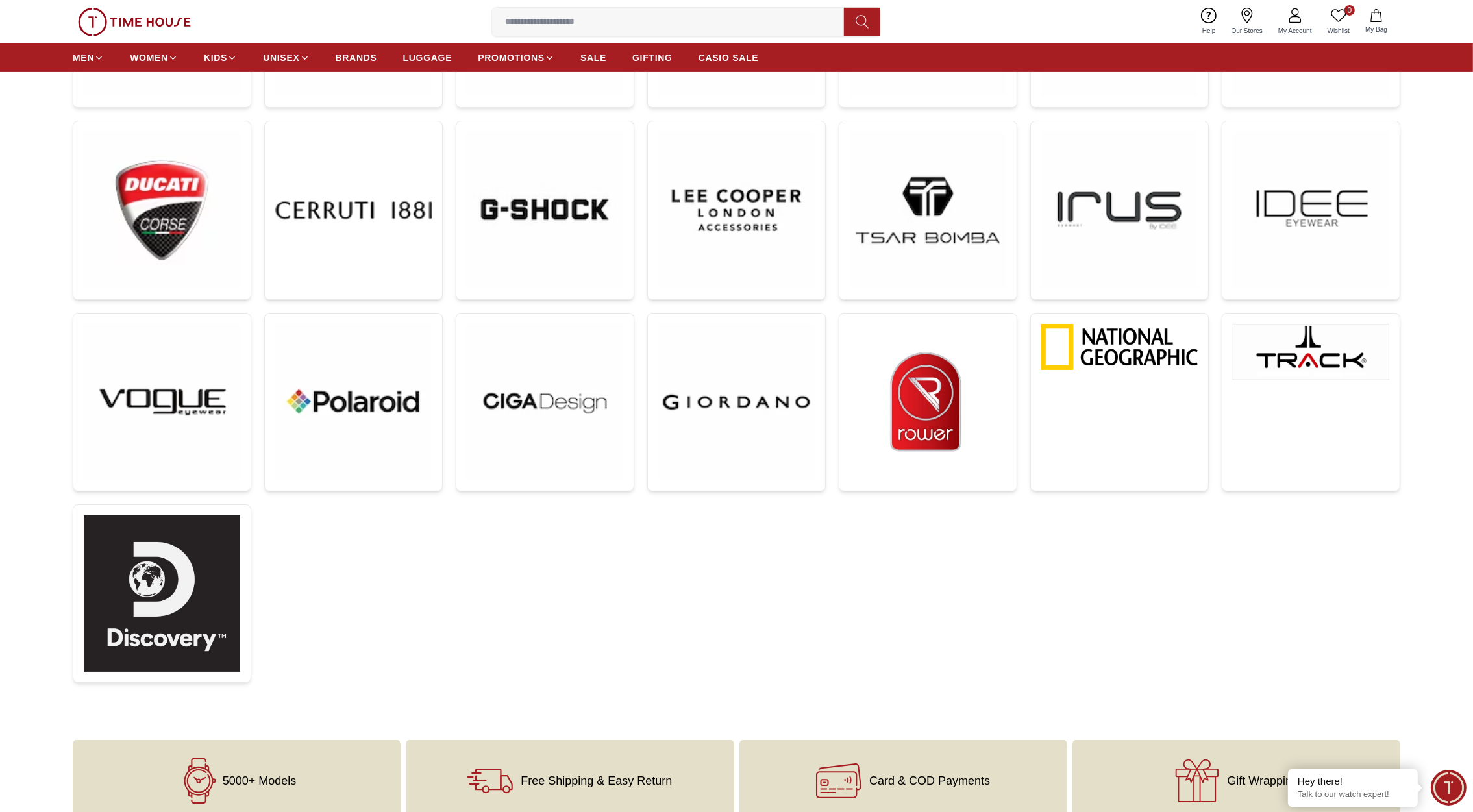
scroll to position [551, 0]
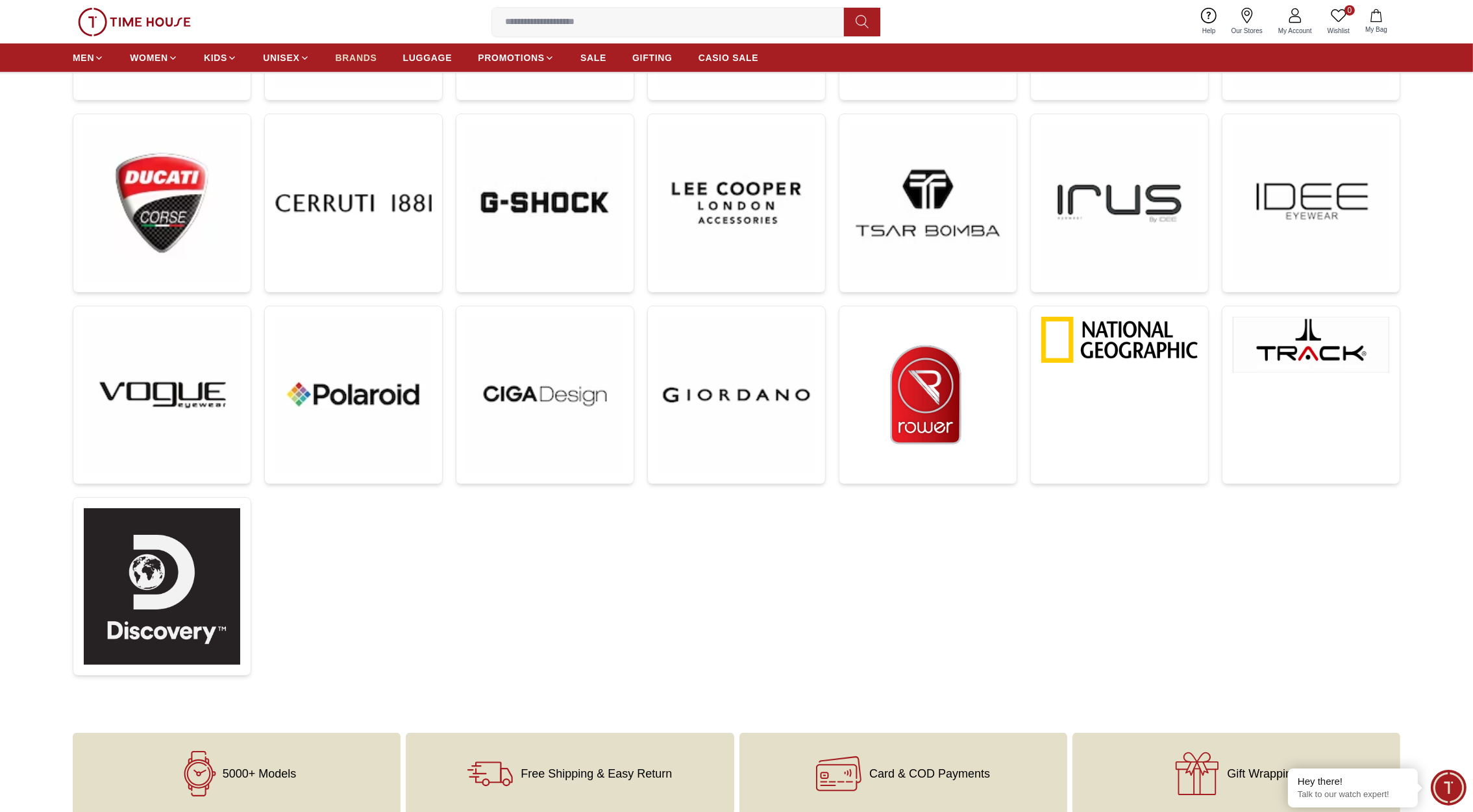
click at [356, 58] on span "BRANDS" at bounding box center [356, 57] width 41 height 13
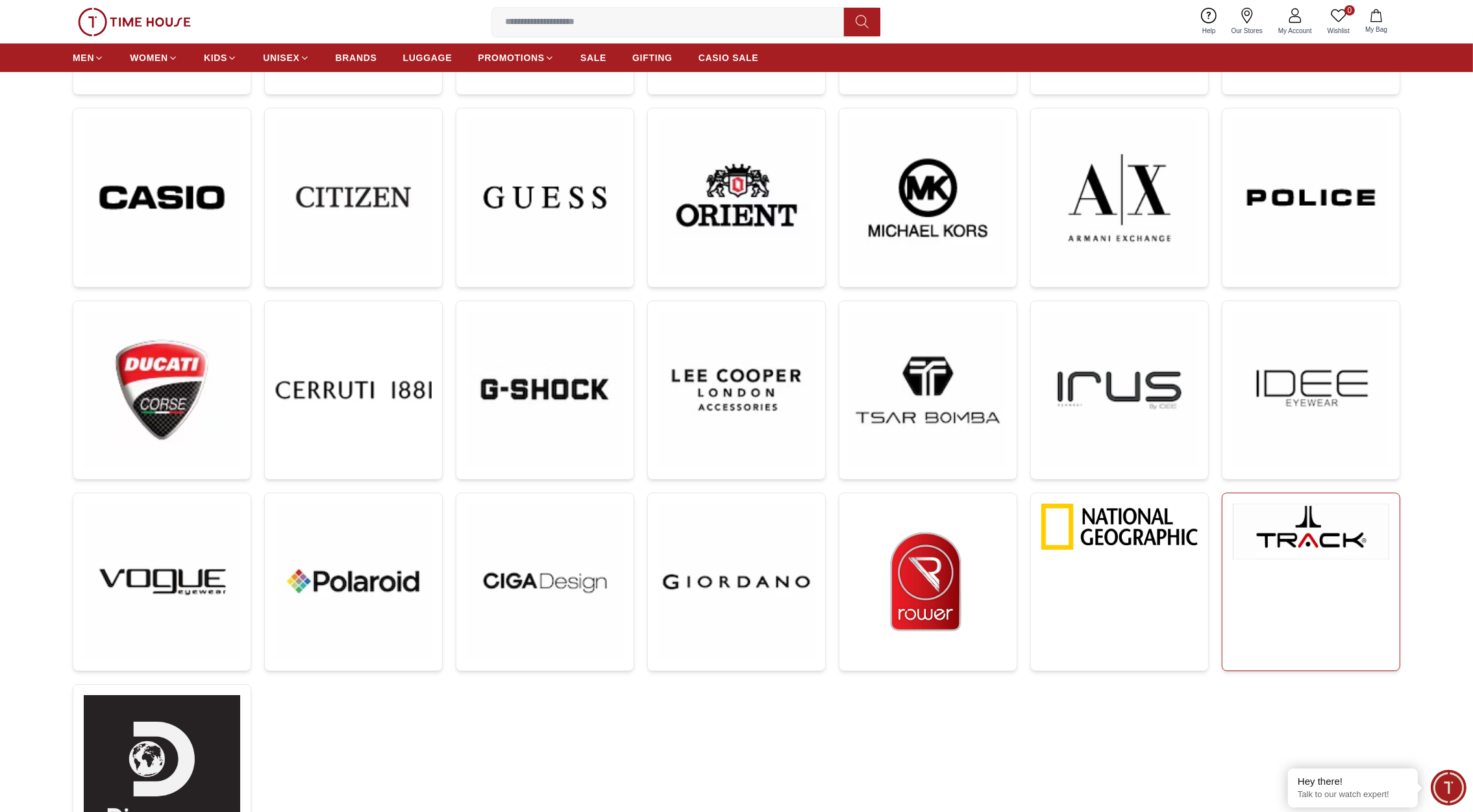
scroll to position [363, 0]
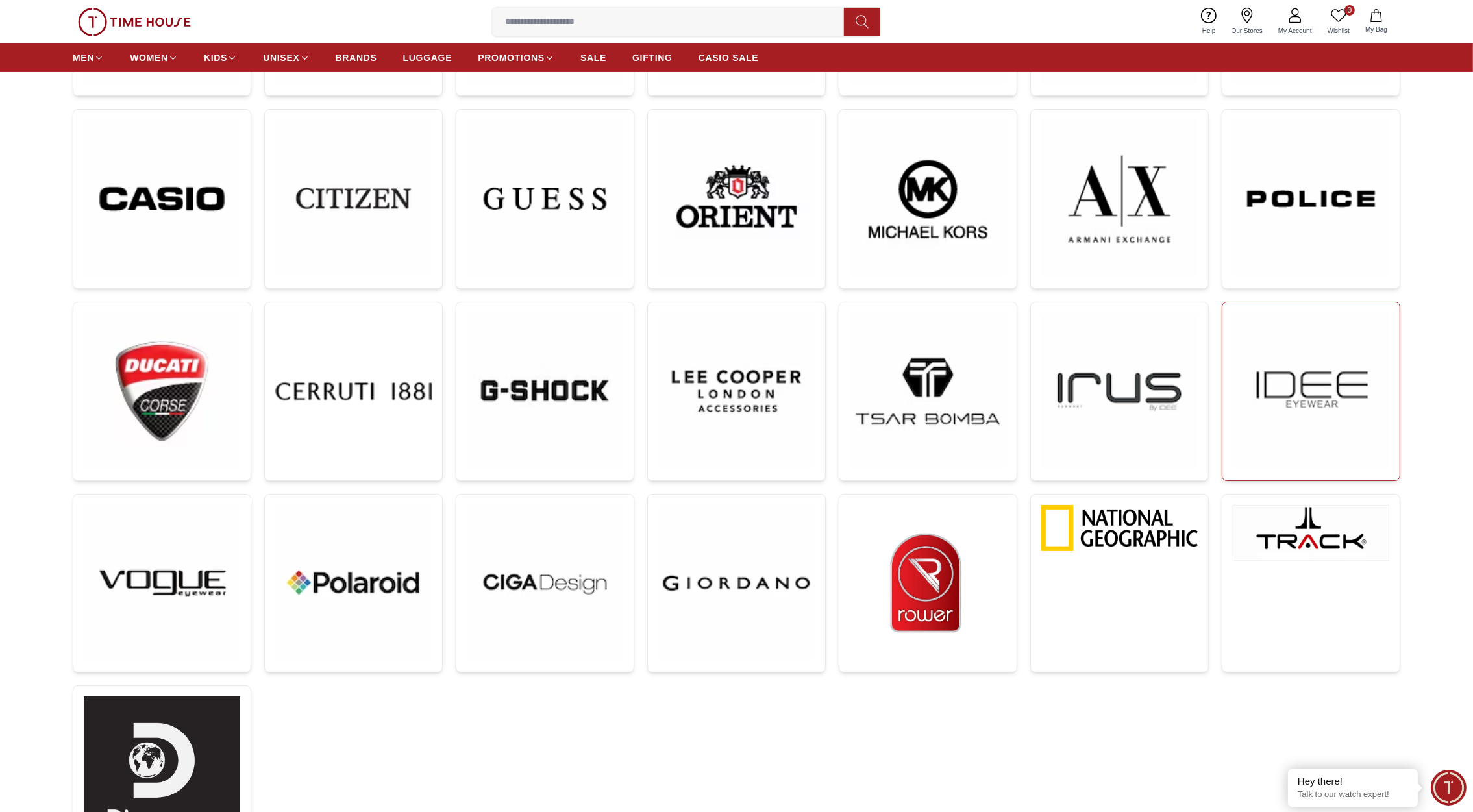
click at [1305, 387] on img at bounding box center [1311, 391] width 156 height 156
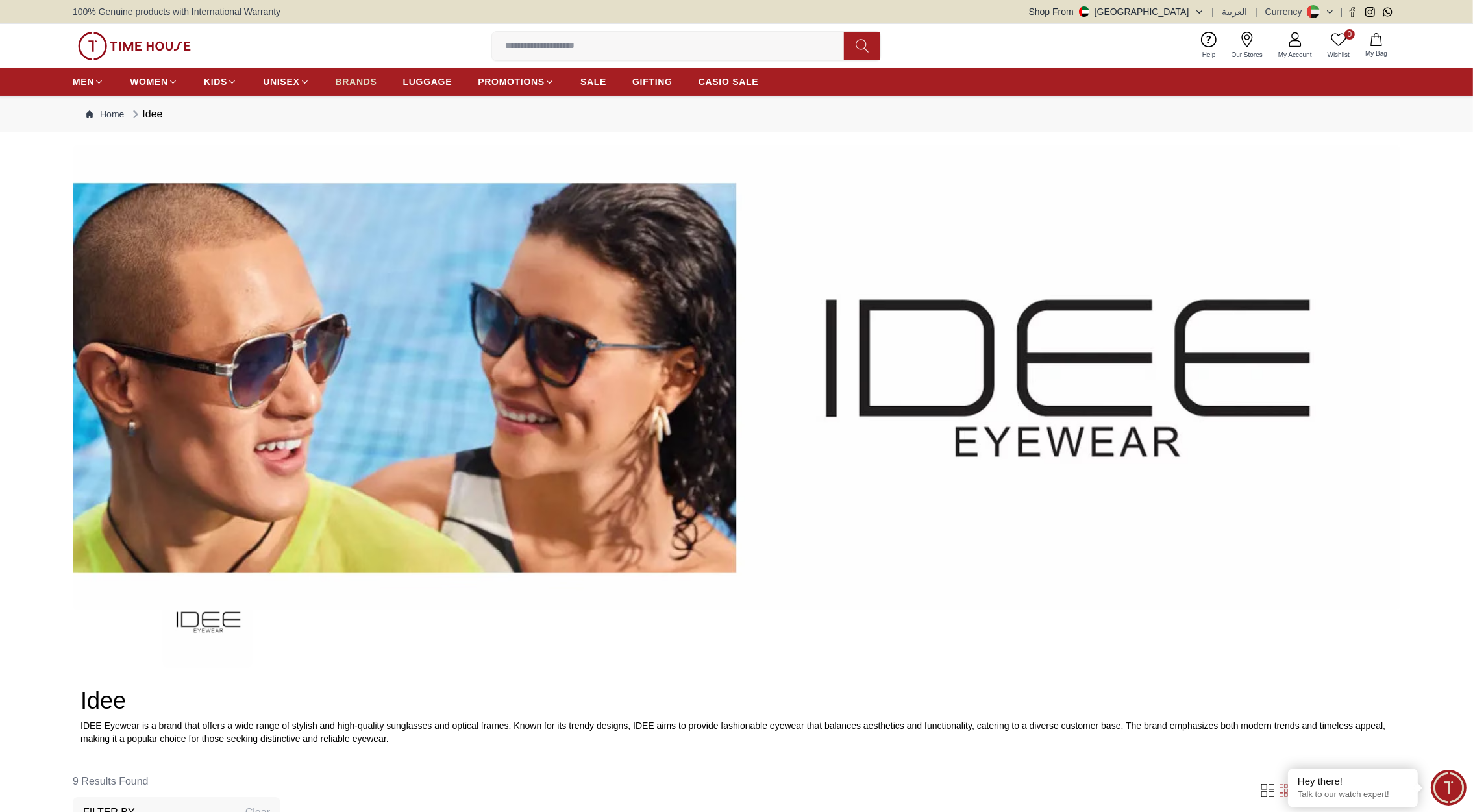
click at [353, 79] on span "BRANDS" at bounding box center [356, 82] width 41 height 13
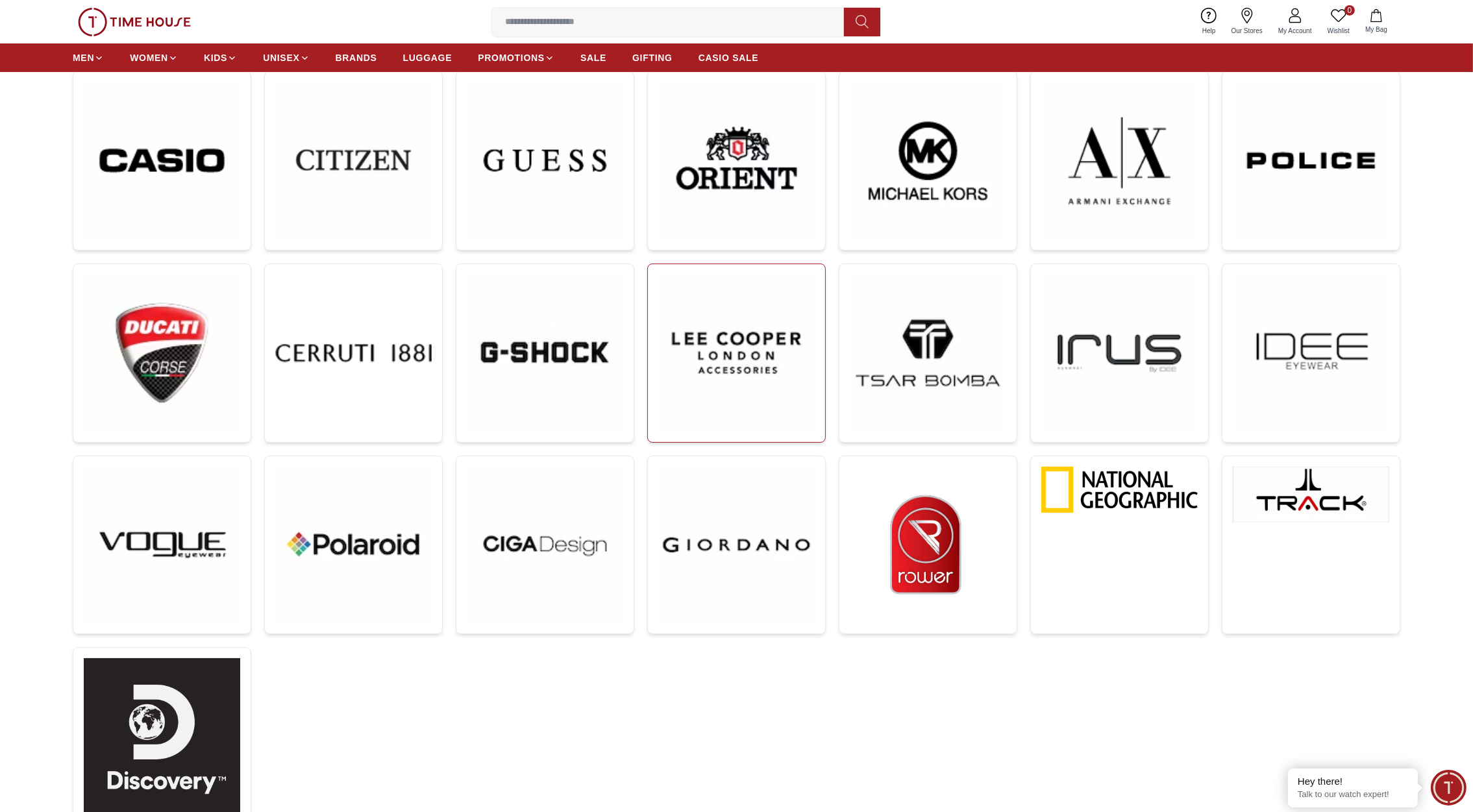
scroll to position [399, 0]
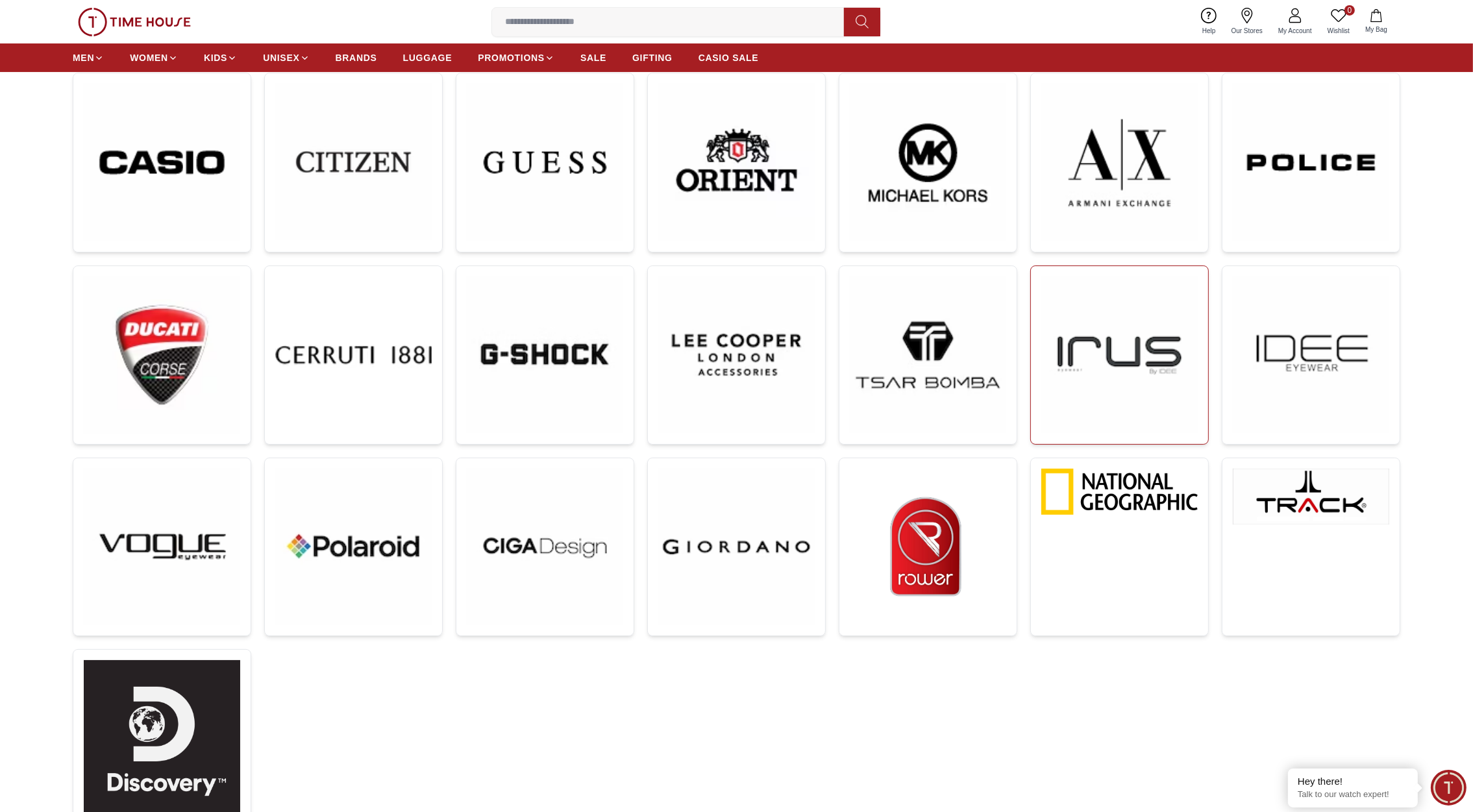
click at [1106, 385] on img at bounding box center [1120, 355] width 156 height 156
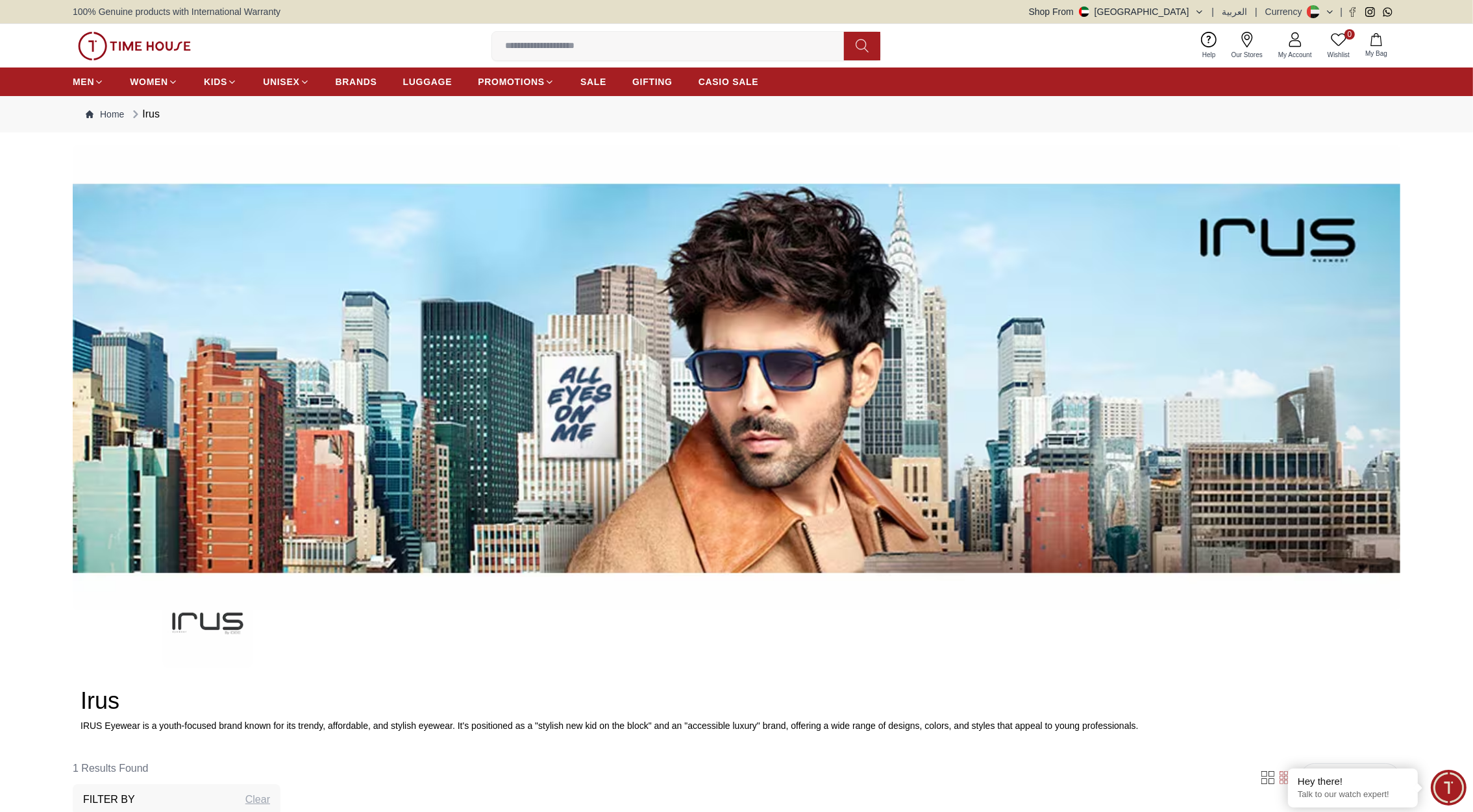
click at [158, 51] on img at bounding box center [134, 46] width 113 height 29
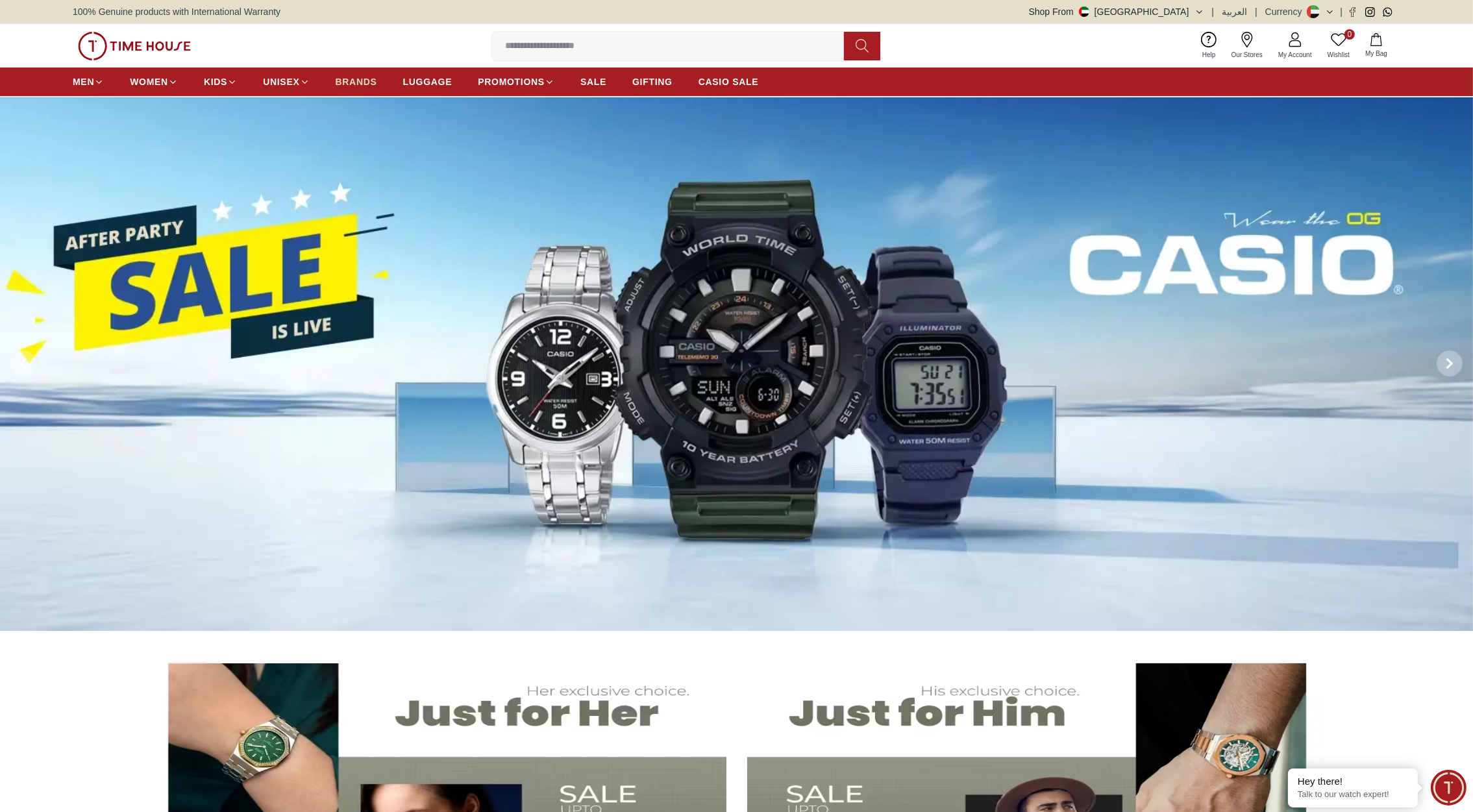
click at [353, 78] on span "BRANDS" at bounding box center [356, 82] width 41 height 13
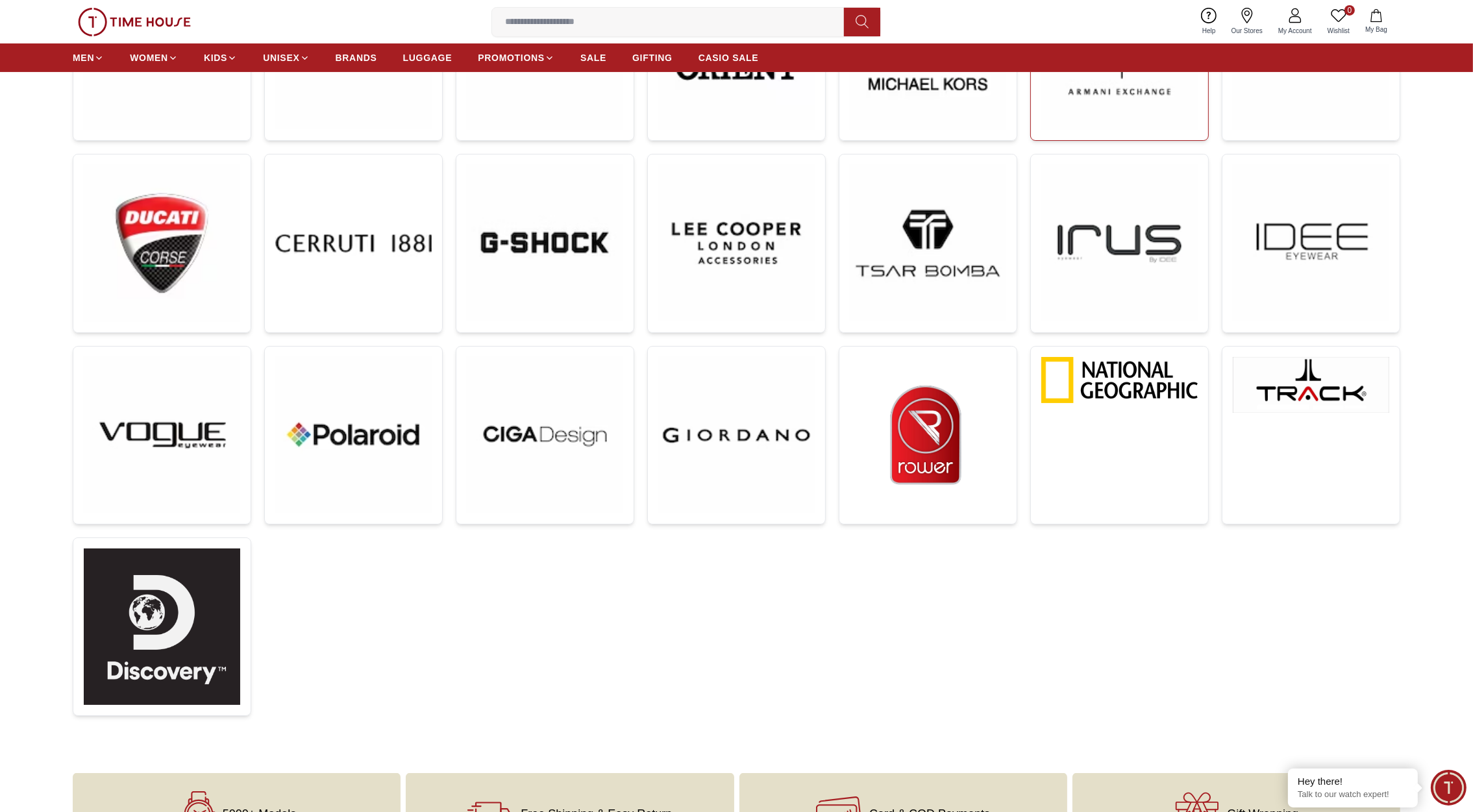
scroll to position [414, 0]
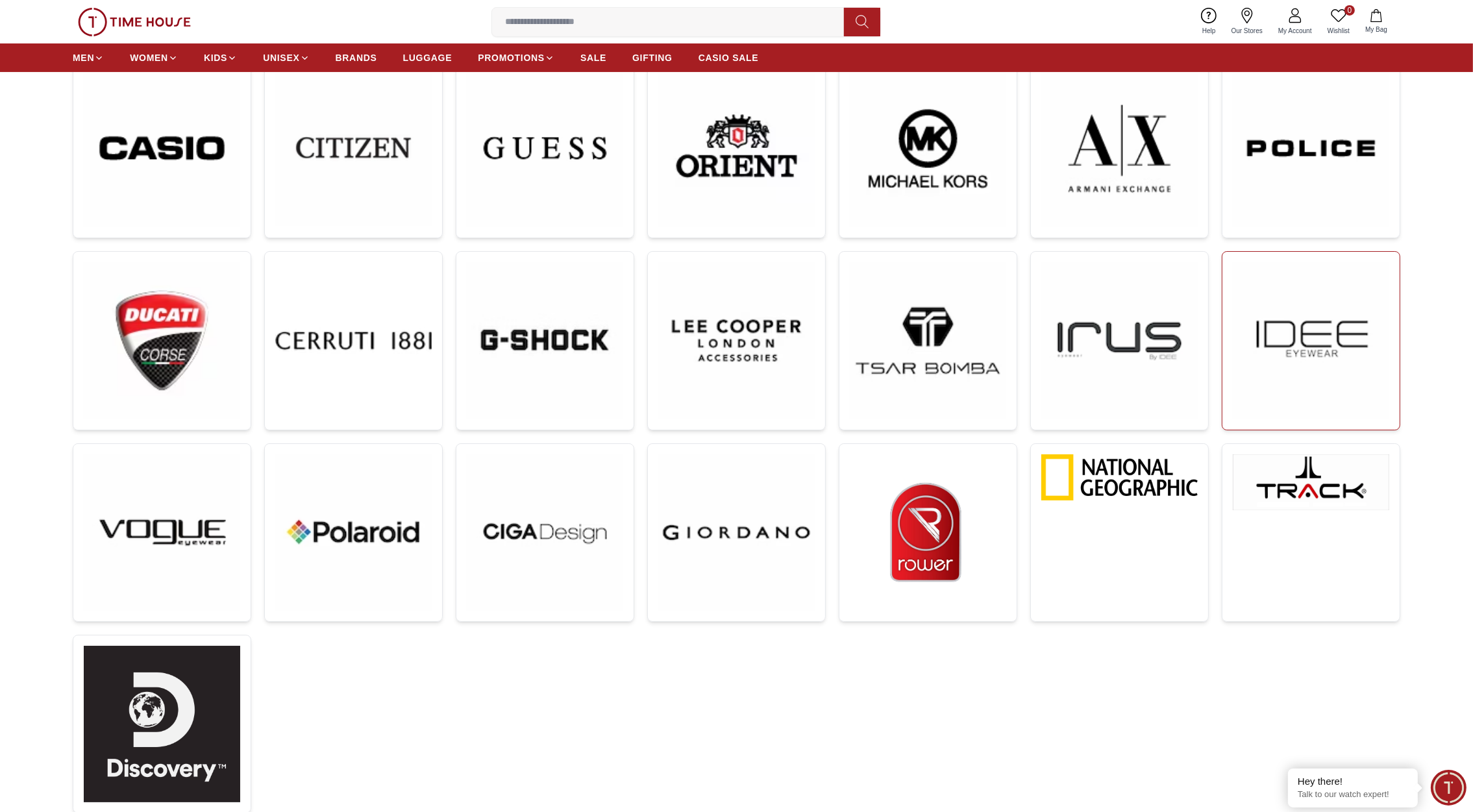
click at [1311, 330] on img at bounding box center [1311, 340] width 156 height 156
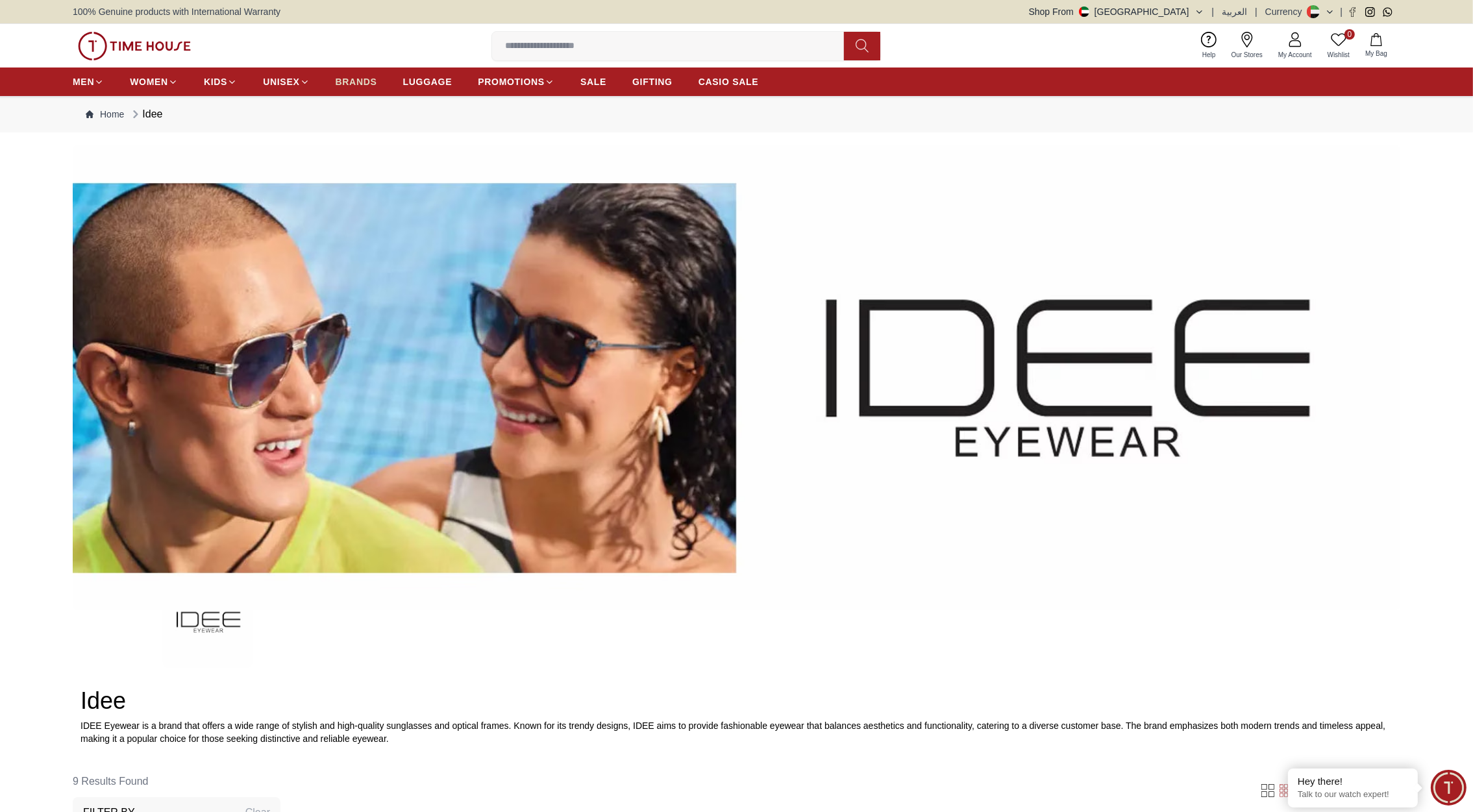
click at [349, 85] on span "BRANDS" at bounding box center [356, 82] width 41 height 13
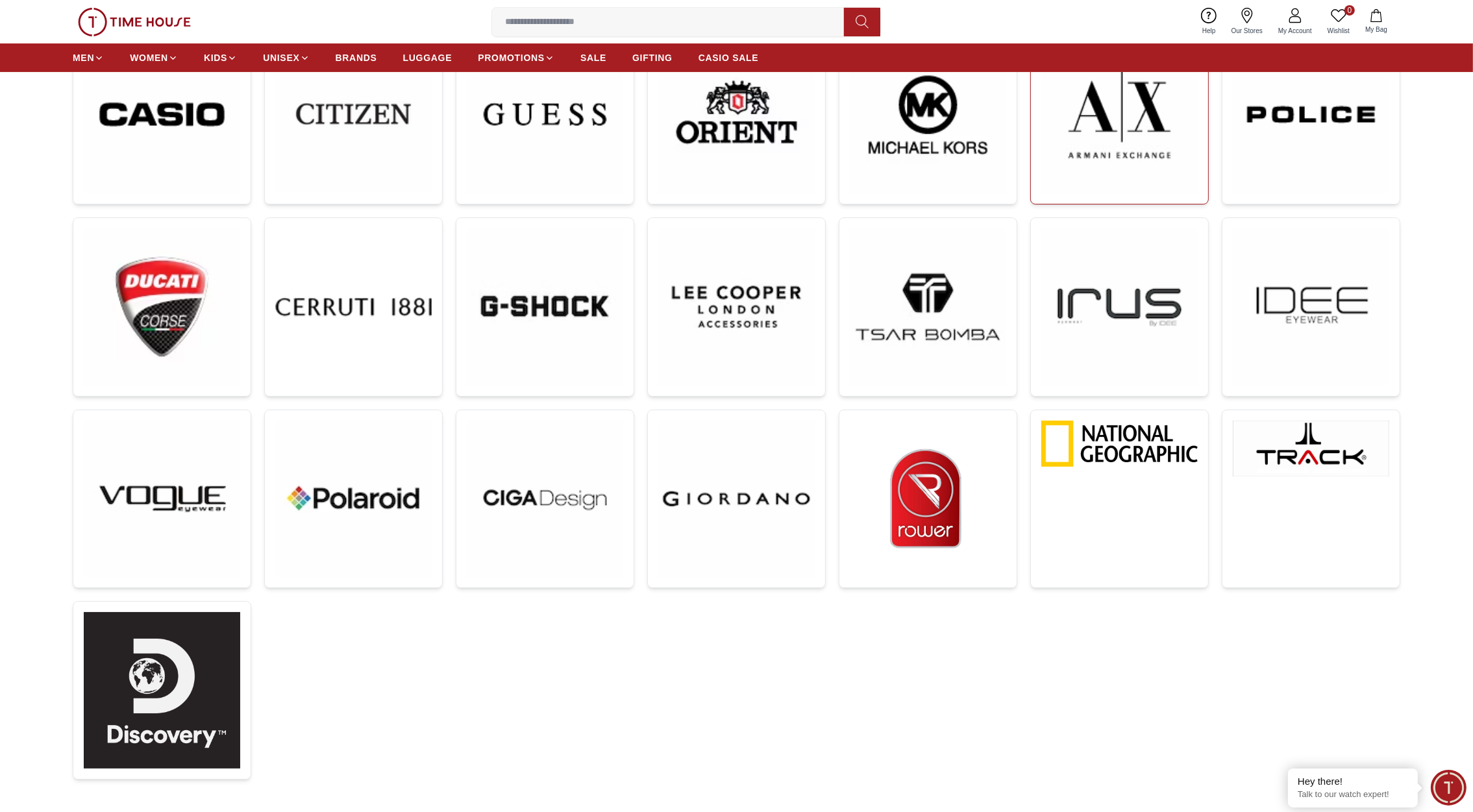
scroll to position [449, 0]
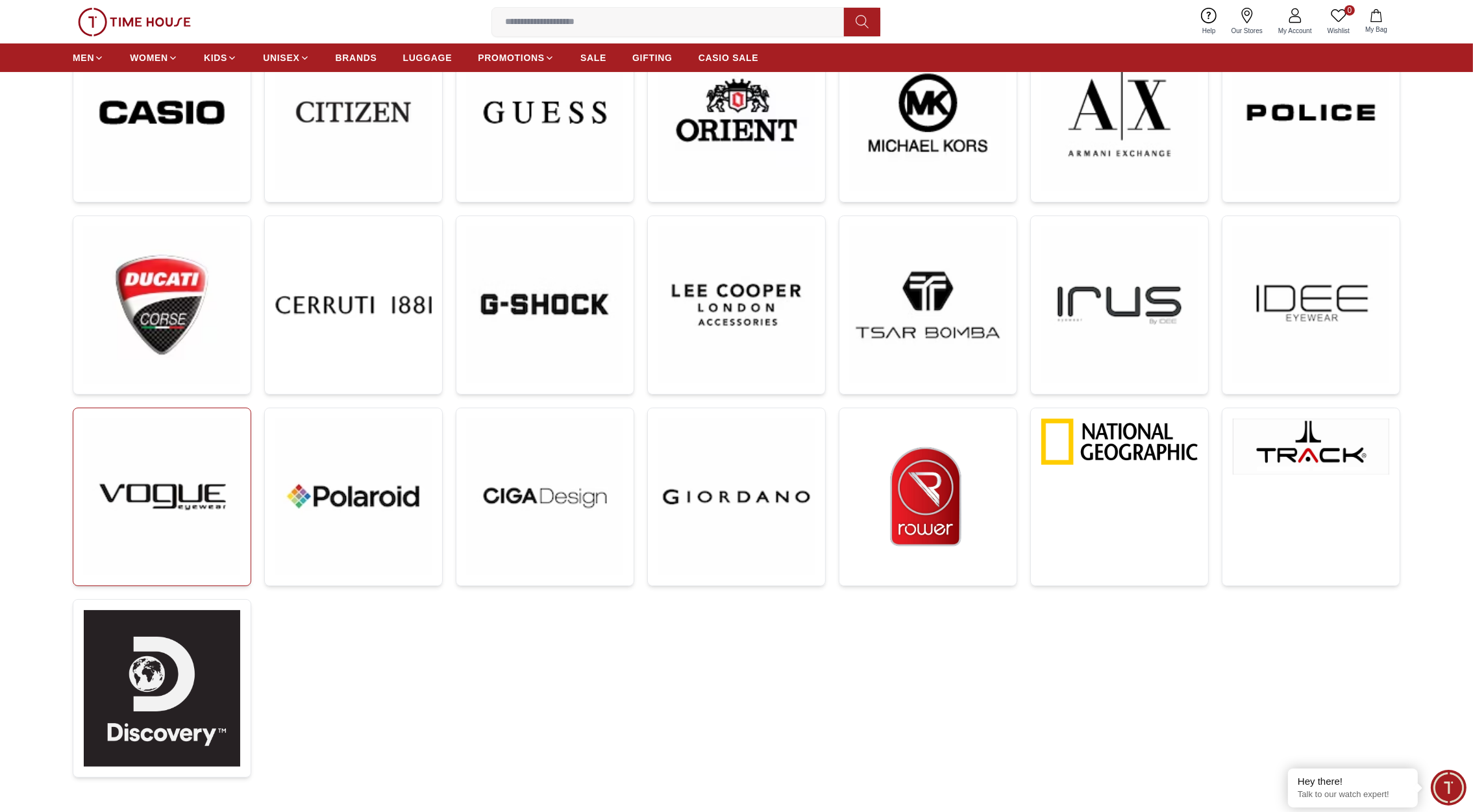
click at [190, 451] on img at bounding box center [162, 497] width 156 height 156
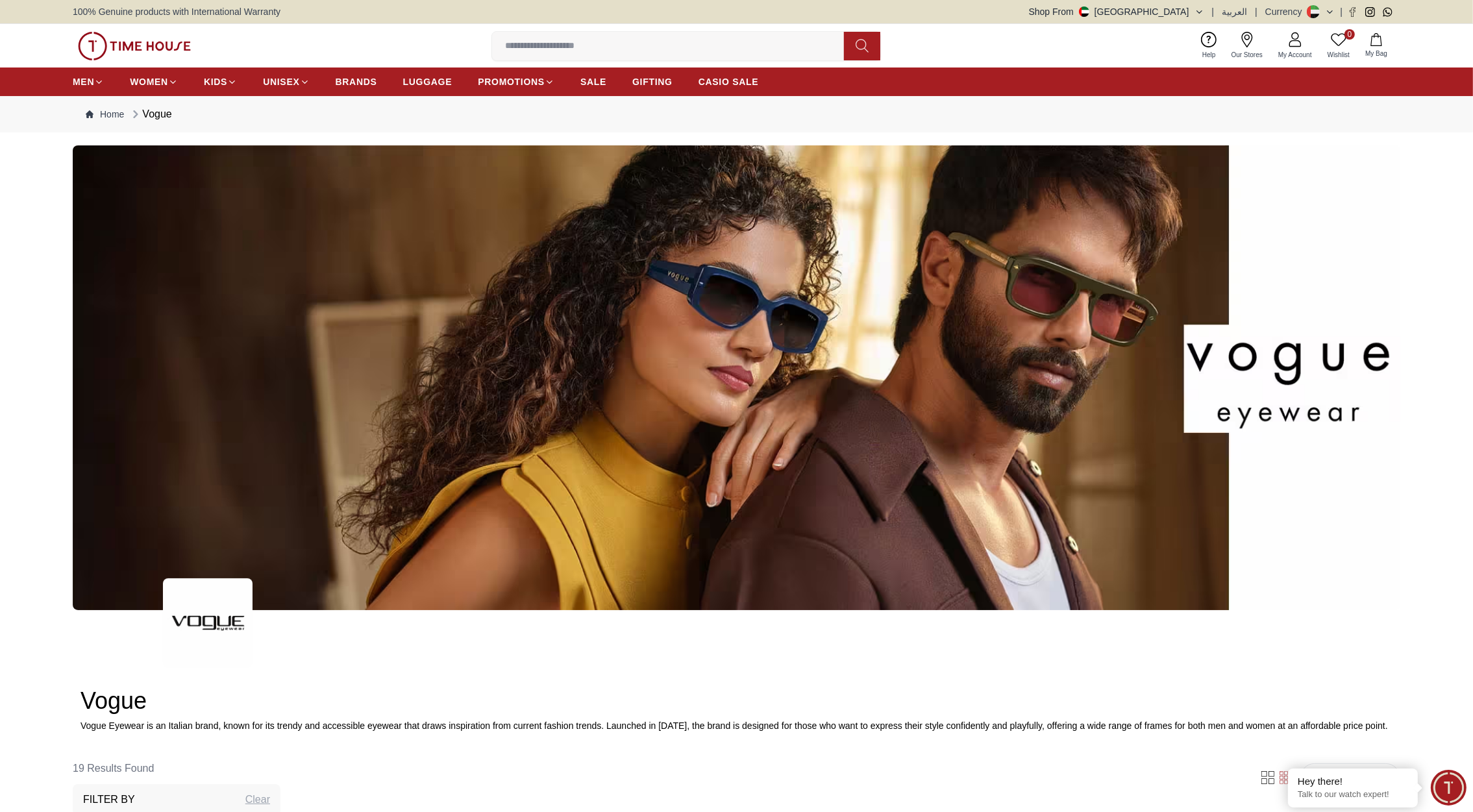
click at [153, 47] on img at bounding box center [134, 46] width 113 height 29
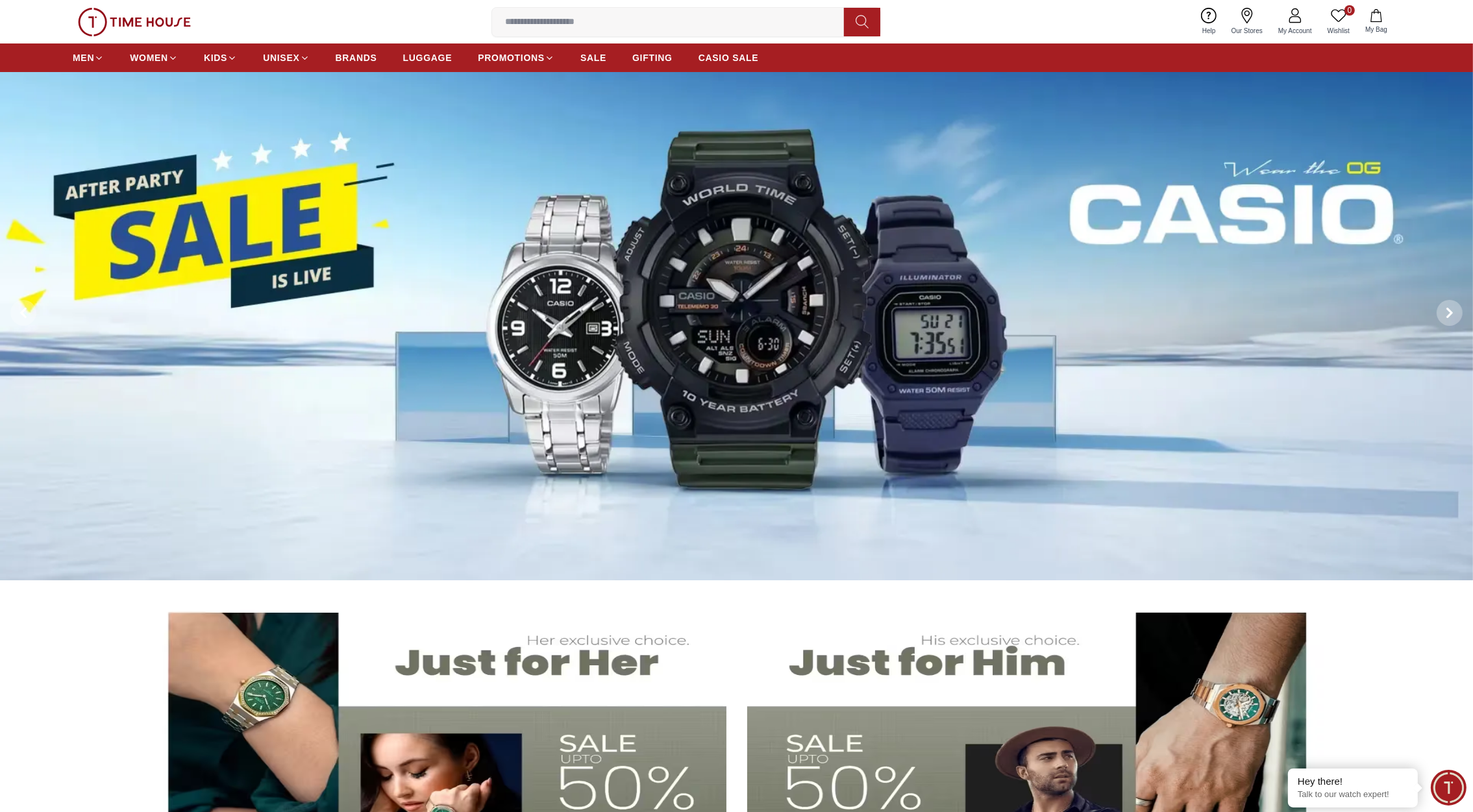
scroll to position [43, 0]
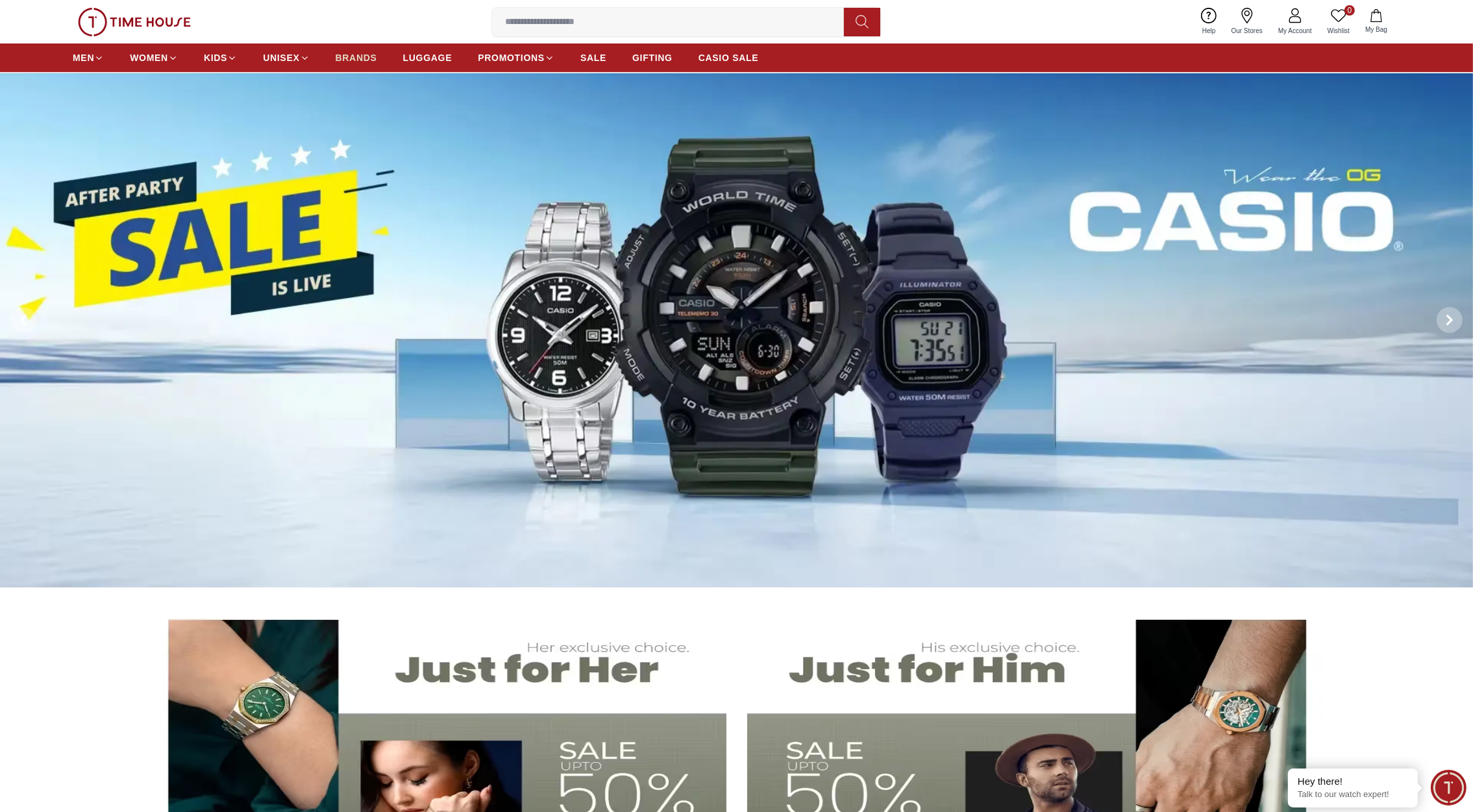
click at [366, 46] on link "BRANDS" at bounding box center [356, 57] width 41 height 24
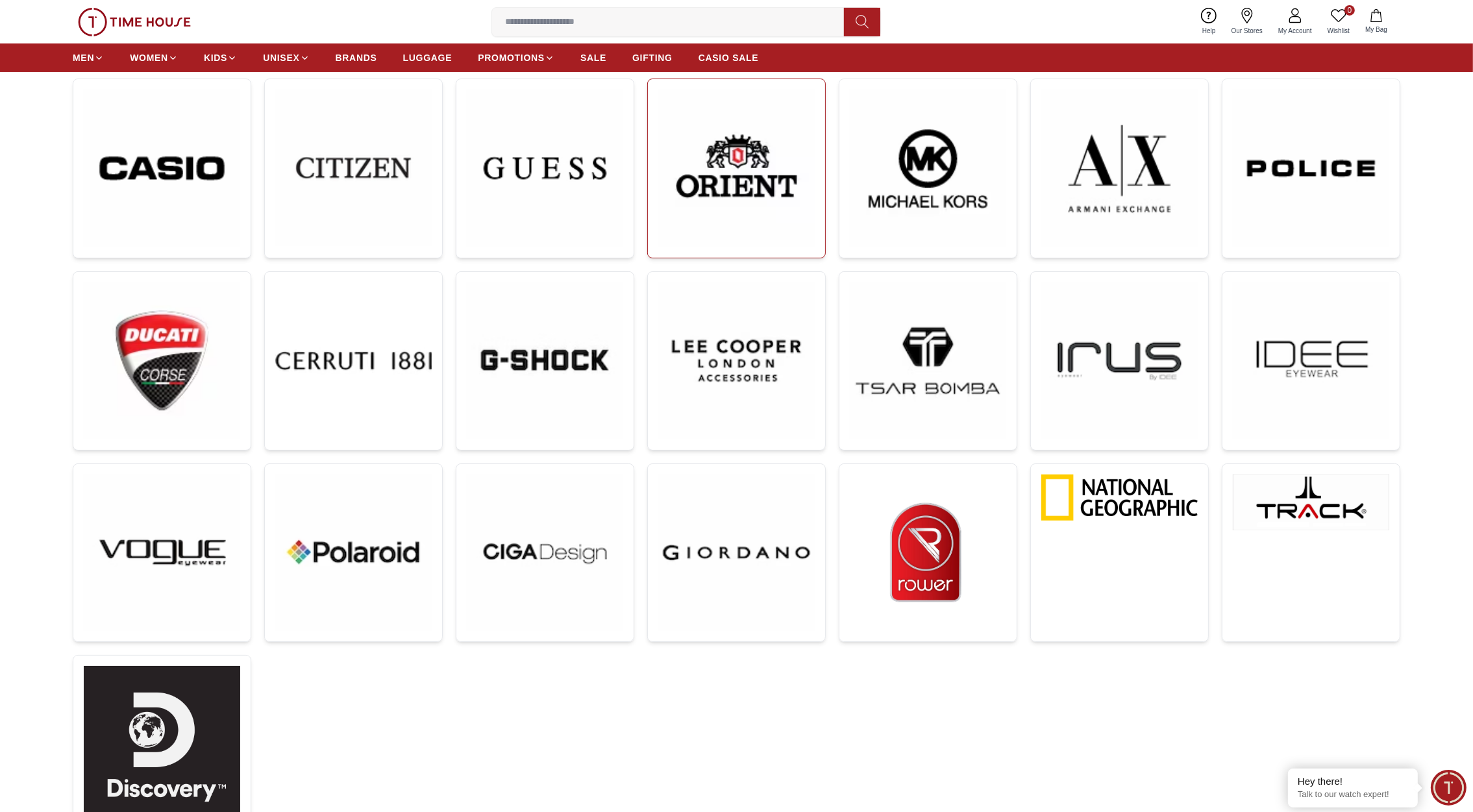
scroll to position [396, 0]
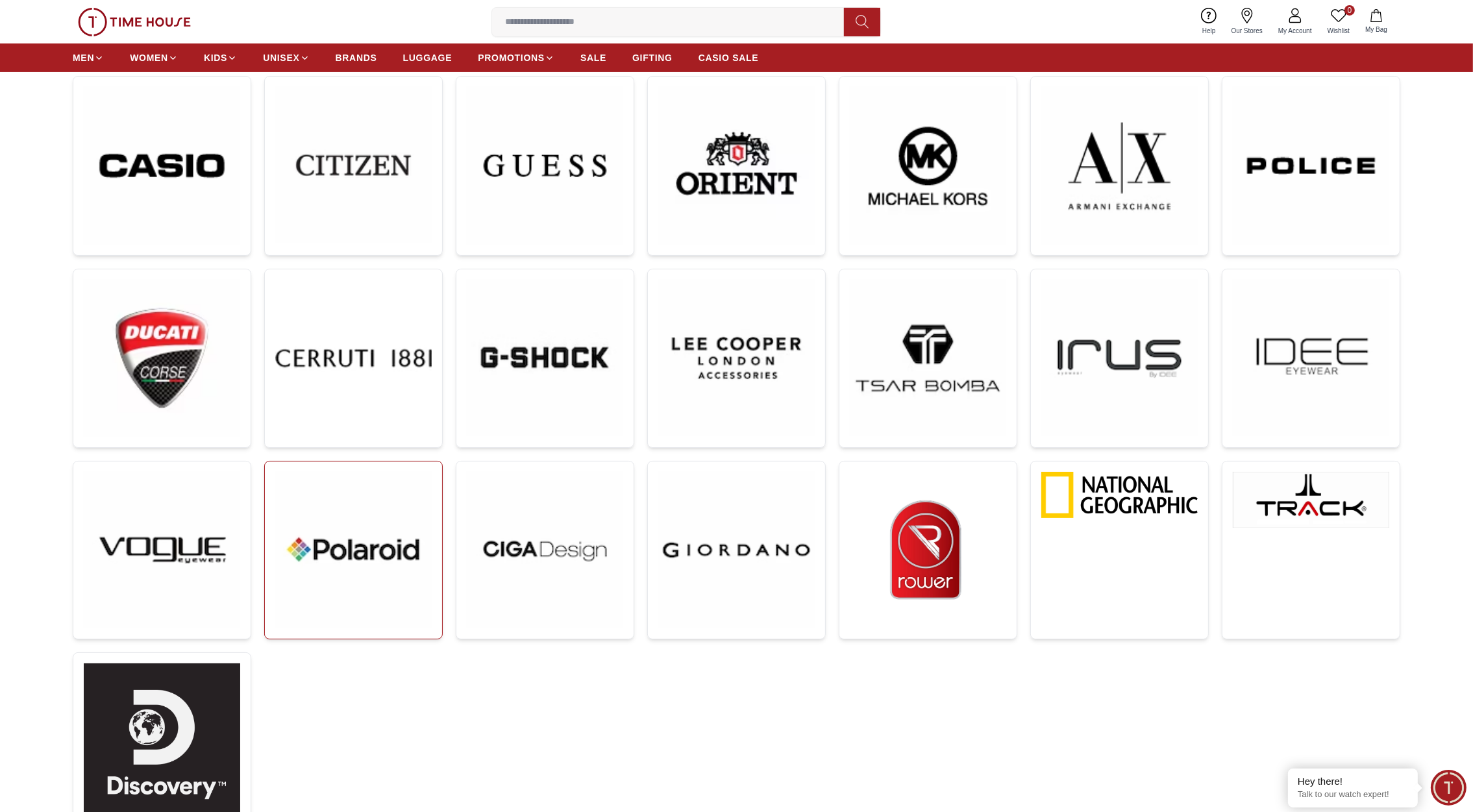
click at [364, 565] on img at bounding box center [353, 550] width 156 height 156
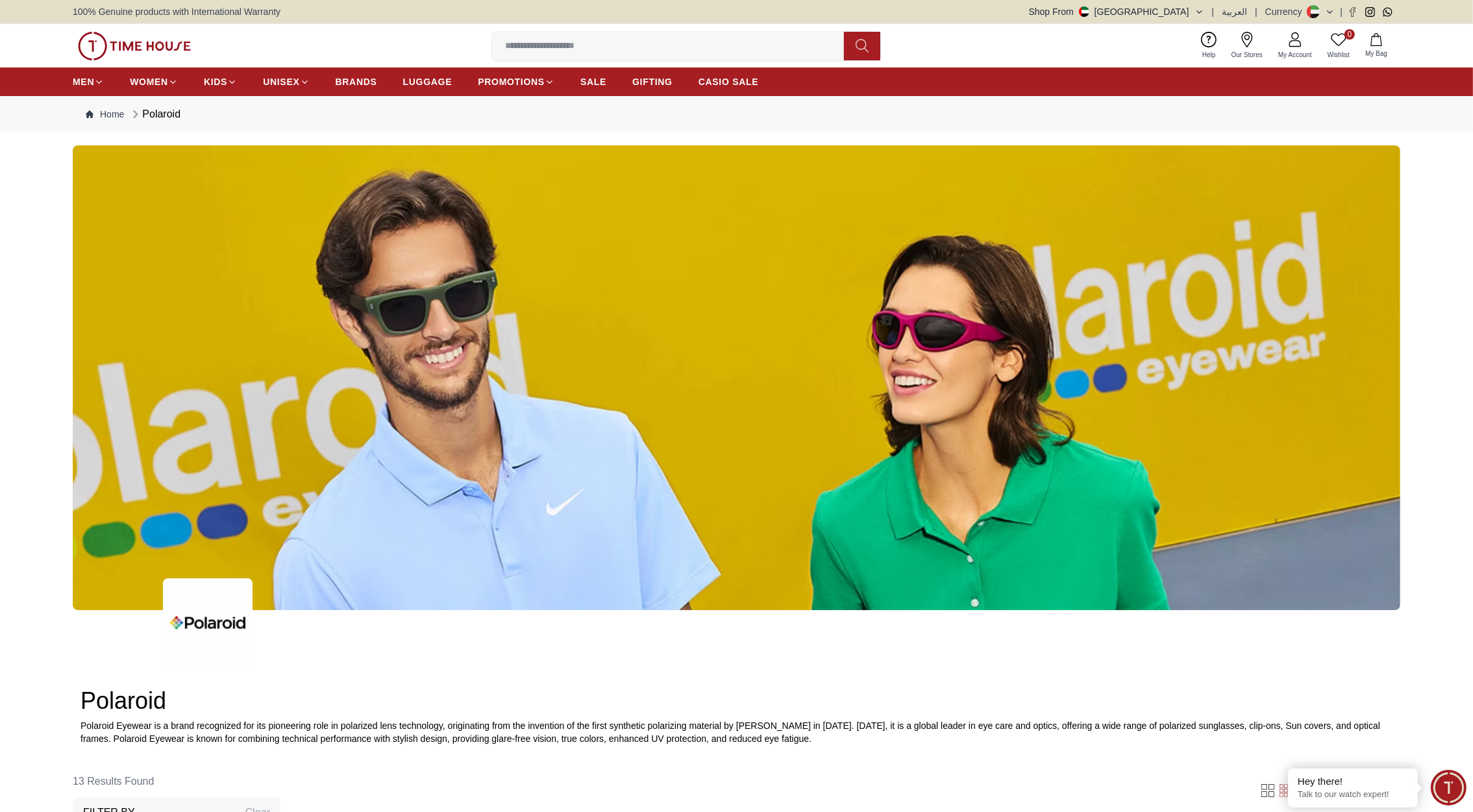
click at [142, 49] on img at bounding box center [134, 46] width 113 height 29
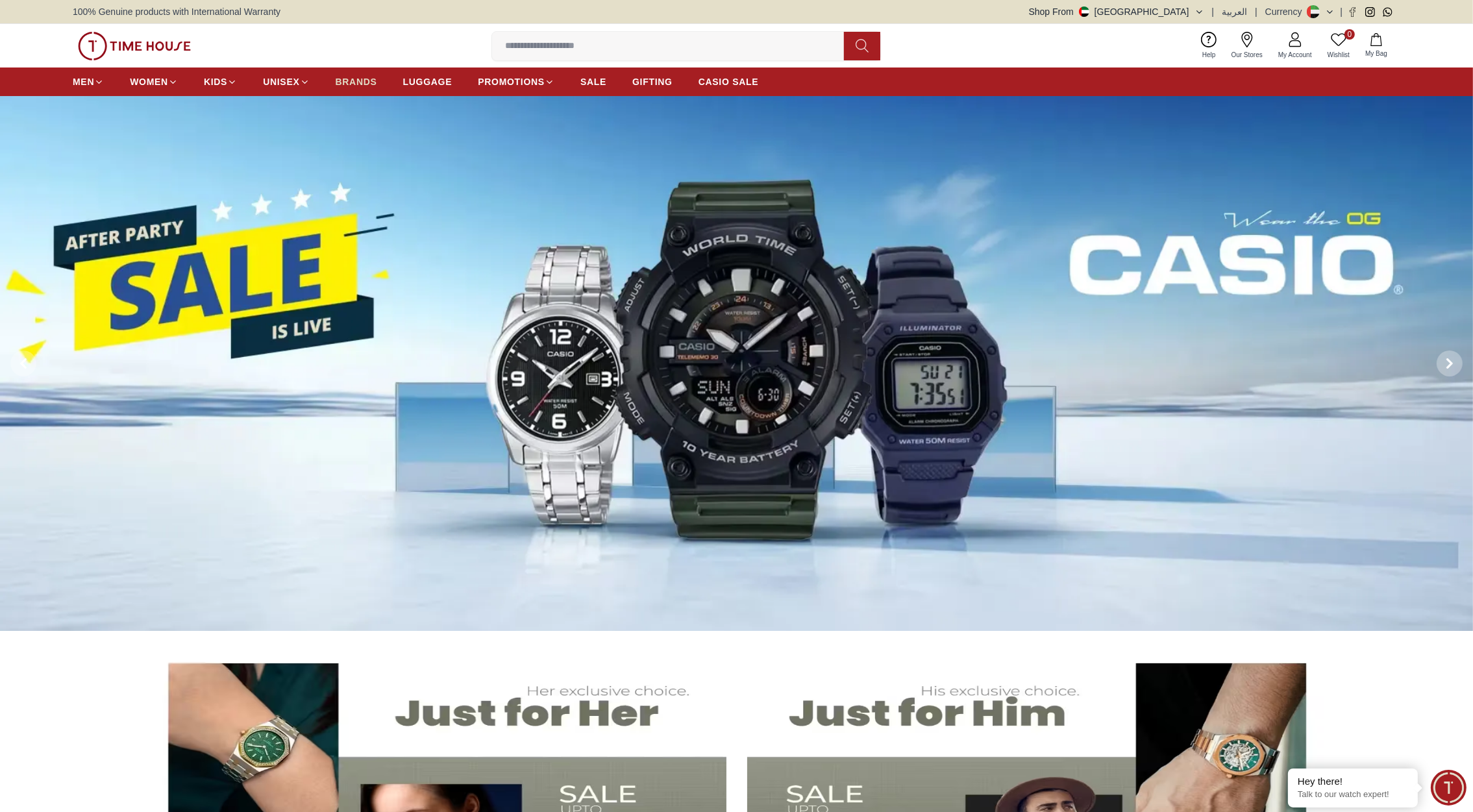
click at [359, 73] on link "BRANDS" at bounding box center [356, 82] width 41 height 24
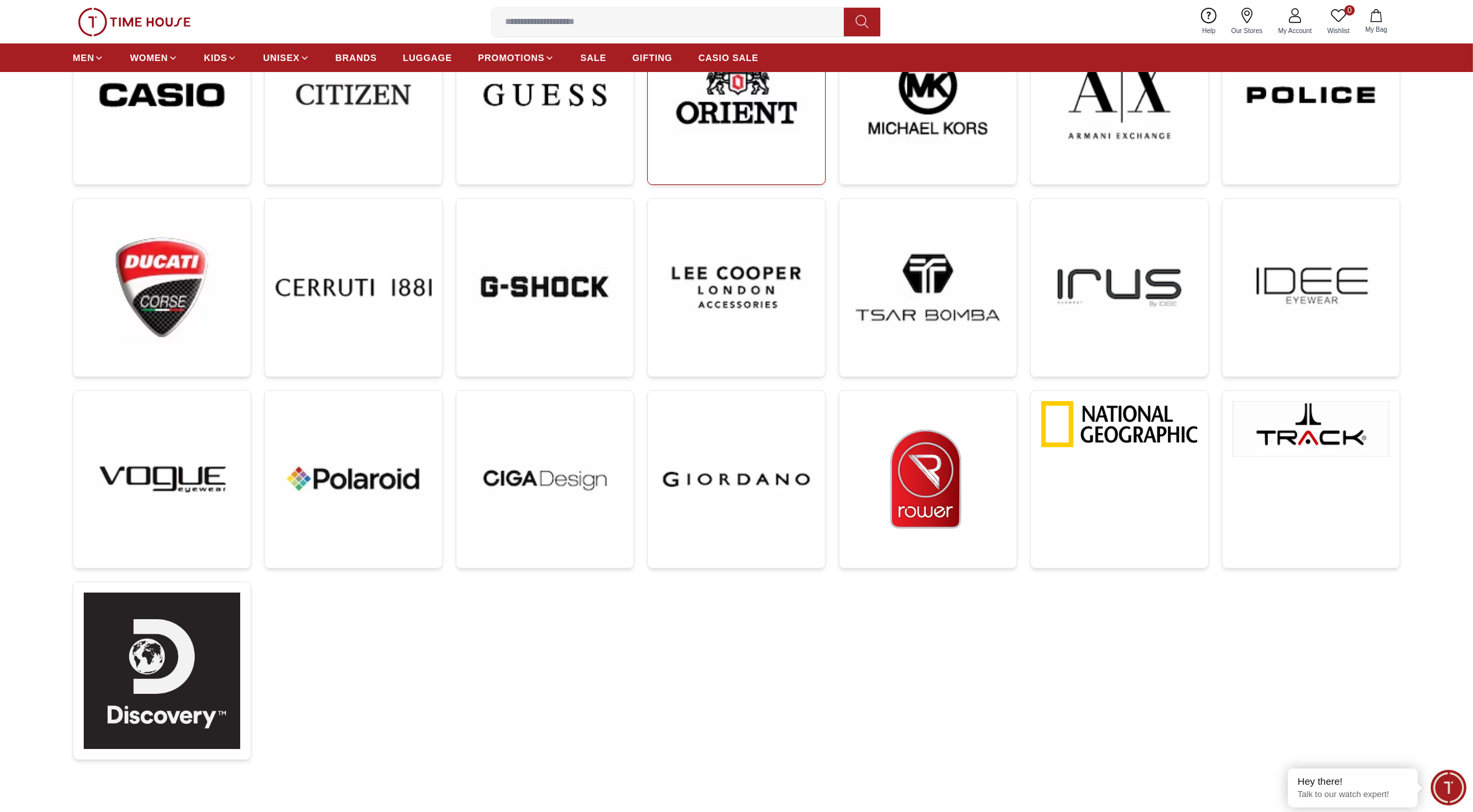
scroll to position [542, 0]
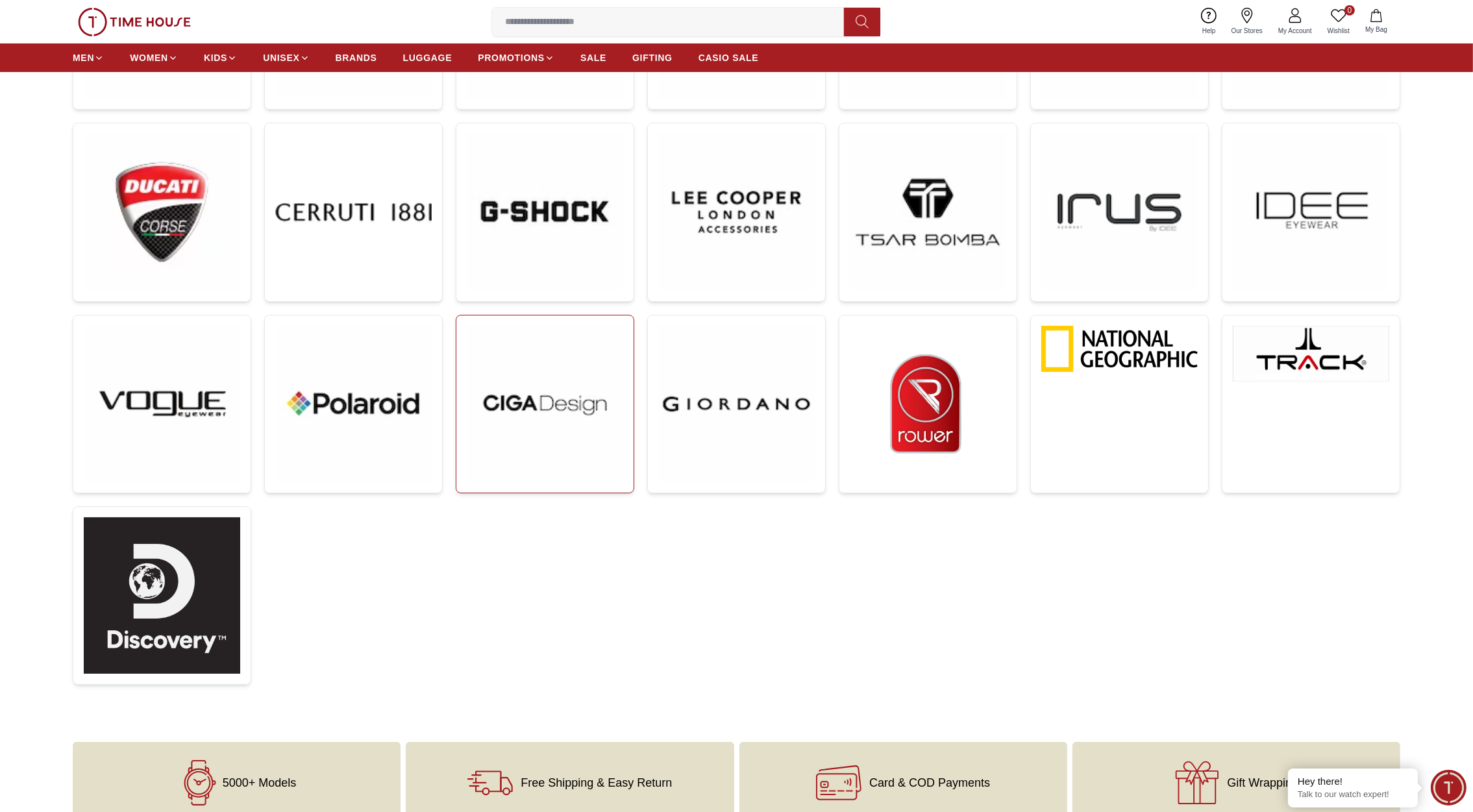
click at [555, 425] on img at bounding box center [545, 404] width 156 height 156
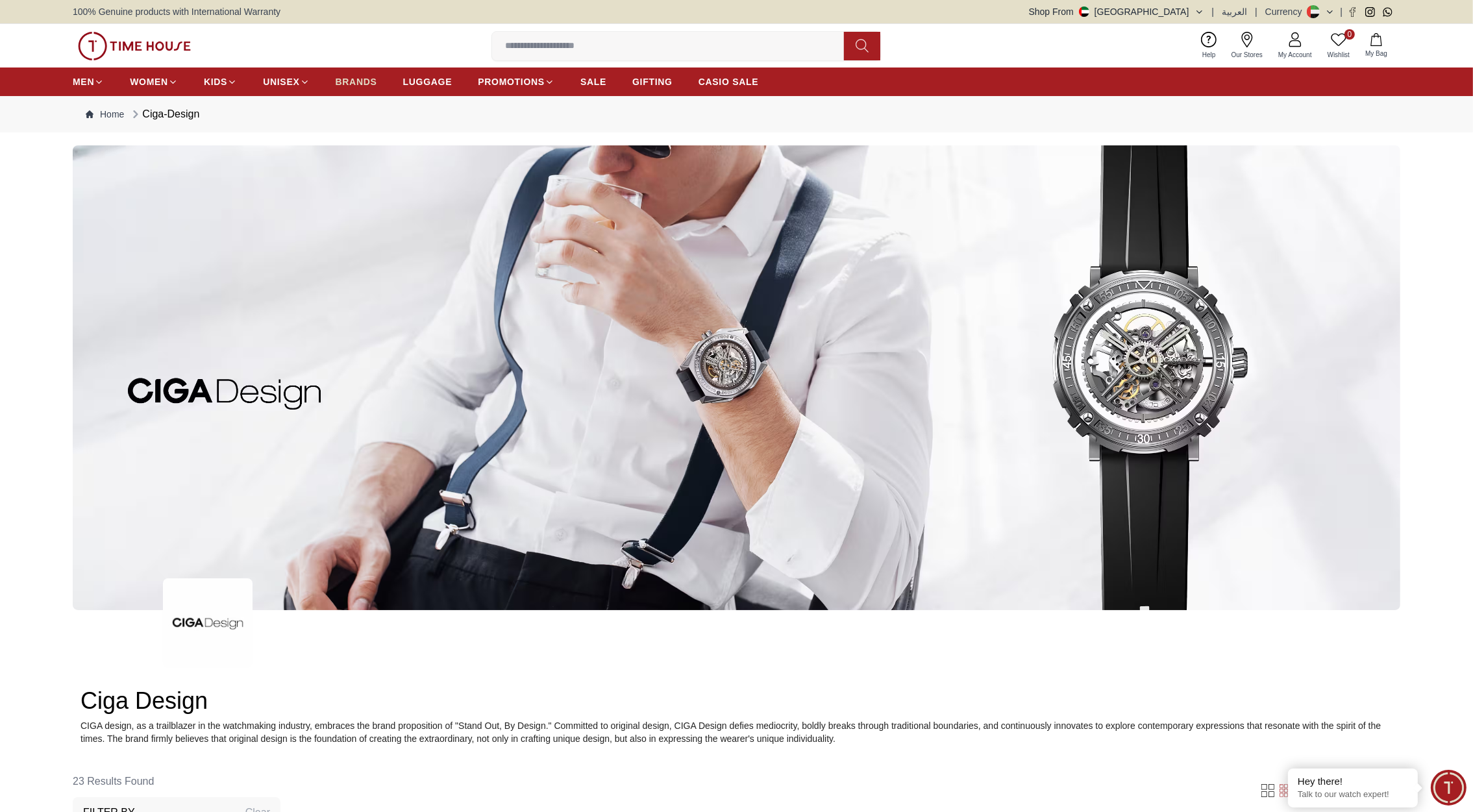
drag, startPoint x: 686, startPoint y: 403, endPoint x: 359, endPoint y: 82, distance: 458.2
click at [359, 82] on span "BRANDS" at bounding box center [356, 82] width 41 height 13
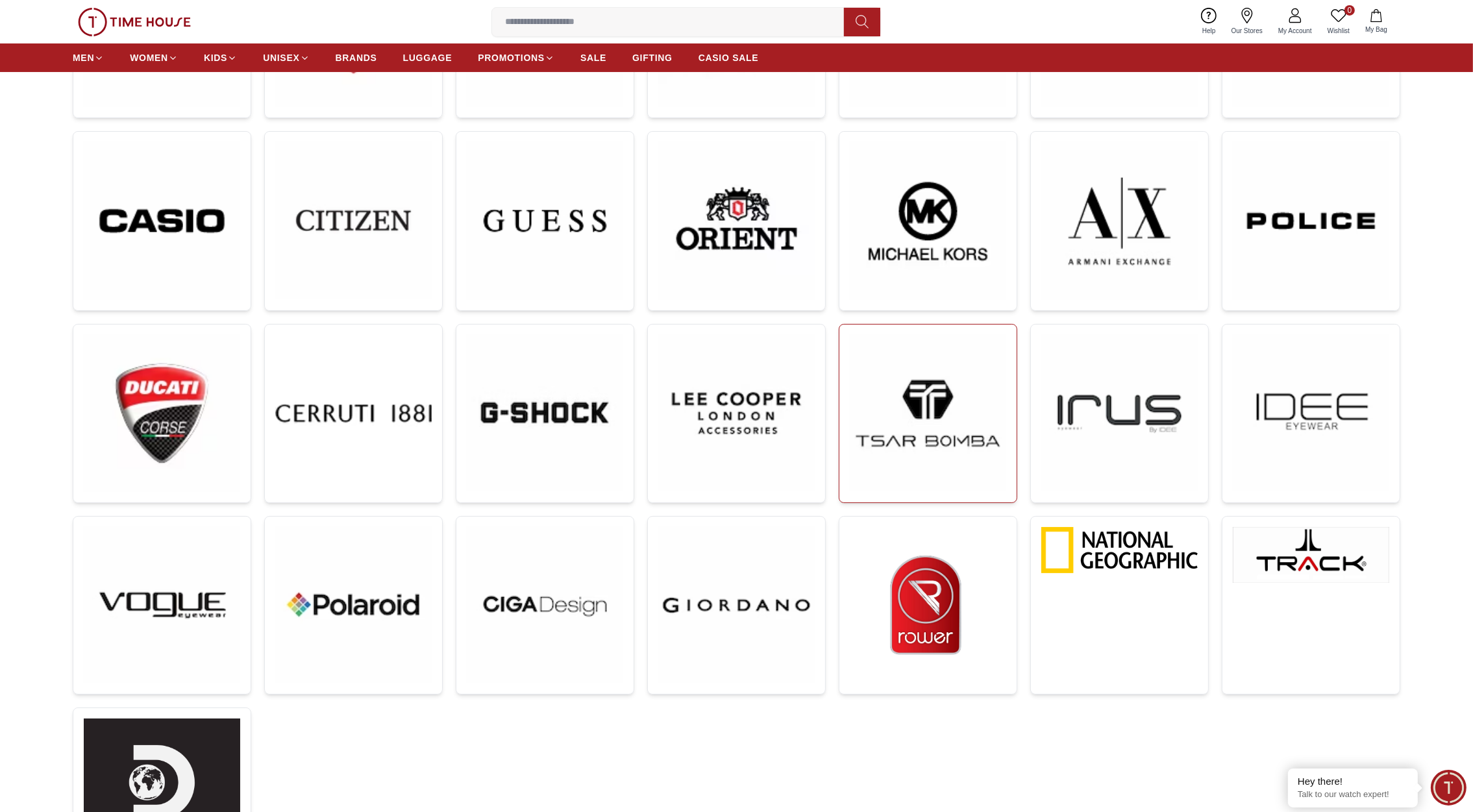
scroll to position [403, 0]
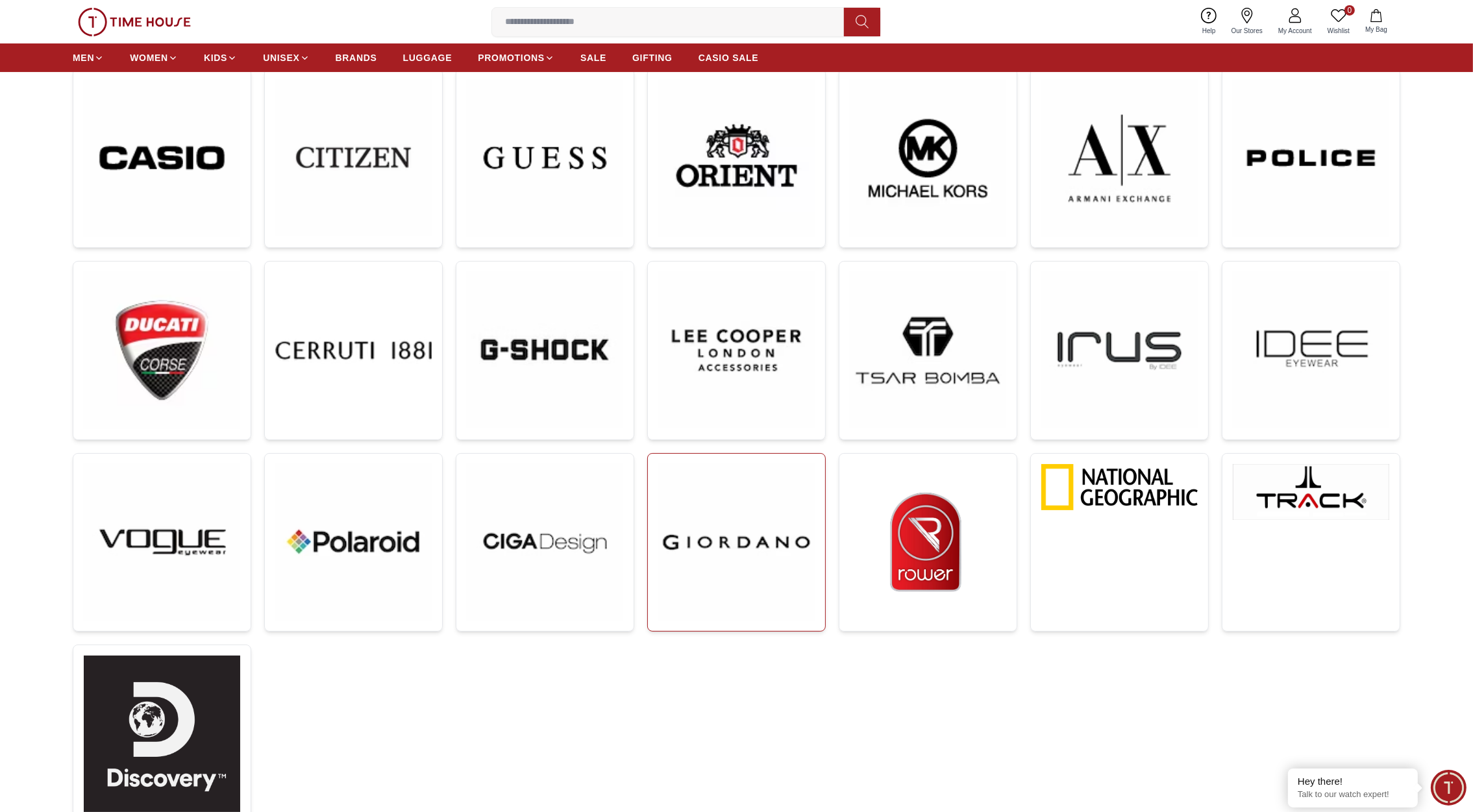
click at [776, 526] on img at bounding box center [736, 542] width 156 height 156
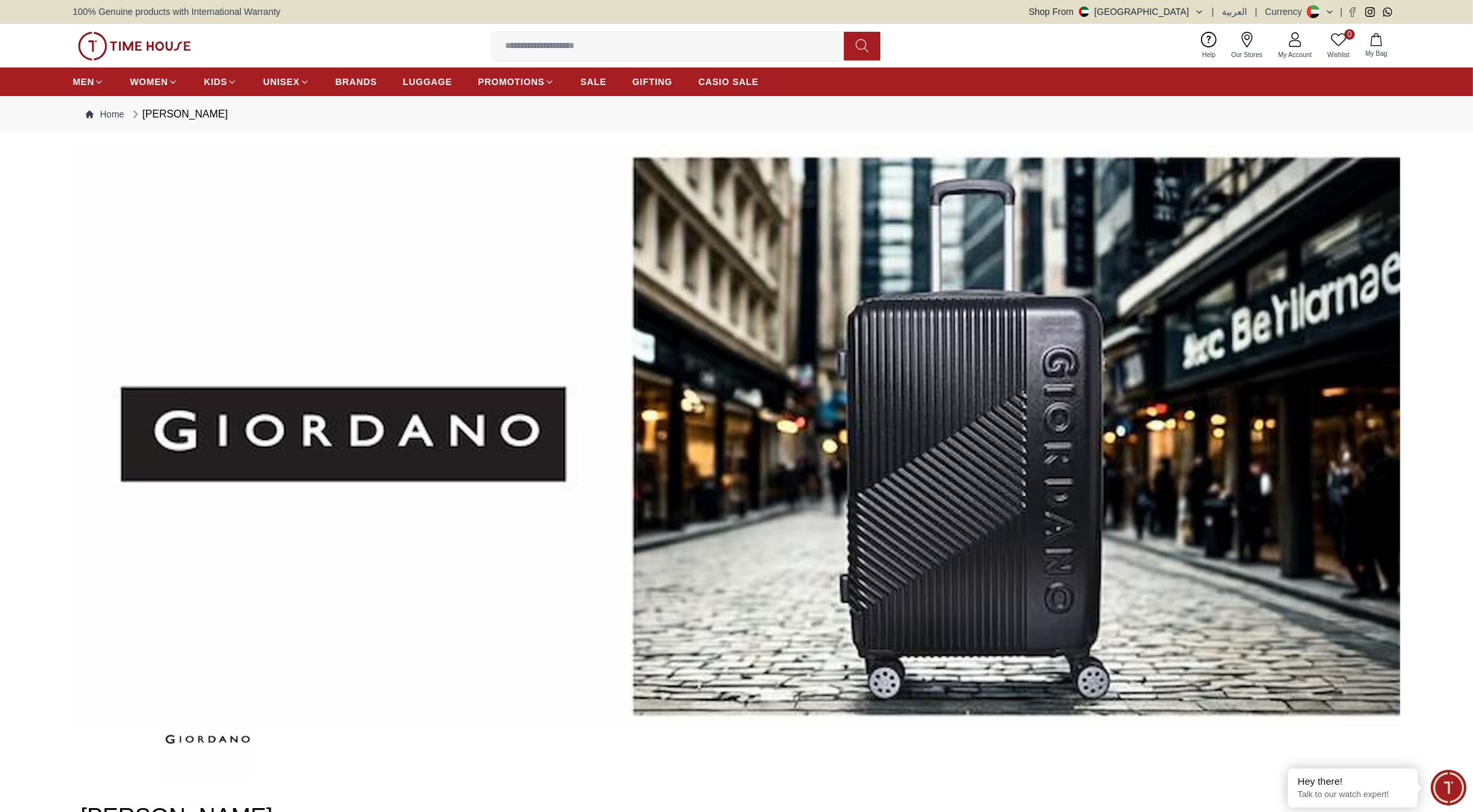
click at [164, 36] on img at bounding box center [134, 46] width 113 height 29
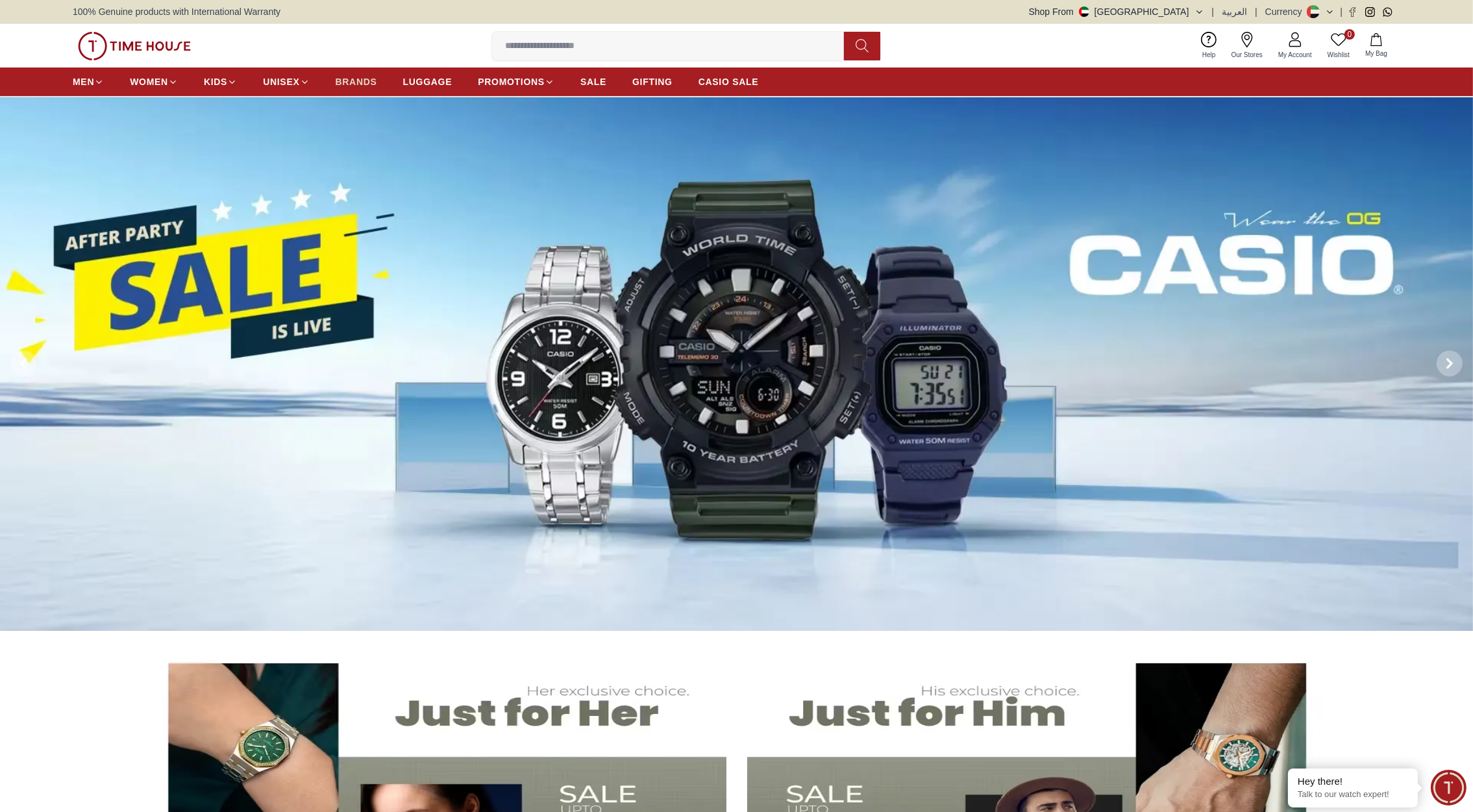
click at [369, 74] on link "BRANDS" at bounding box center [356, 82] width 41 height 24
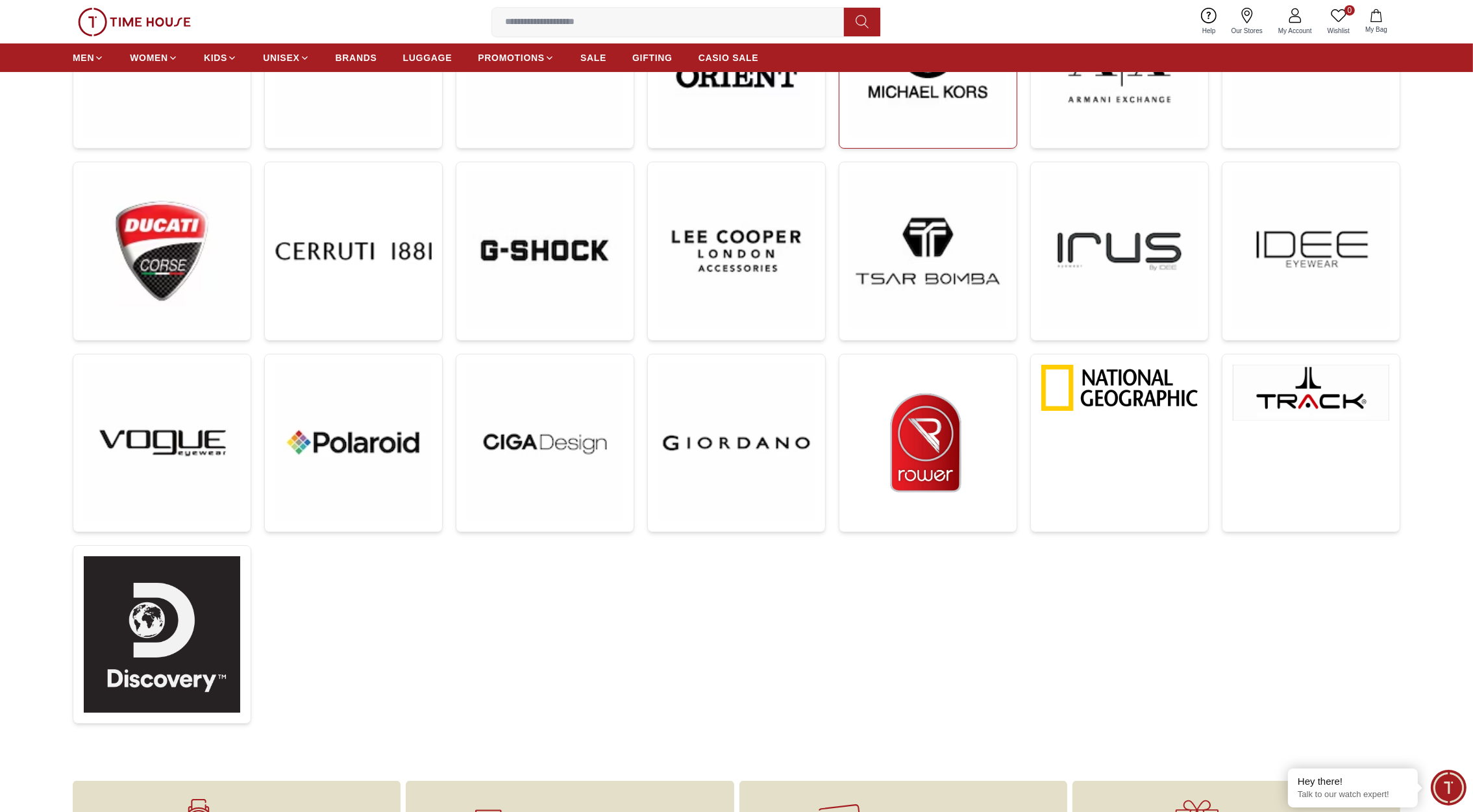
scroll to position [504, 0]
click at [943, 409] on img at bounding box center [928, 442] width 156 height 156
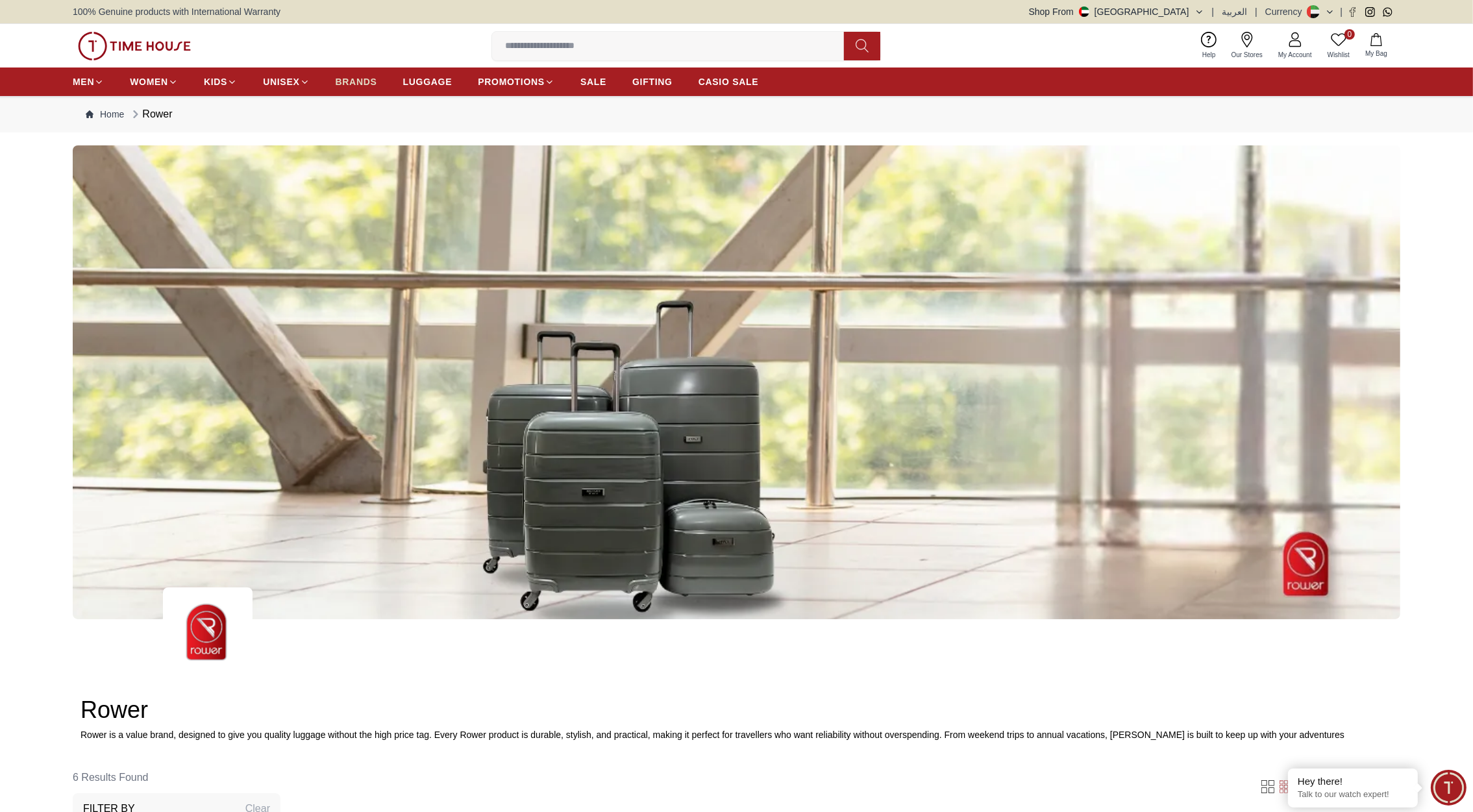
click at [354, 78] on span "BRANDS" at bounding box center [356, 82] width 41 height 13
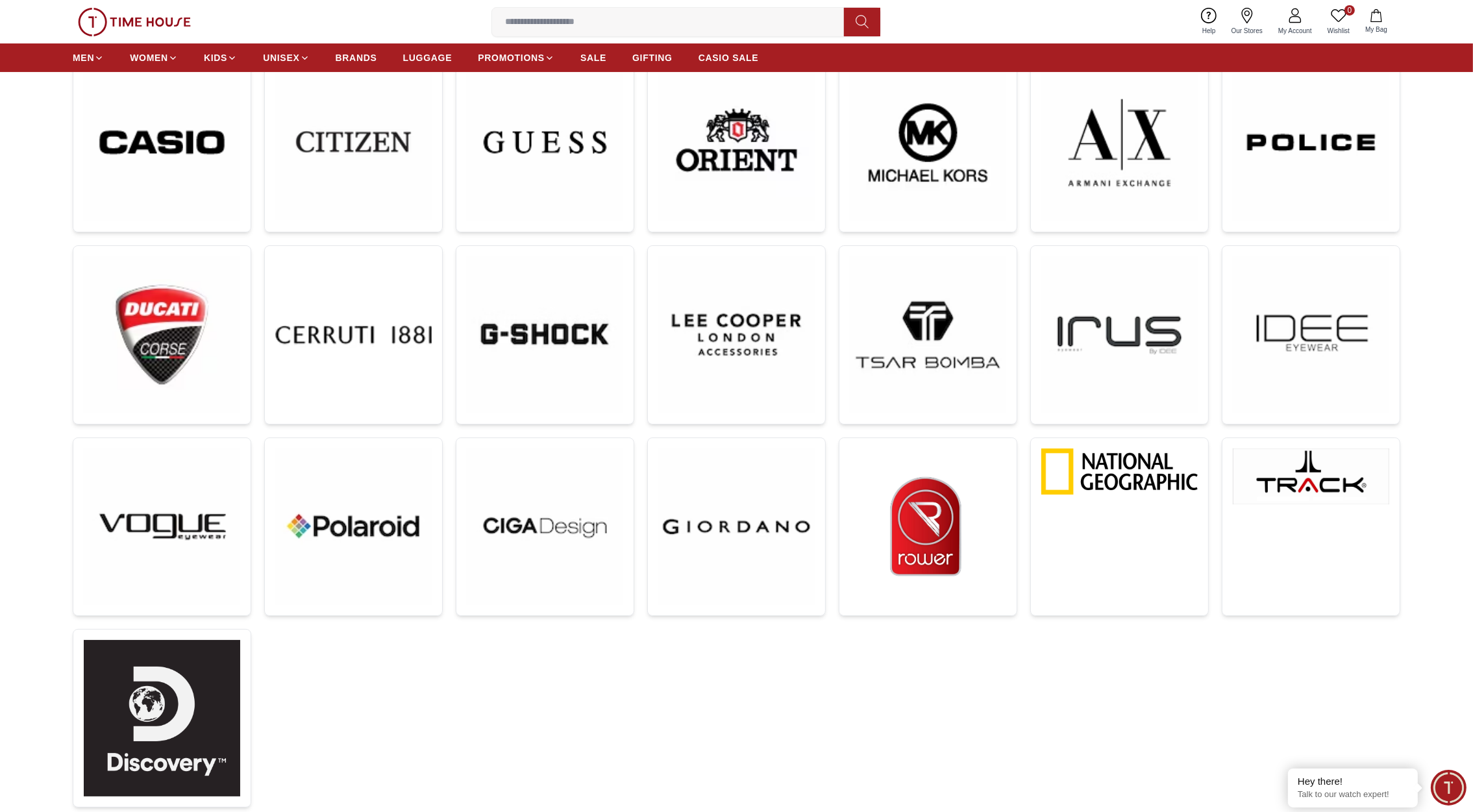
scroll to position [418, 0]
click at [803, 680] on div at bounding box center [736, 348] width 1328 height 1004
drag, startPoint x: 1092, startPoint y: 327, endPoint x: 920, endPoint y: 642, distance: 358.9
click at [920, 642] on div at bounding box center [736, 348] width 1328 height 1004
click at [903, 712] on div at bounding box center [736, 348] width 1328 height 1004
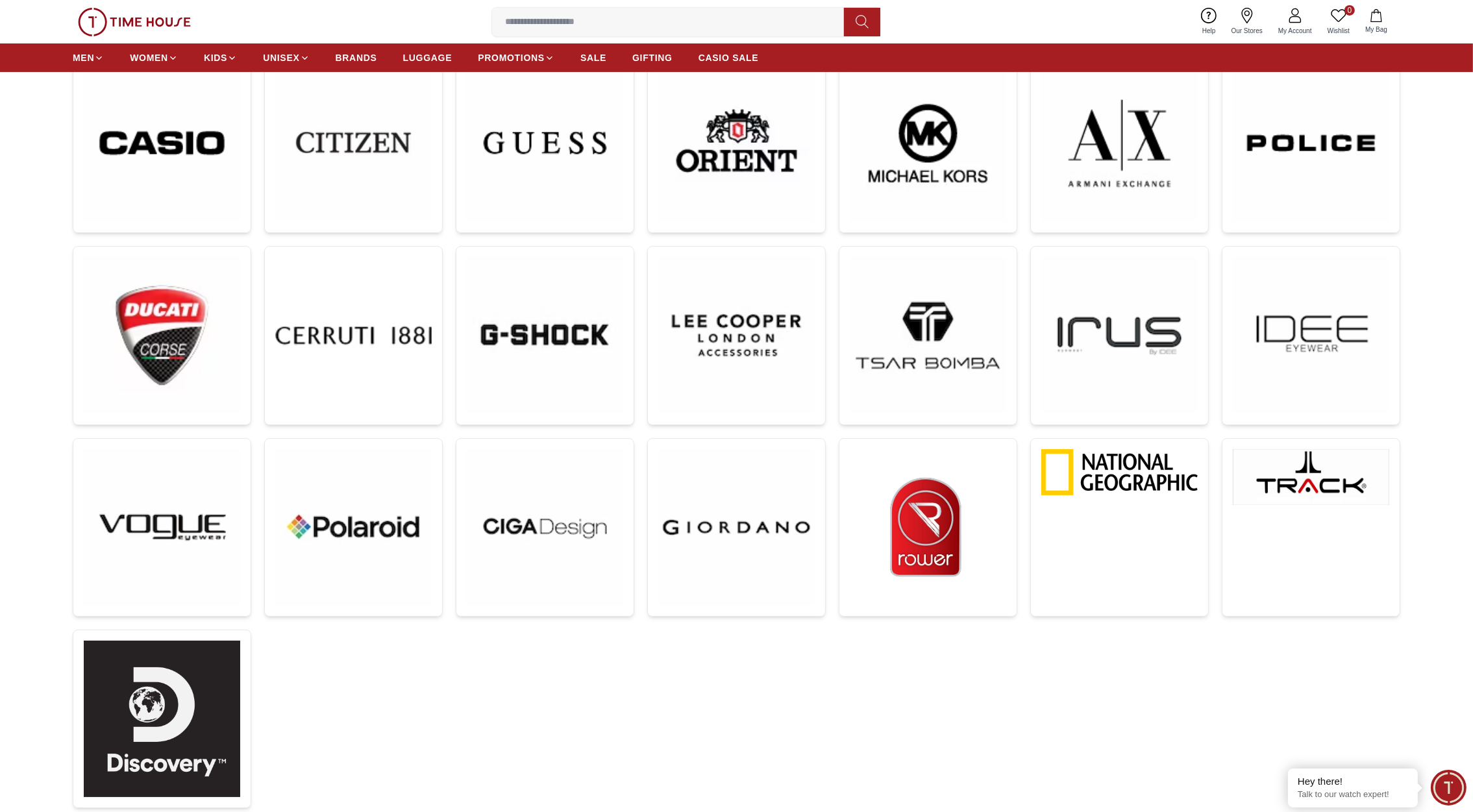
click at [838, 699] on div at bounding box center [736, 348] width 1328 height 1004
click at [1100, 339] on img at bounding box center [1120, 336] width 156 height 156
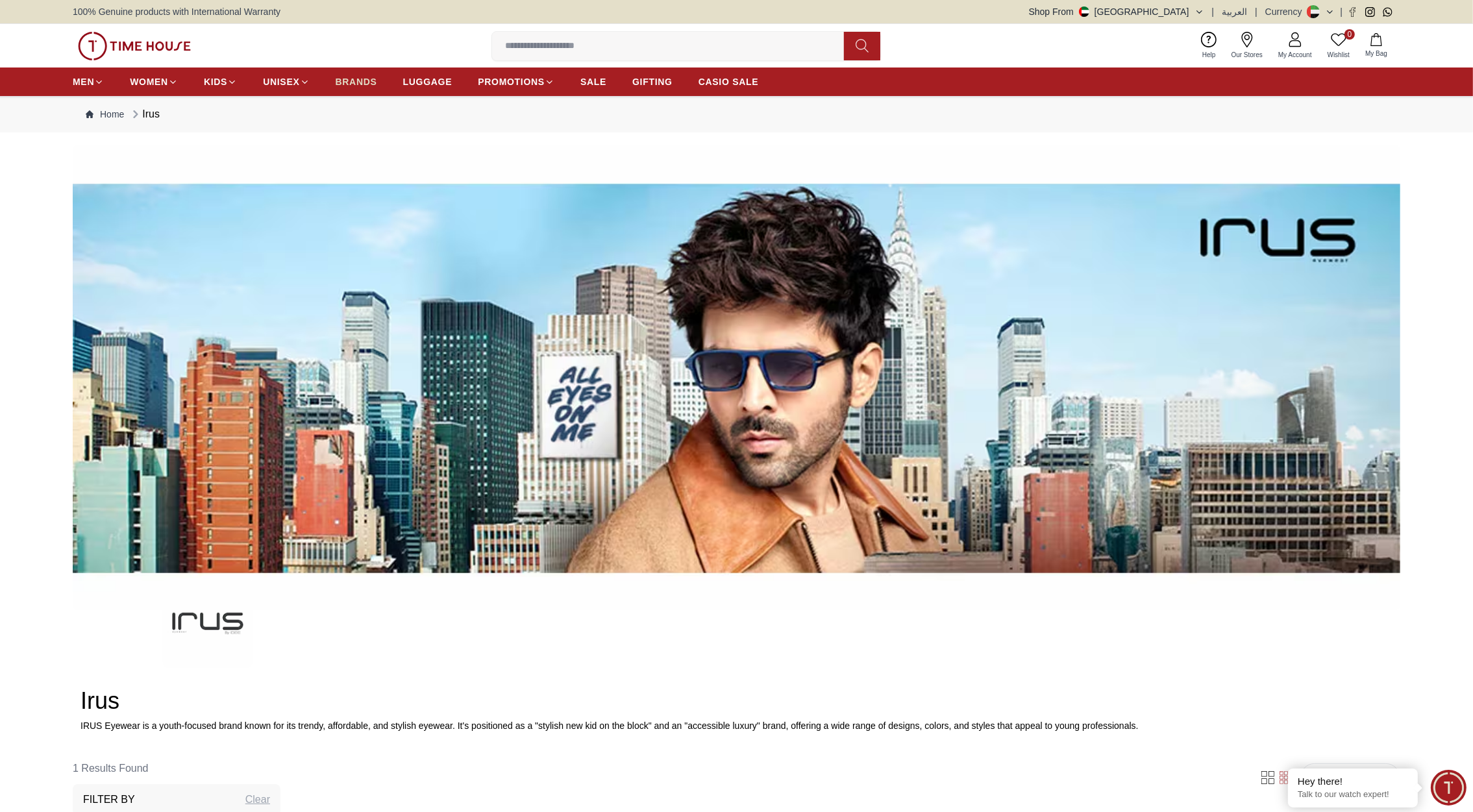
click at [359, 79] on span "BRANDS" at bounding box center [356, 82] width 41 height 13
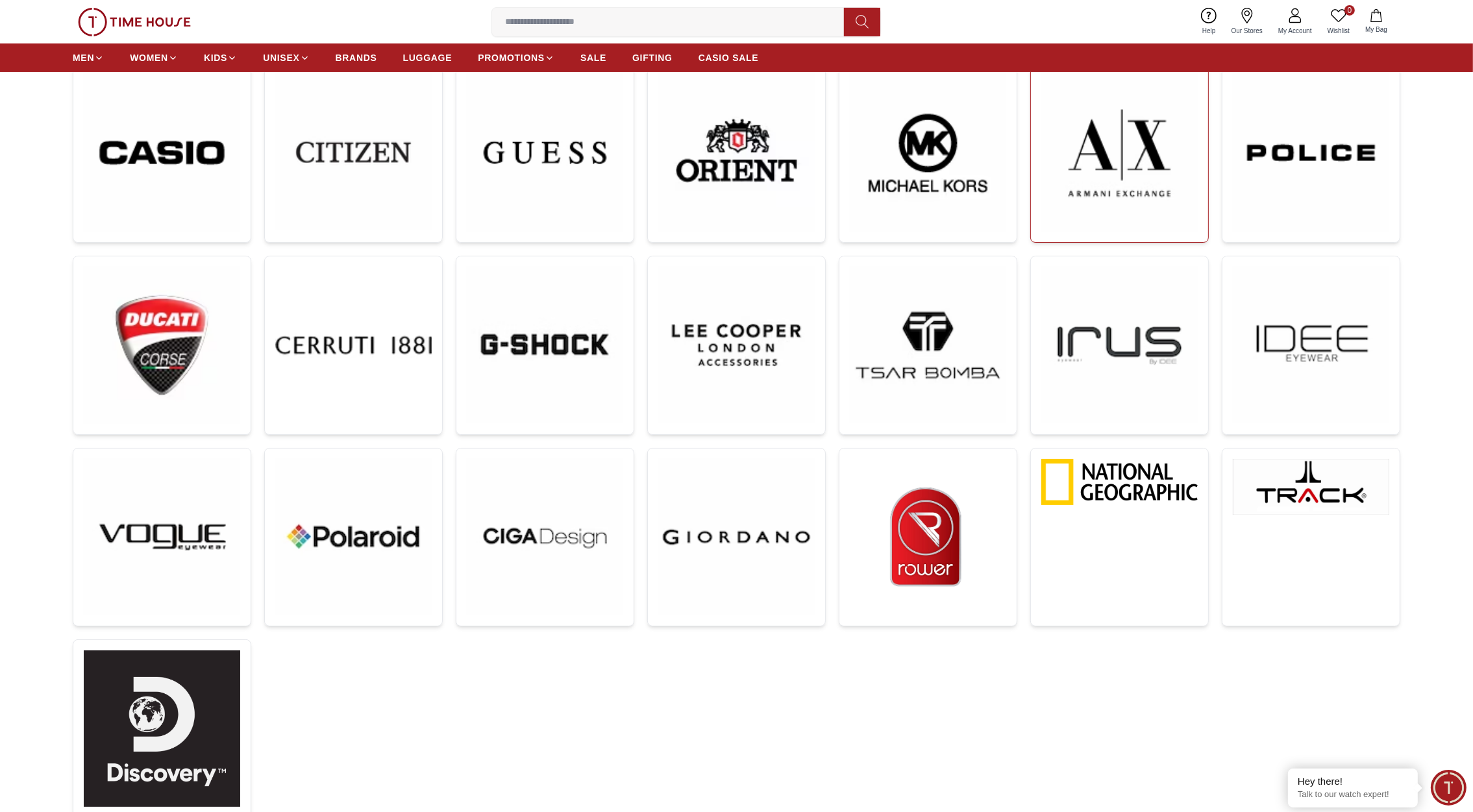
scroll to position [442, 0]
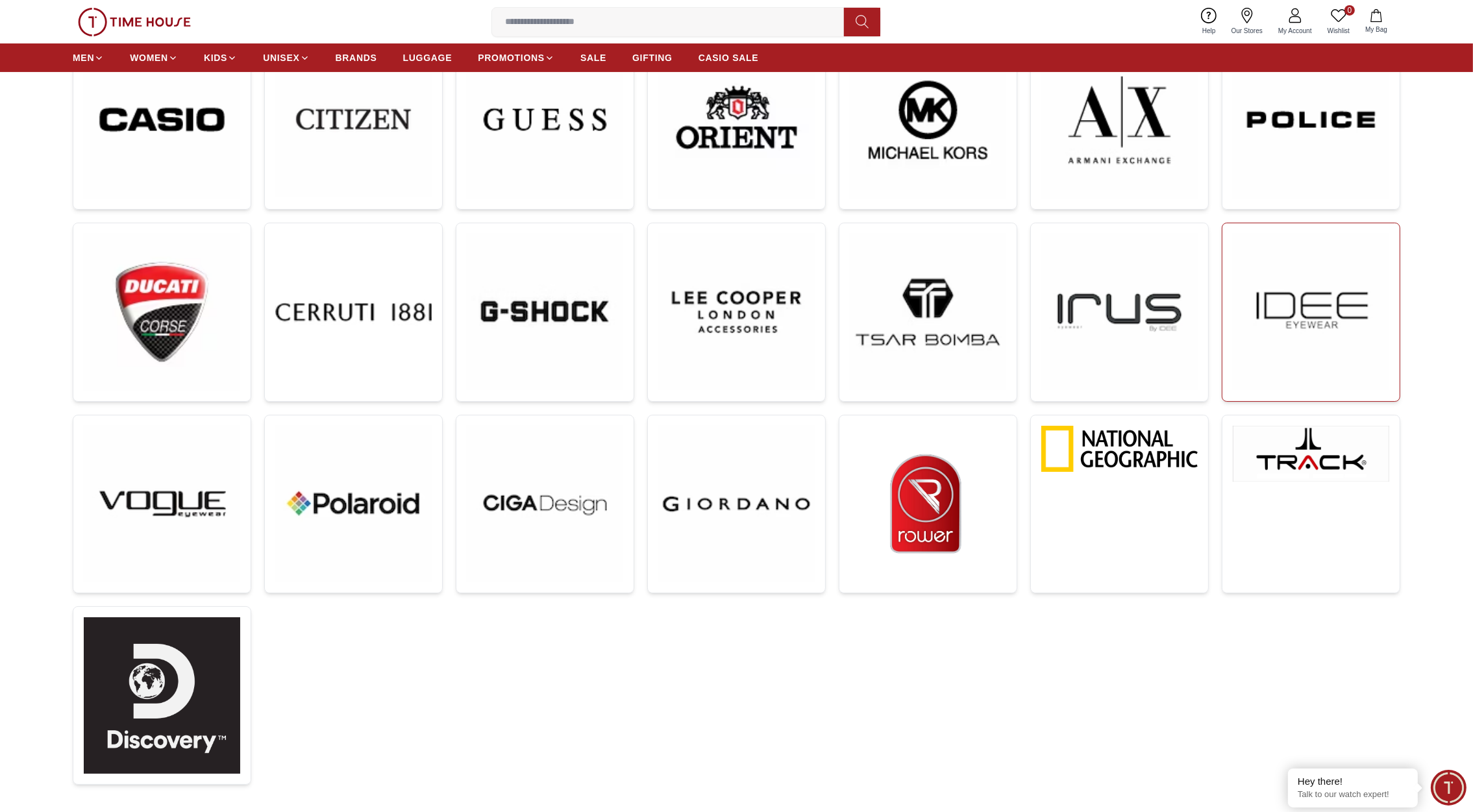
click at [1313, 302] on img at bounding box center [1311, 312] width 156 height 156
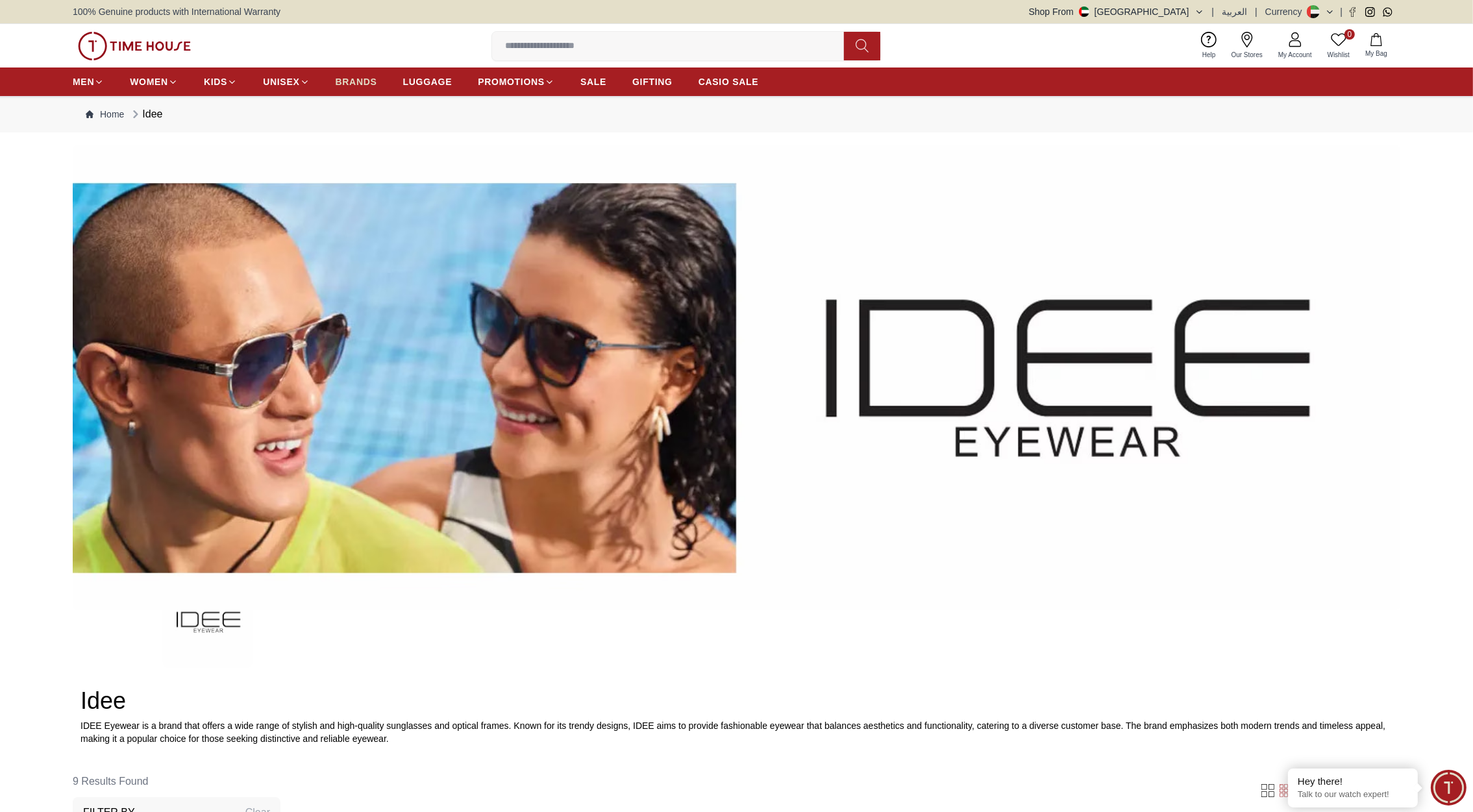
click at [352, 76] on span "BRANDS" at bounding box center [356, 82] width 41 height 13
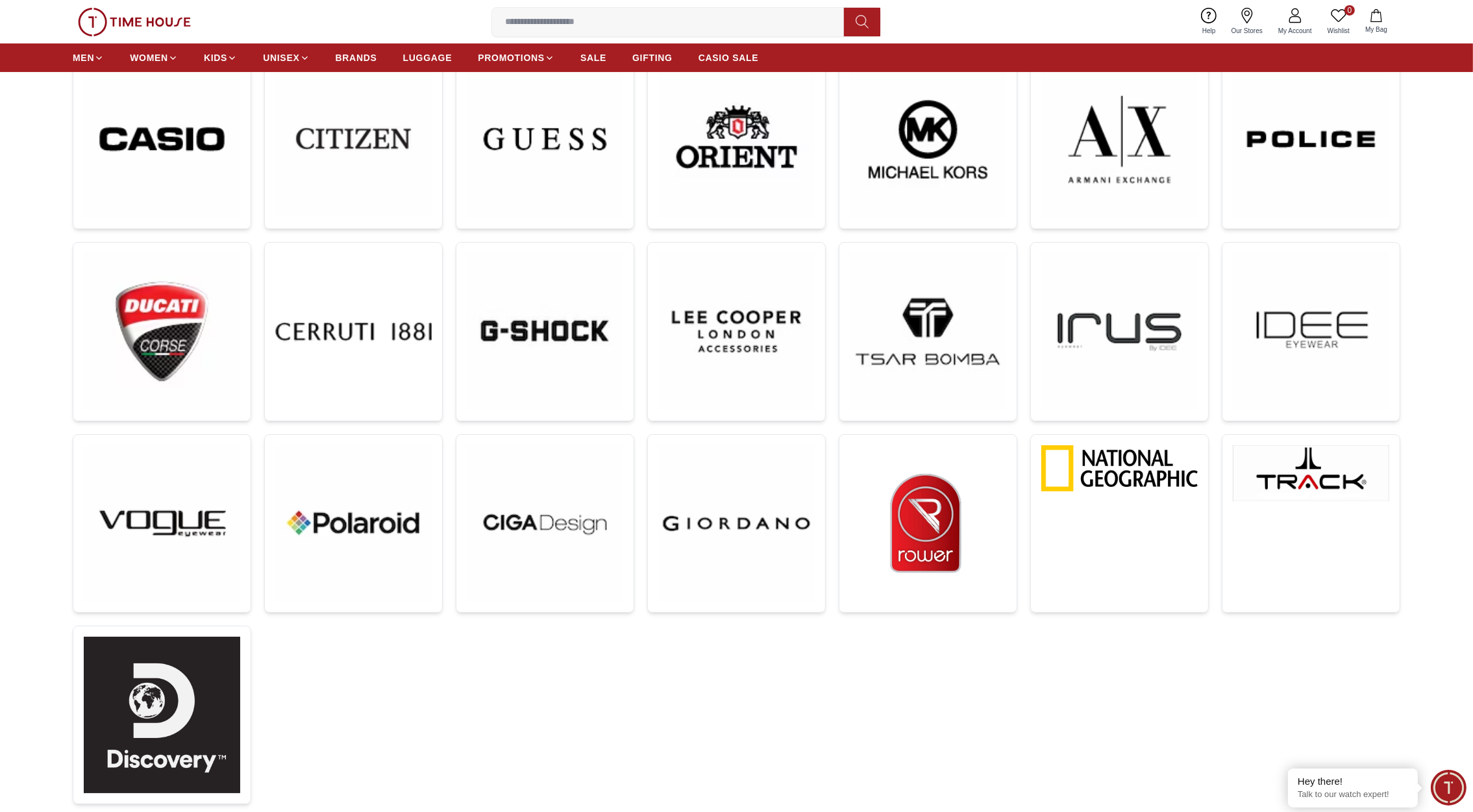
scroll to position [424, 0]
click at [175, 499] on img at bounding box center [162, 522] width 156 height 156
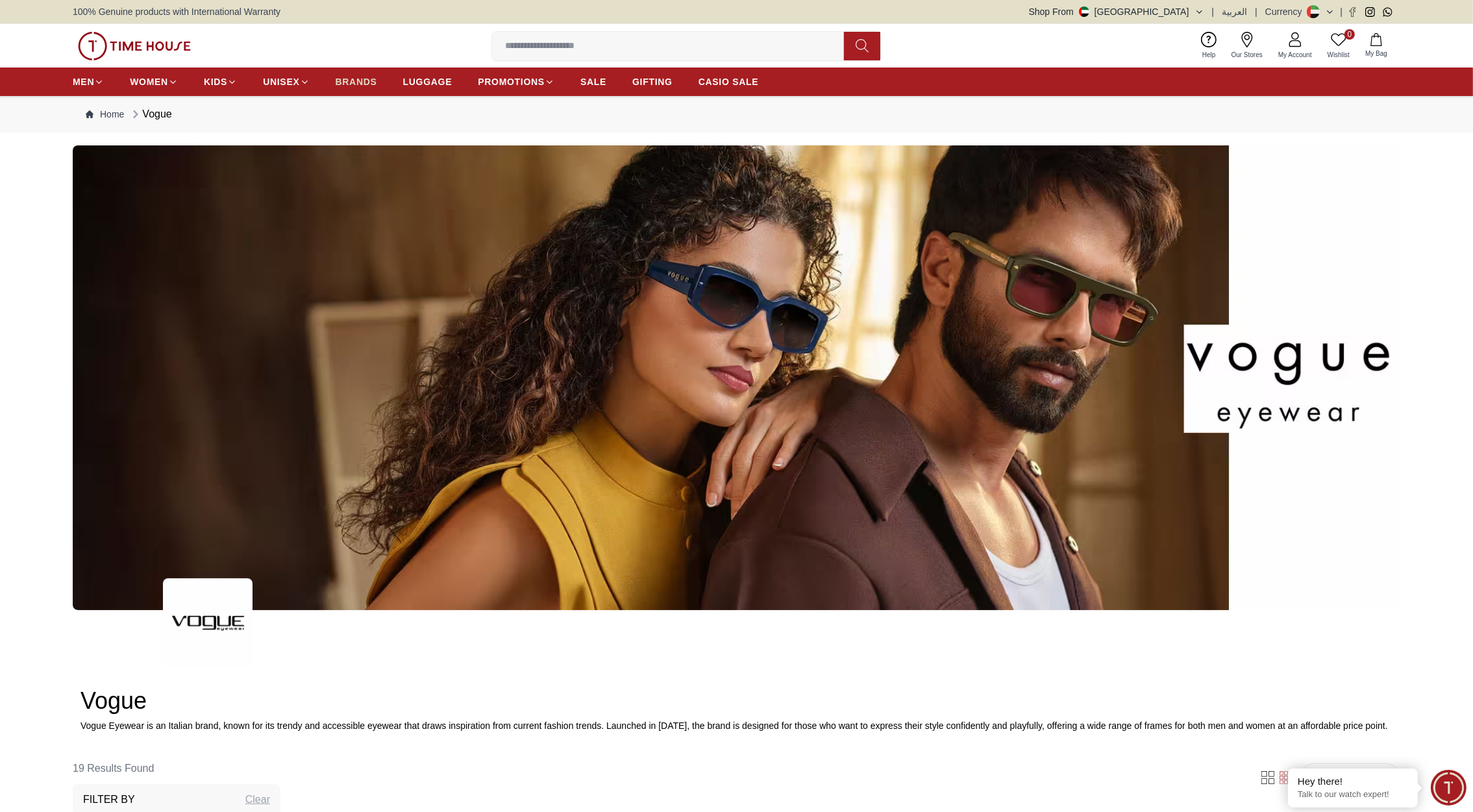
click at [360, 83] on span "BRANDS" at bounding box center [356, 82] width 41 height 13
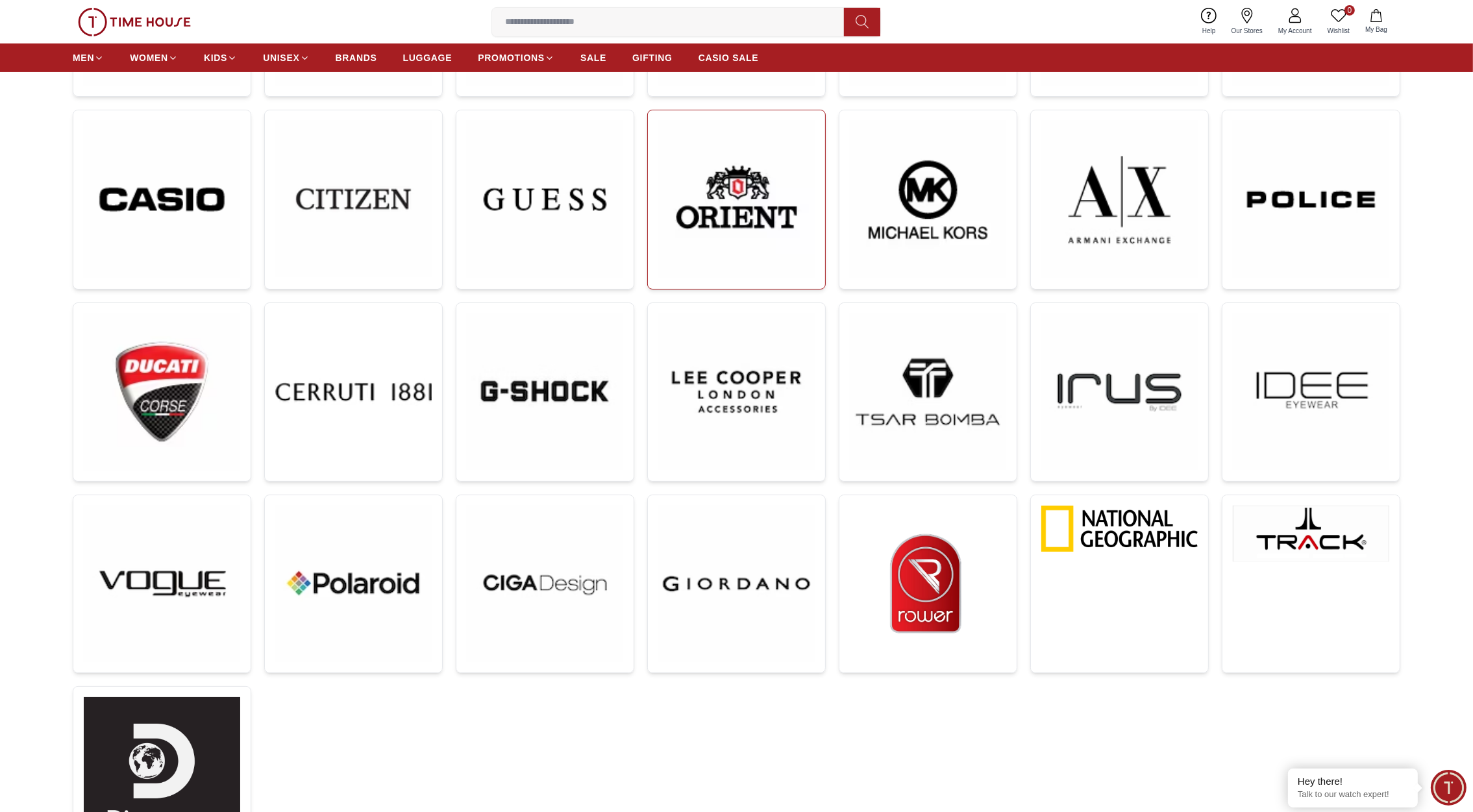
scroll to position [363, 0]
click at [357, 579] on img at bounding box center [353, 584] width 156 height 156
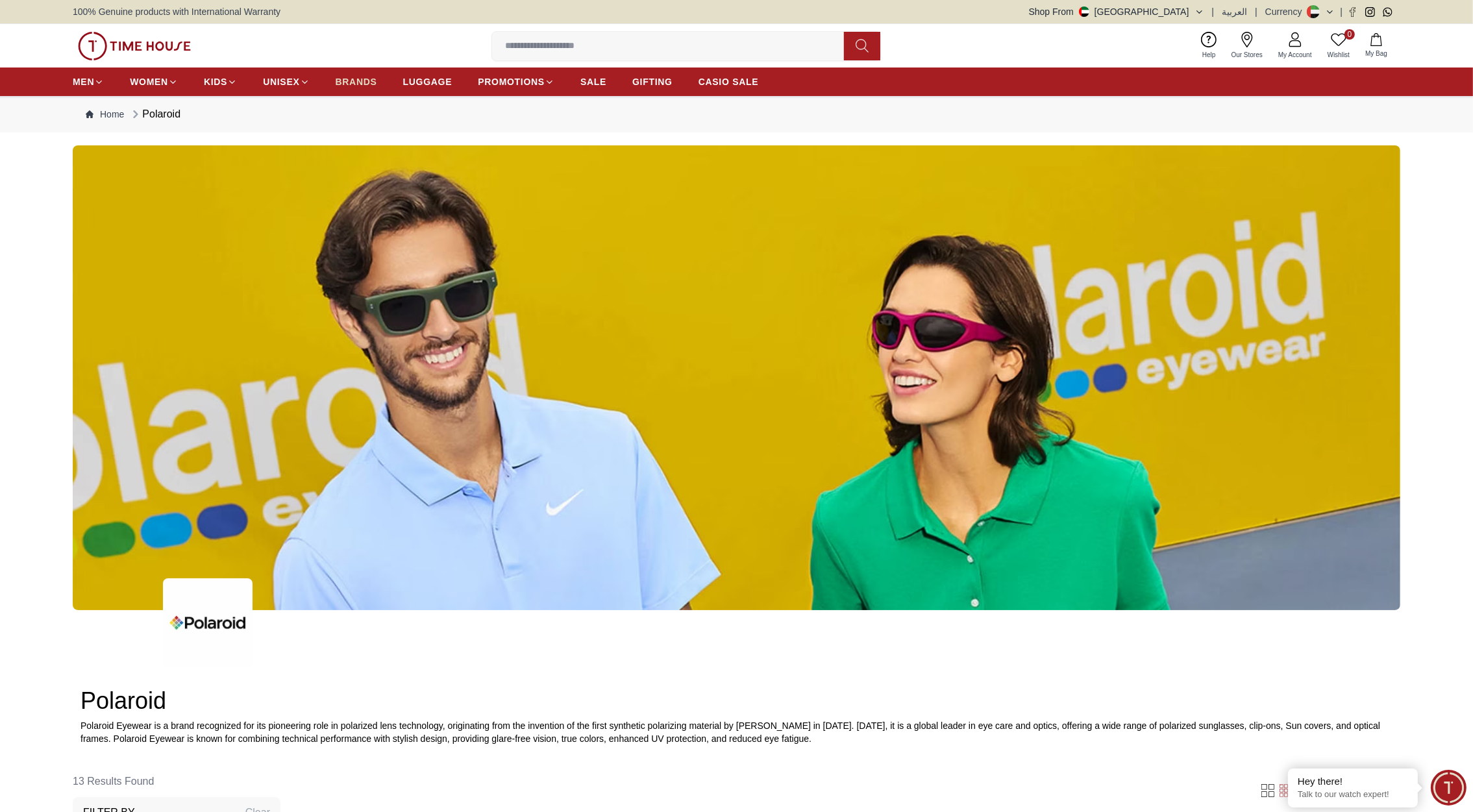
click at [349, 74] on link "BRANDS" at bounding box center [356, 82] width 41 height 24
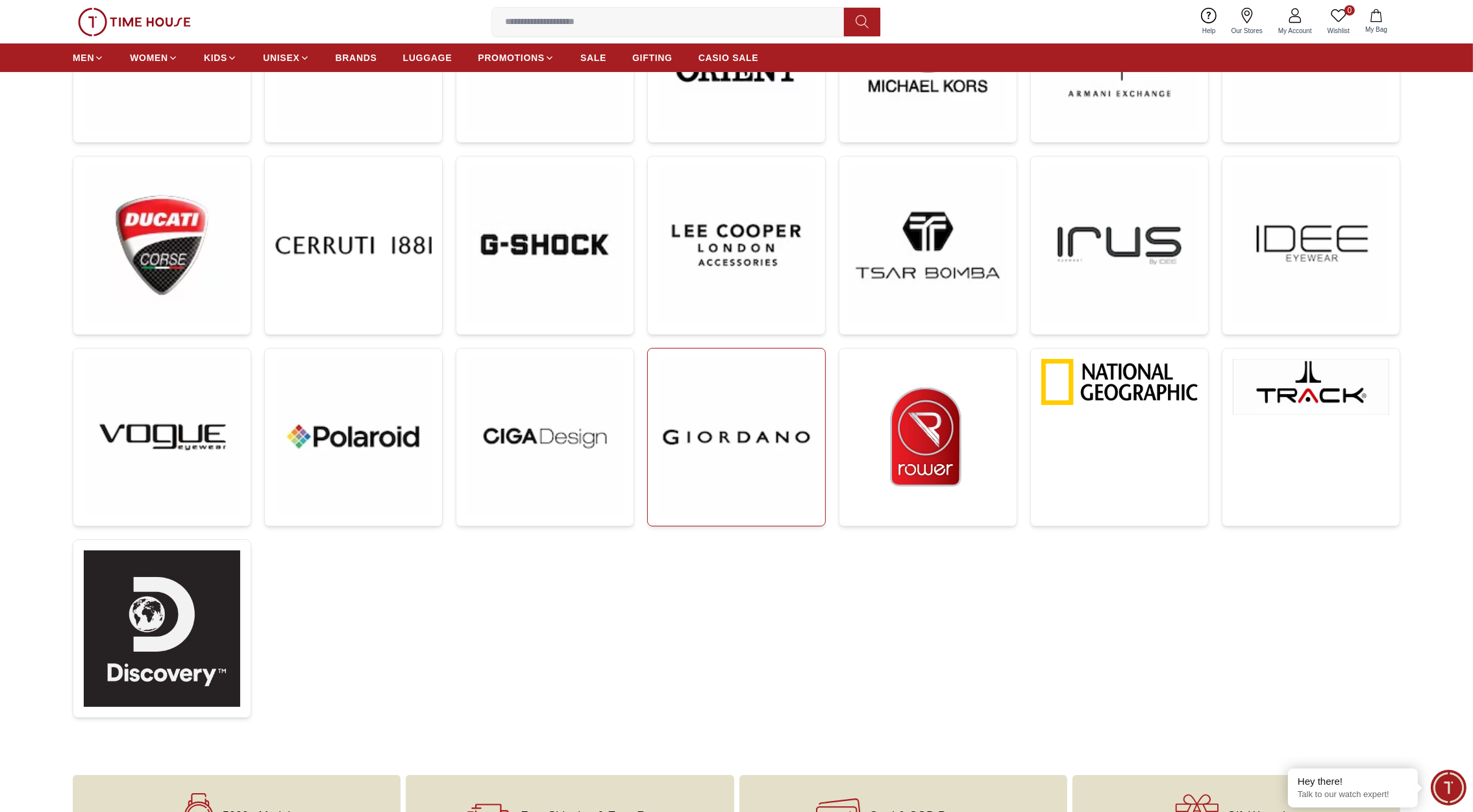
scroll to position [494, 0]
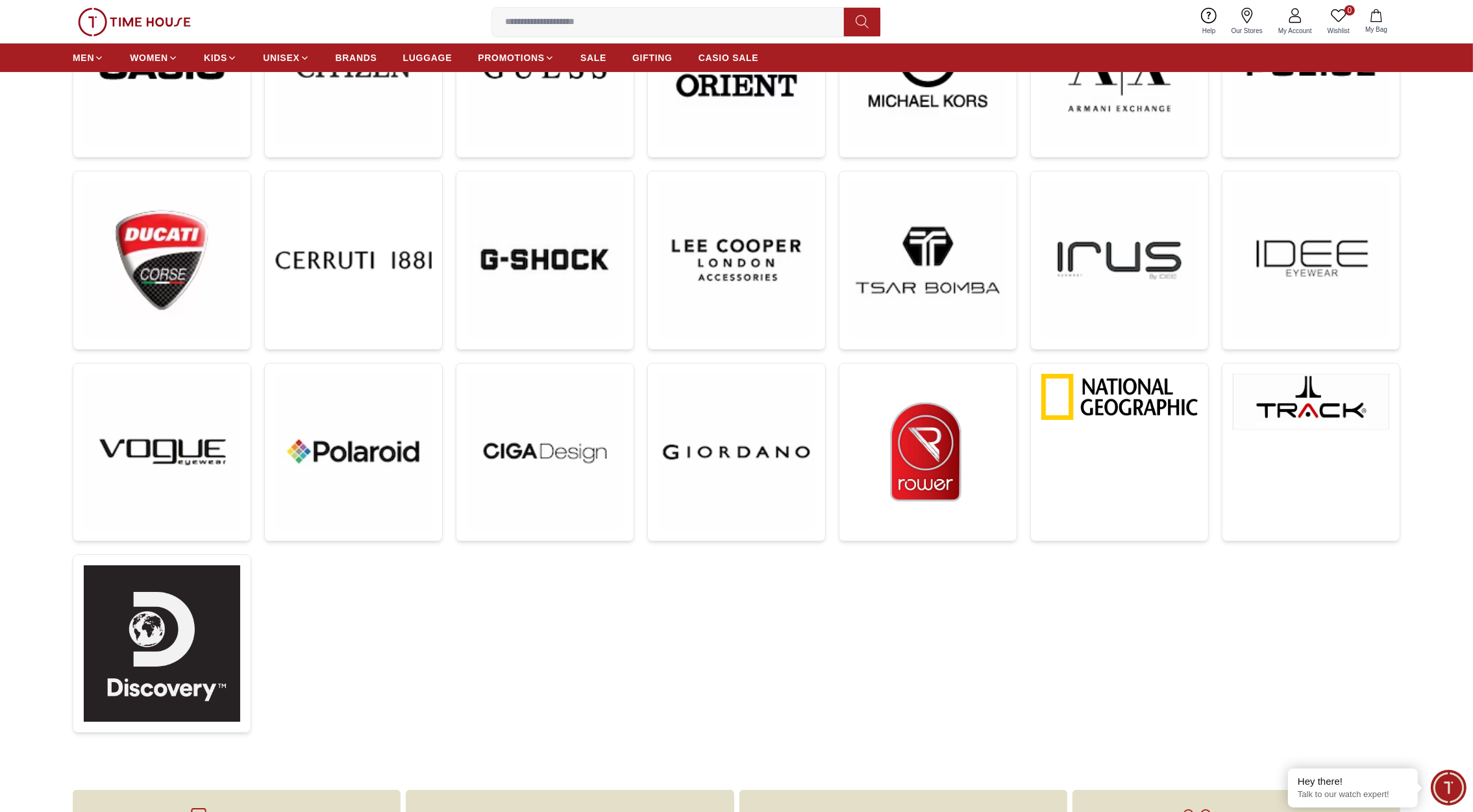
click at [156, 24] on img at bounding box center [134, 22] width 113 height 29
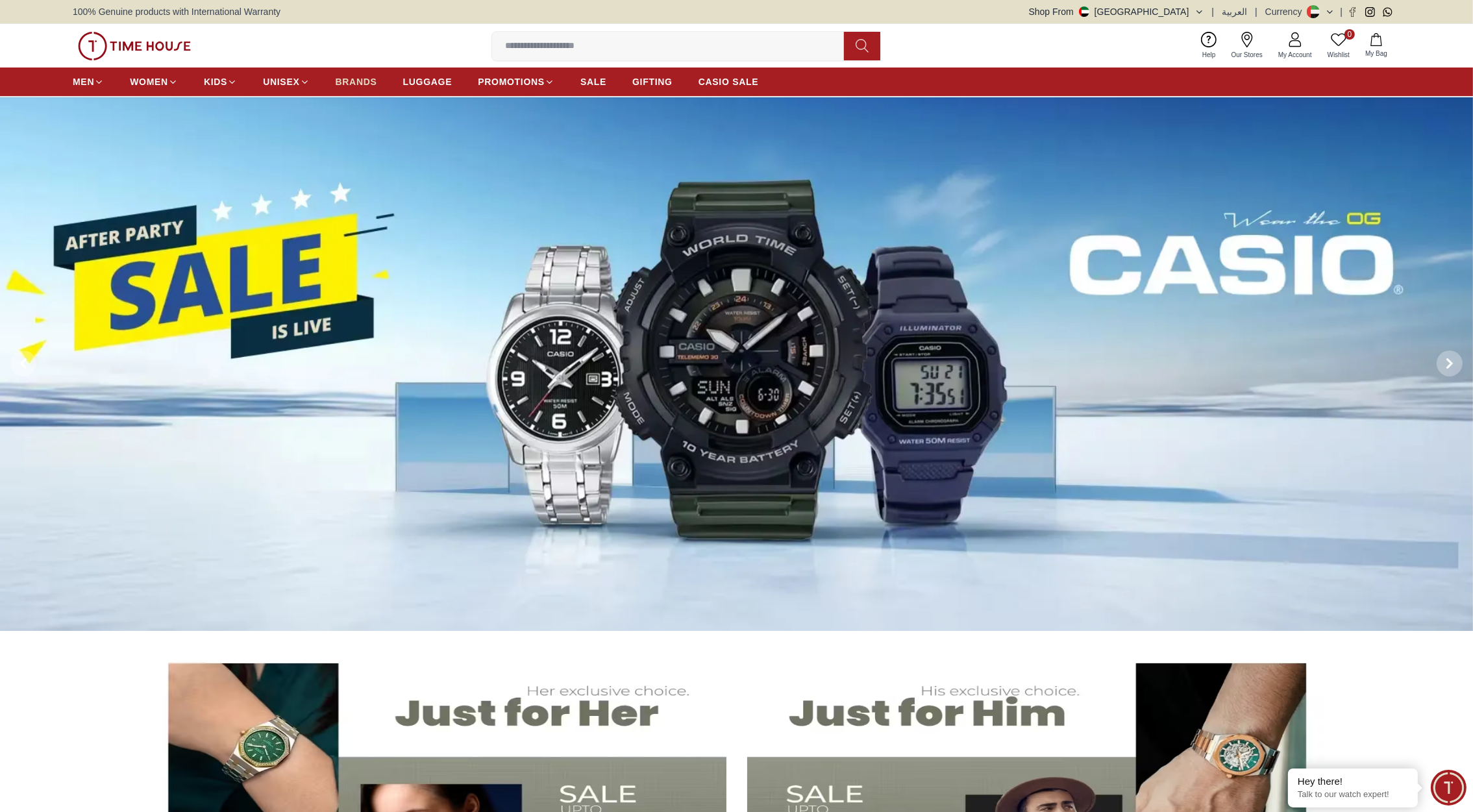
click at [357, 81] on span "BRANDS" at bounding box center [356, 82] width 41 height 13
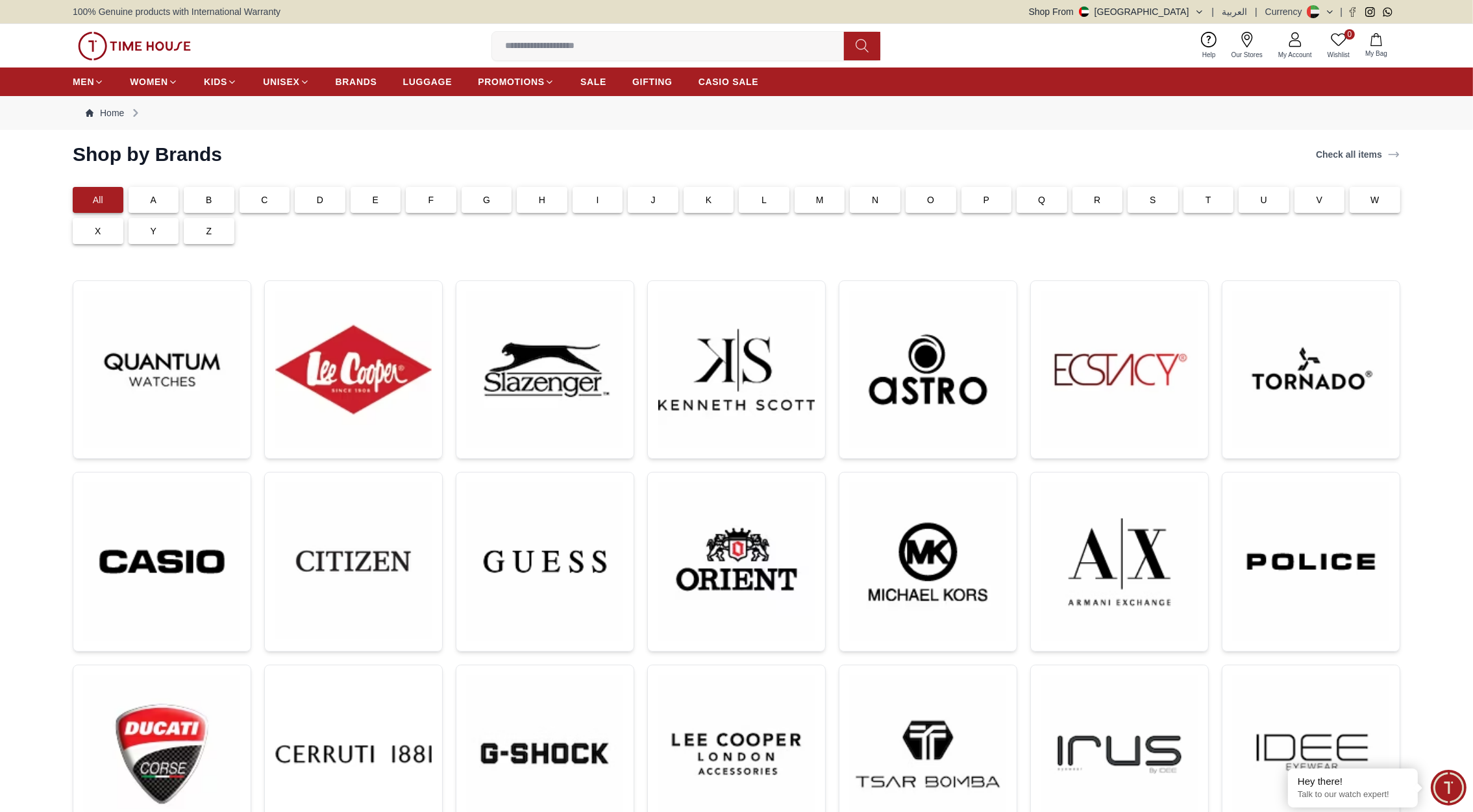
click at [131, 44] on img at bounding box center [134, 46] width 113 height 29
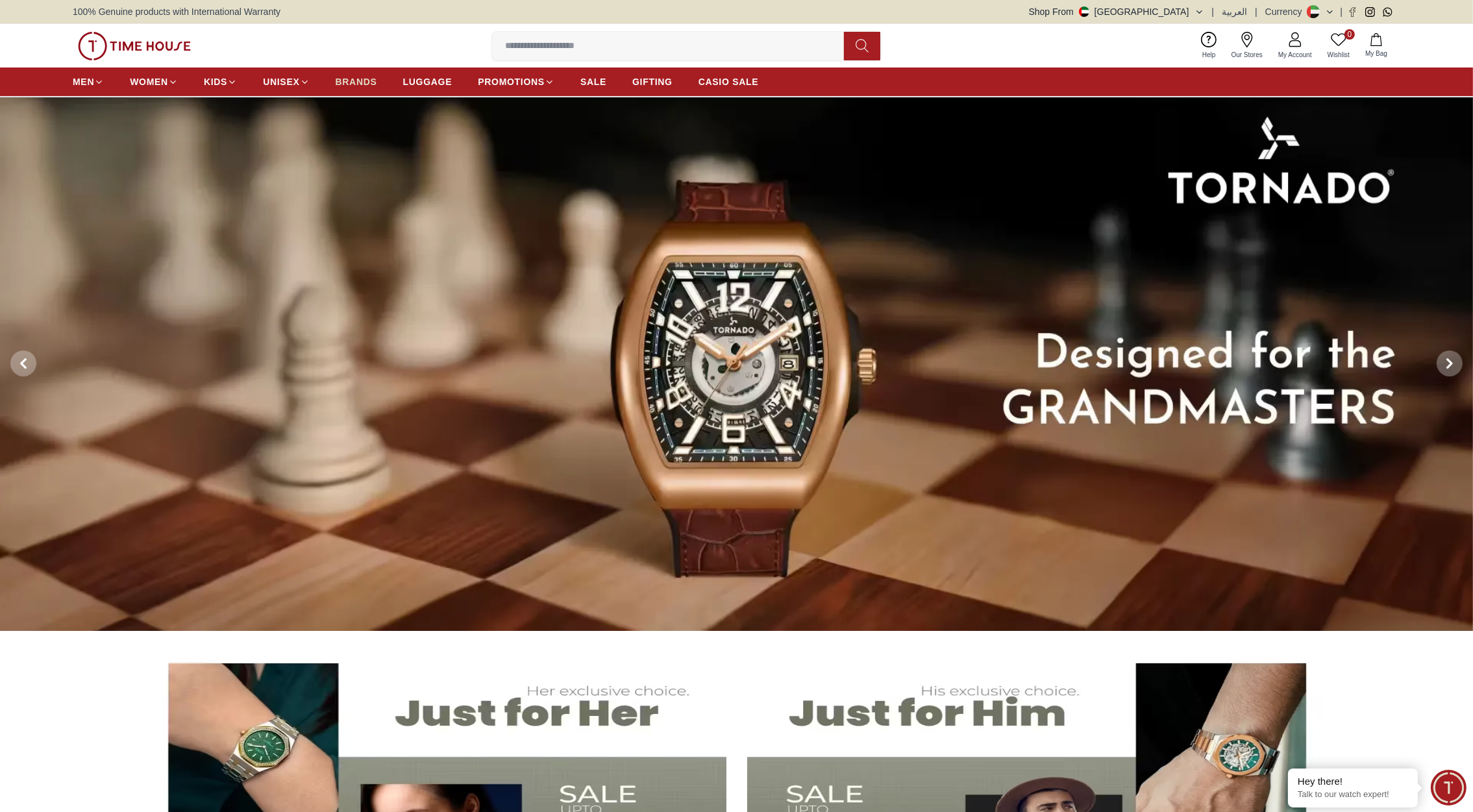
click at [352, 78] on span "BRANDS" at bounding box center [356, 82] width 41 height 13
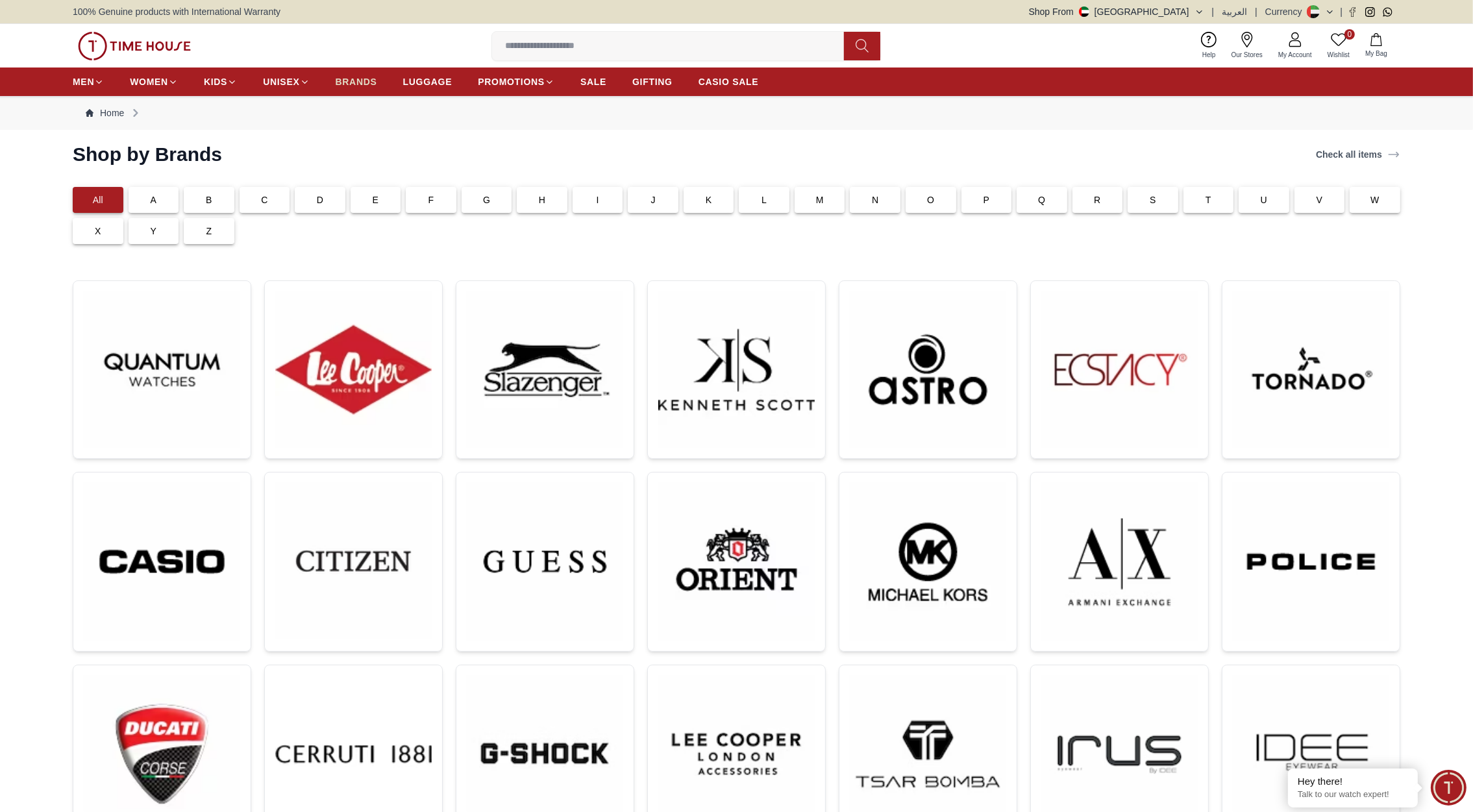
click at [360, 81] on span "BRANDS" at bounding box center [356, 82] width 41 height 13
click at [178, 41] on img at bounding box center [134, 46] width 113 height 29
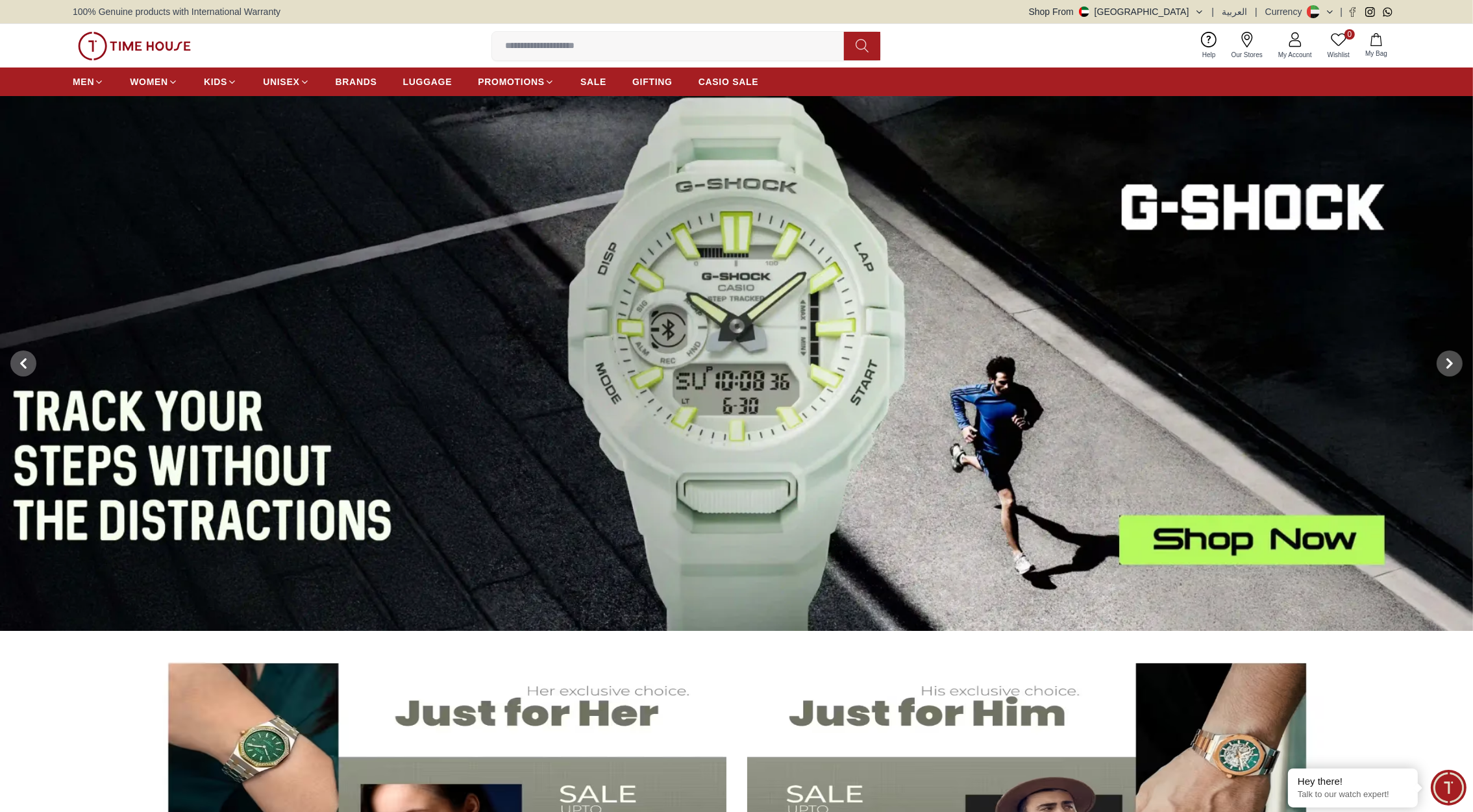
click at [1179, 5] on button "Shop From [GEOGRAPHIC_DATA]" at bounding box center [1116, 11] width 175 height 13
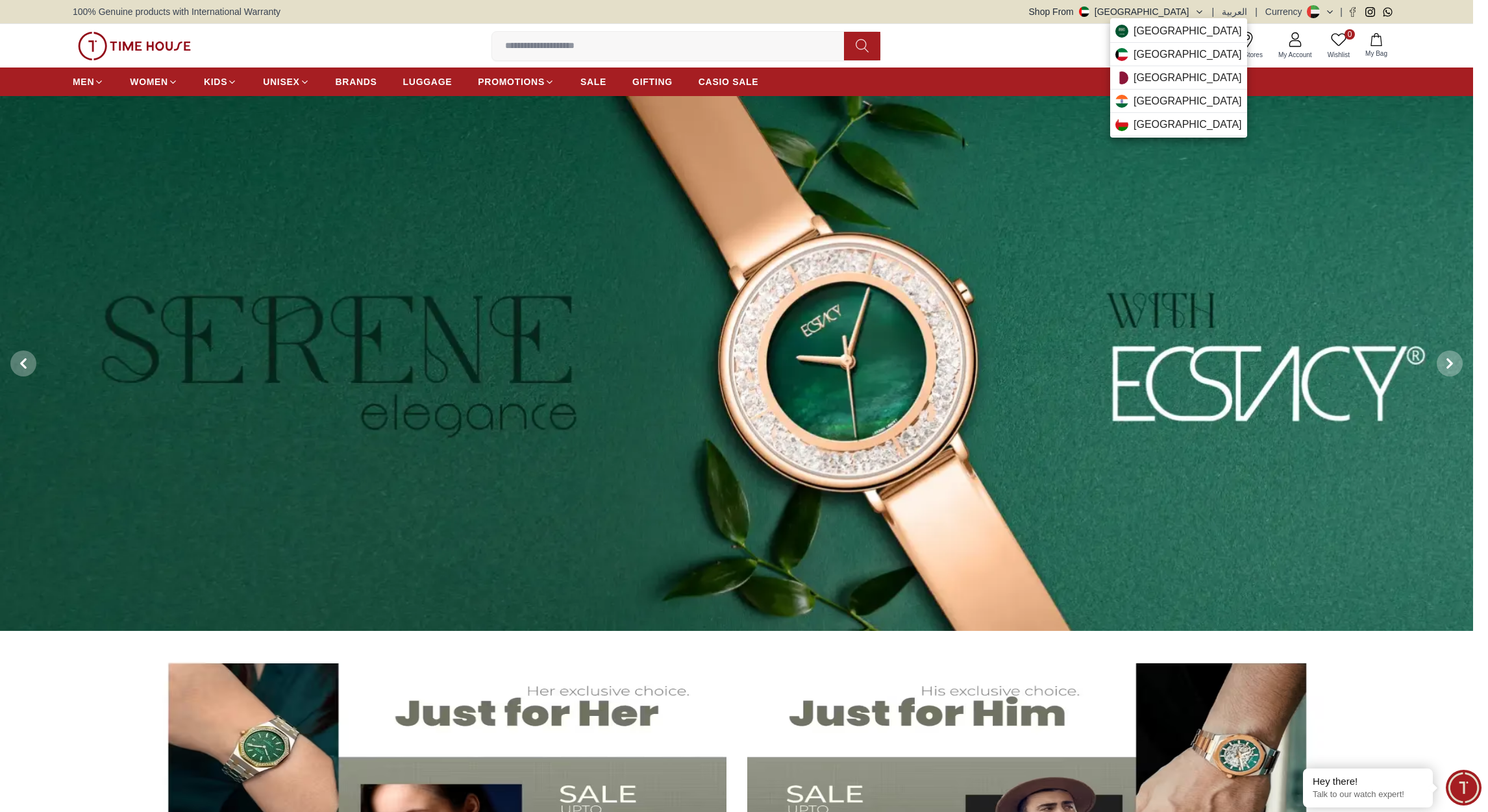
click at [933, 54] on div at bounding box center [744, 406] width 1488 height 812
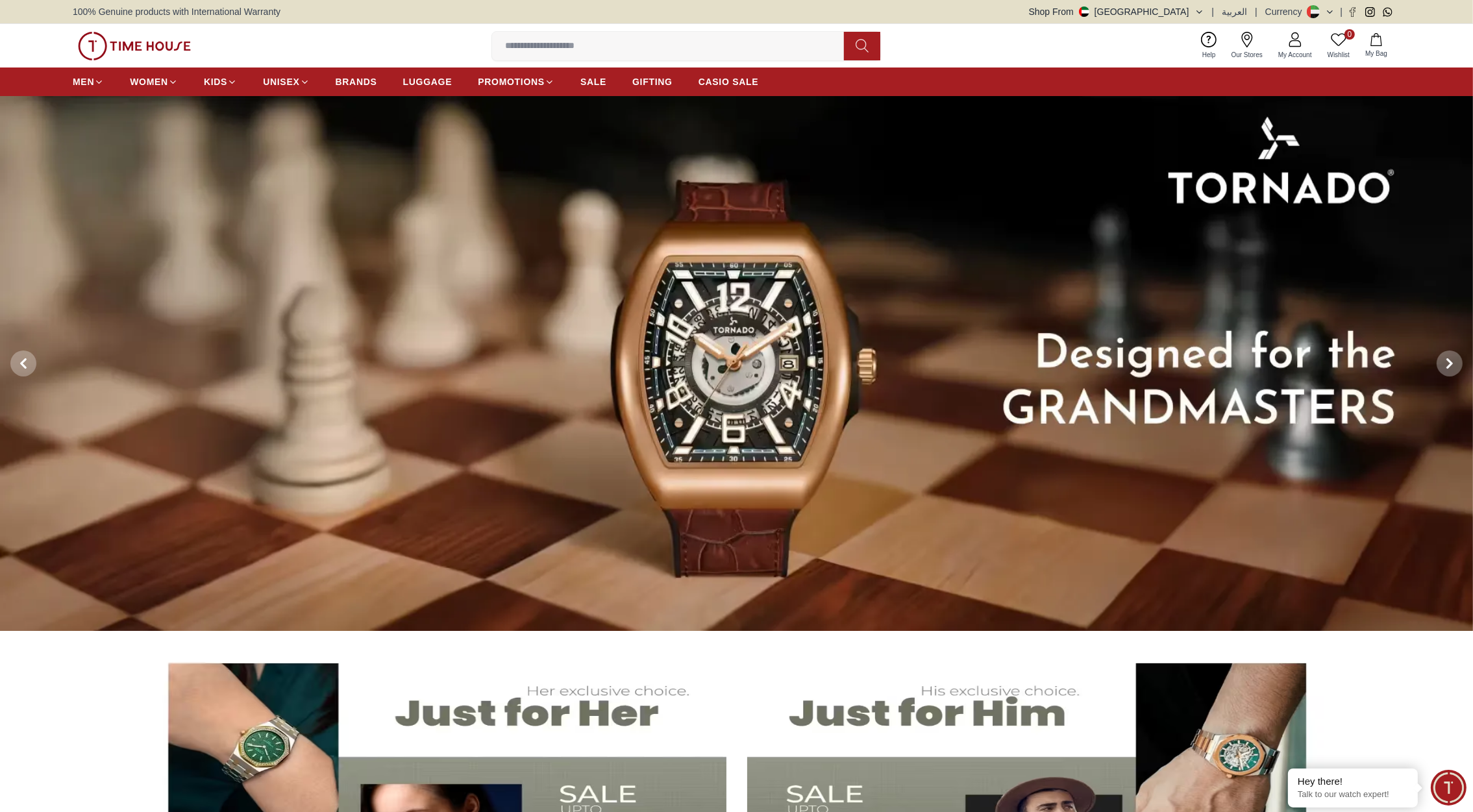
click at [1186, 8] on button "Shop From [GEOGRAPHIC_DATA]" at bounding box center [1116, 11] width 175 height 13
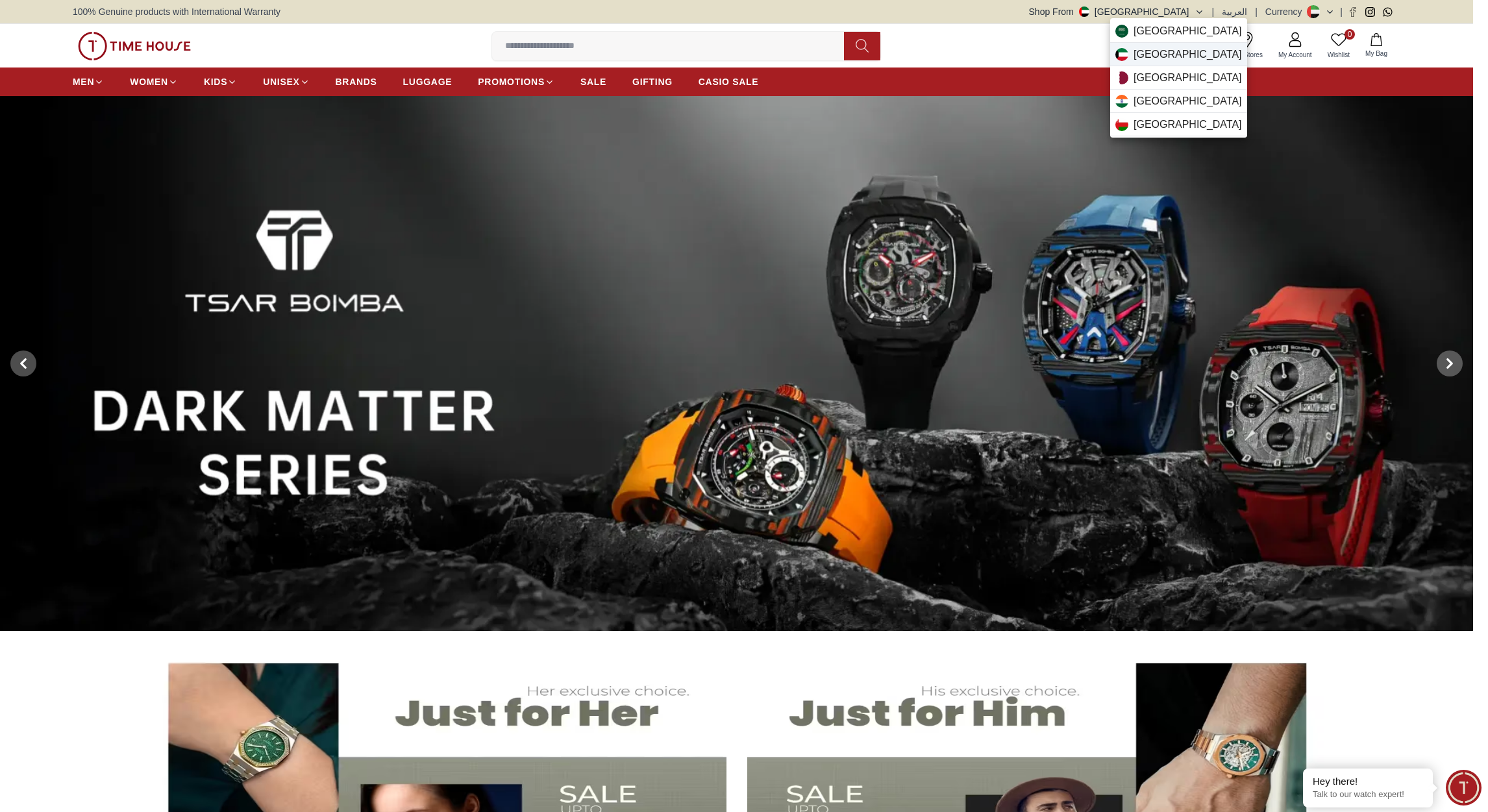
click at [1155, 48] on span "[GEOGRAPHIC_DATA]" at bounding box center [1187, 54] width 108 height 16
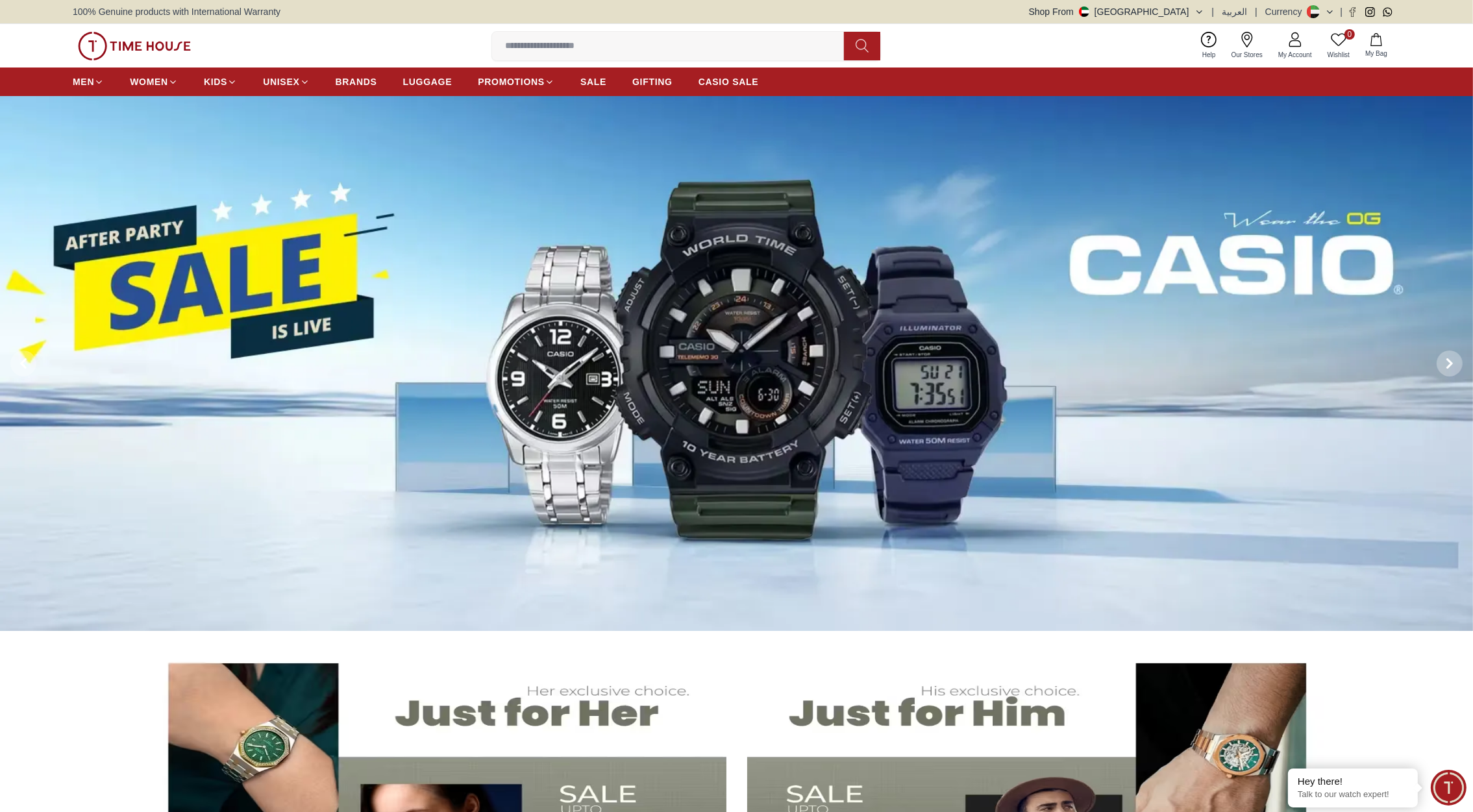
click at [1185, 12] on button "Shop From [GEOGRAPHIC_DATA]" at bounding box center [1116, 11] width 175 height 13
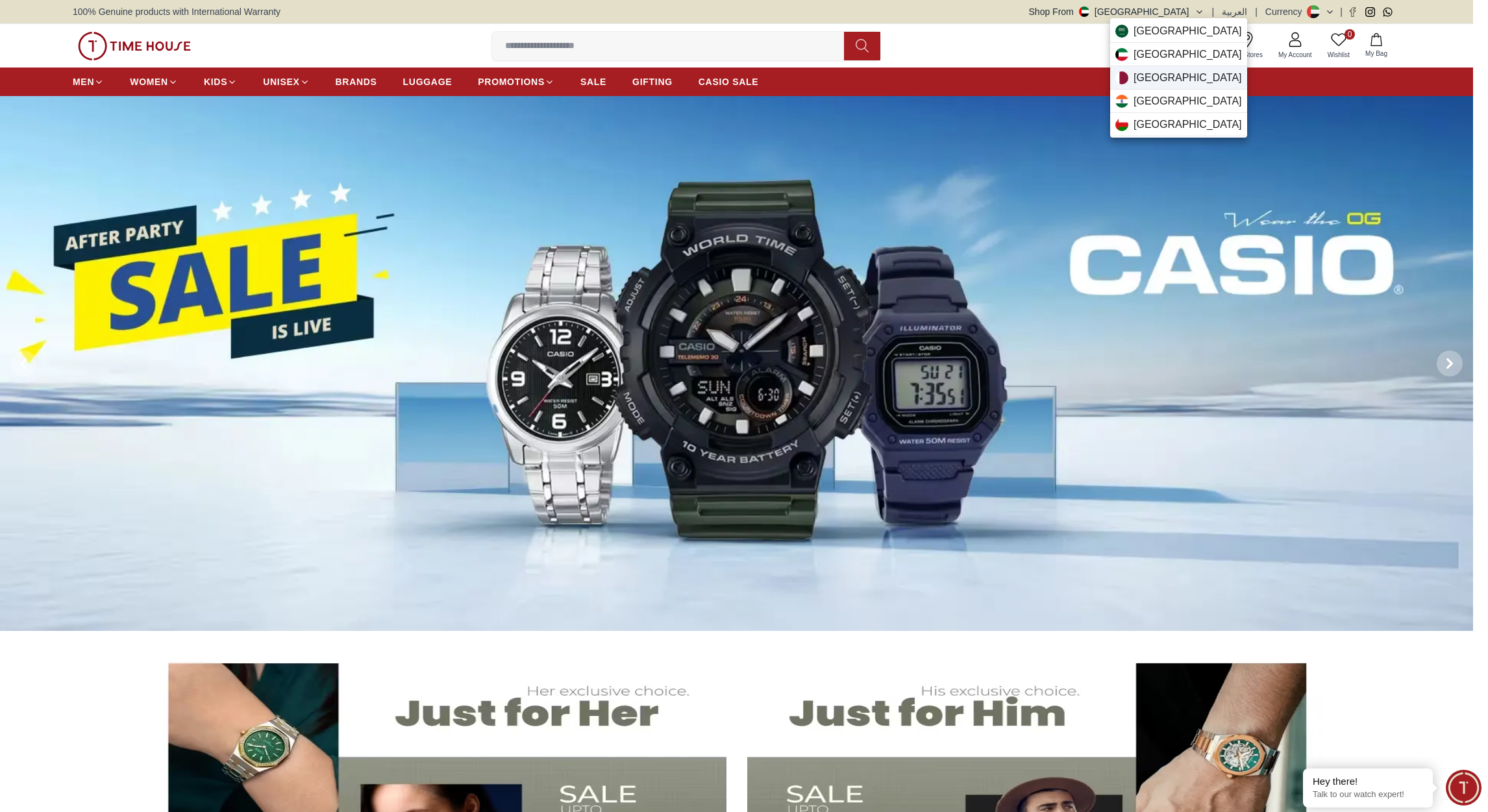
click at [1150, 78] on span "[GEOGRAPHIC_DATA]" at bounding box center [1187, 78] width 108 height 16
